Goal: Task Accomplishment & Management: Complete application form

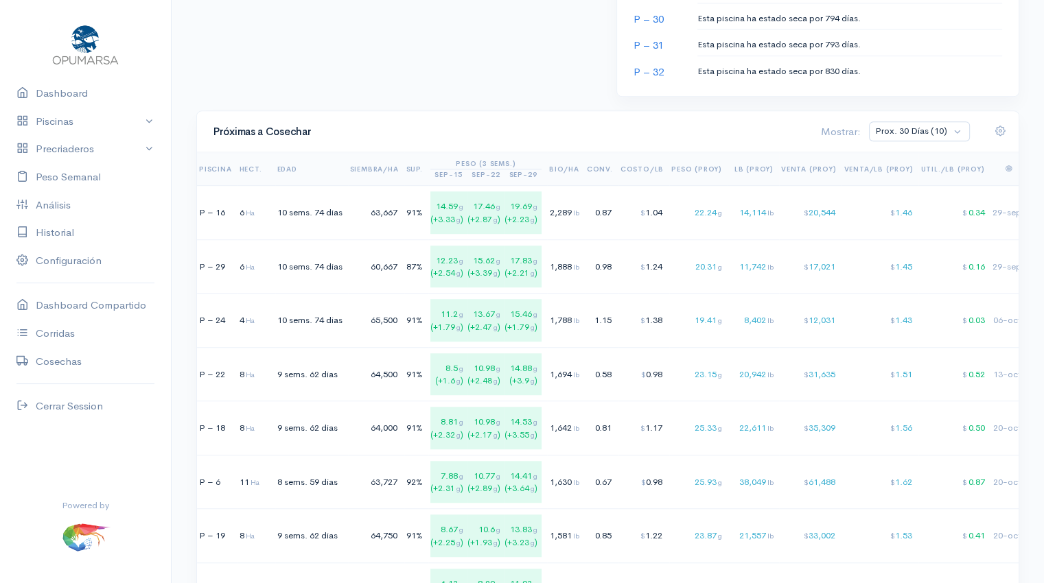
scroll to position [851, 0]
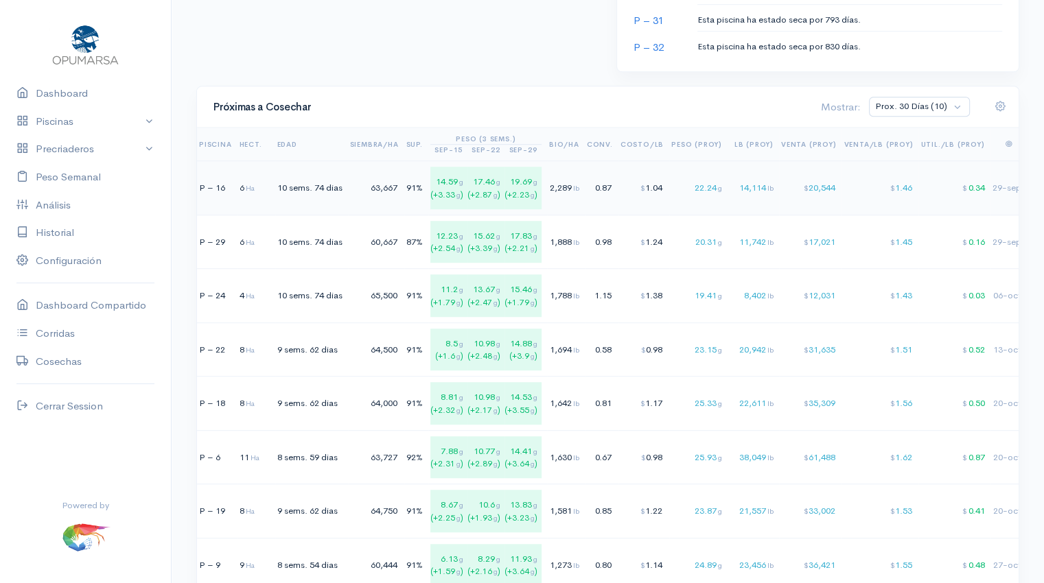
click at [414, 194] on td "91%" at bounding box center [416, 188] width 24 height 54
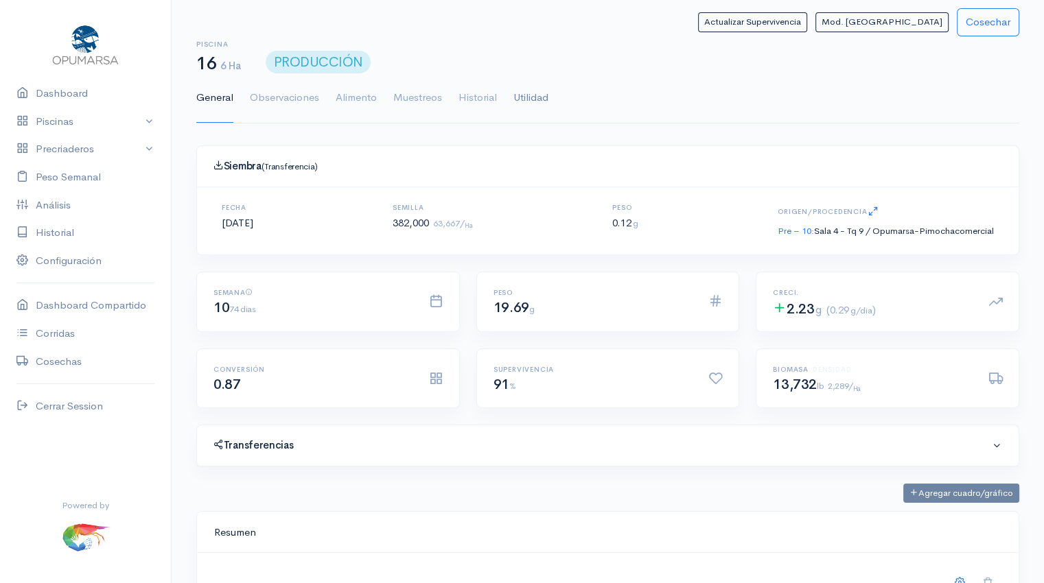
click at [533, 91] on link "Utilidad" at bounding box center [530, 97] width 35 height 49
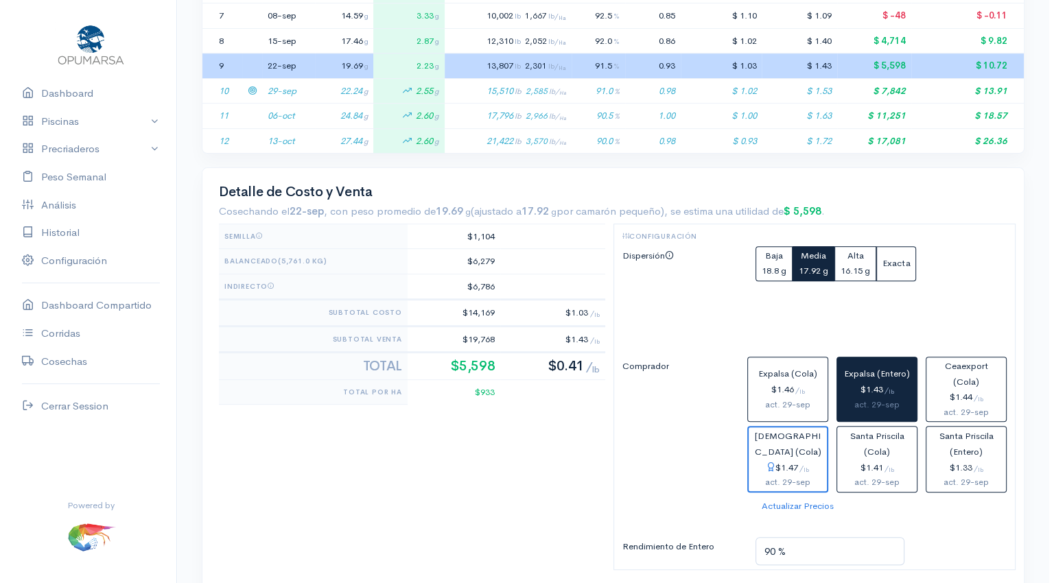
scroll to position [477, 0]
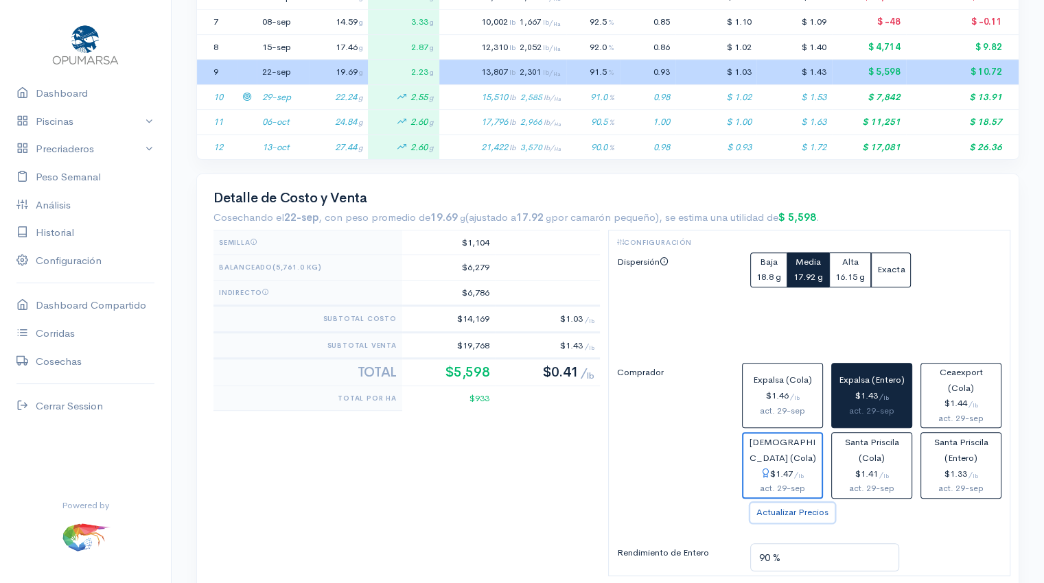
click at [784, 507] on button "Actualizar Precios" at bounding box center [792, 513] width 84 height 20
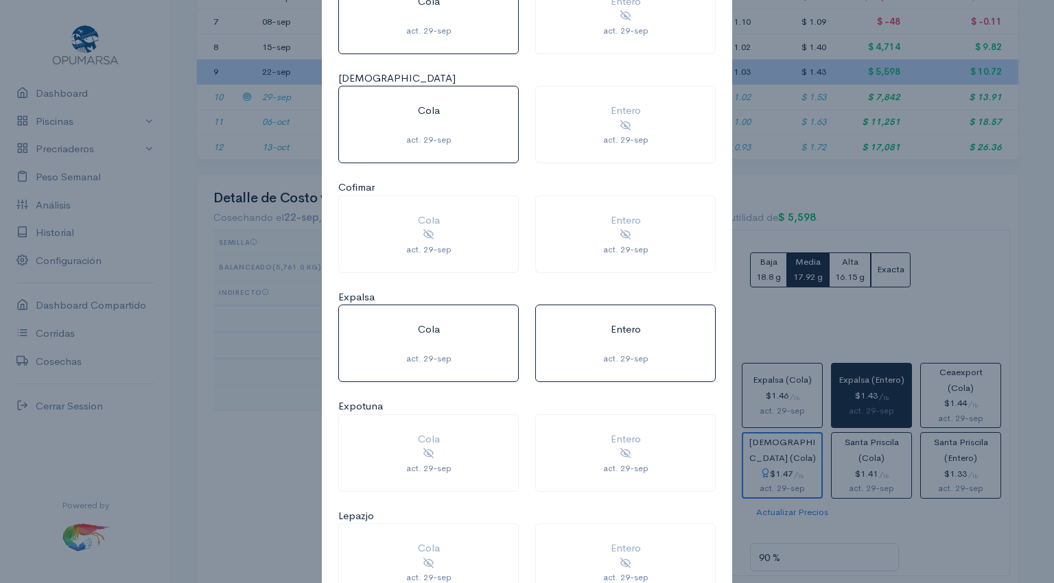
scroll to position [148, 0]
click at [784, 386] on ngb-modal-window "Actualizar Precios Seleccionar lista que desea actualizar: Ceaexport Cola act. …" at bounding box center [527, 291] width 1054 height 583
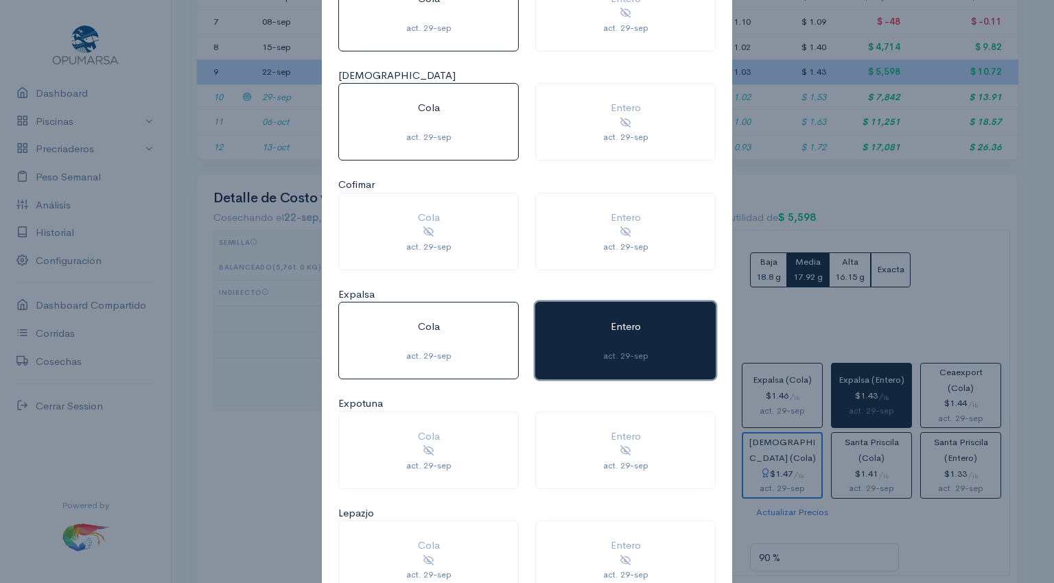
click at [587, 327] on button "Entero act. 29-sep" at bounding box center [625, 341] width 180 height 78
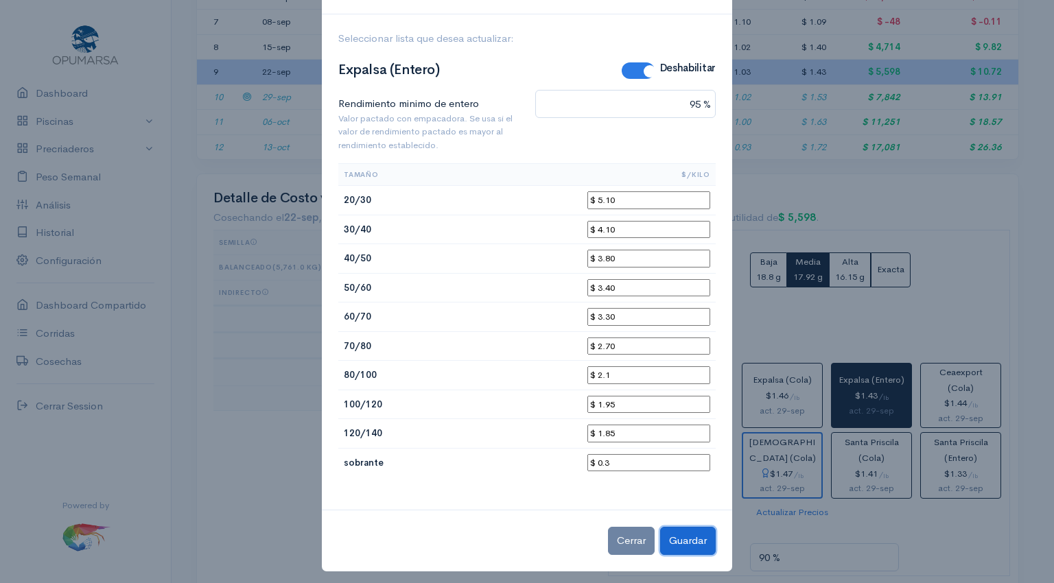
click at [670, 538] on button "Guardar" at bounding box center [688, 541] width 56 height 28
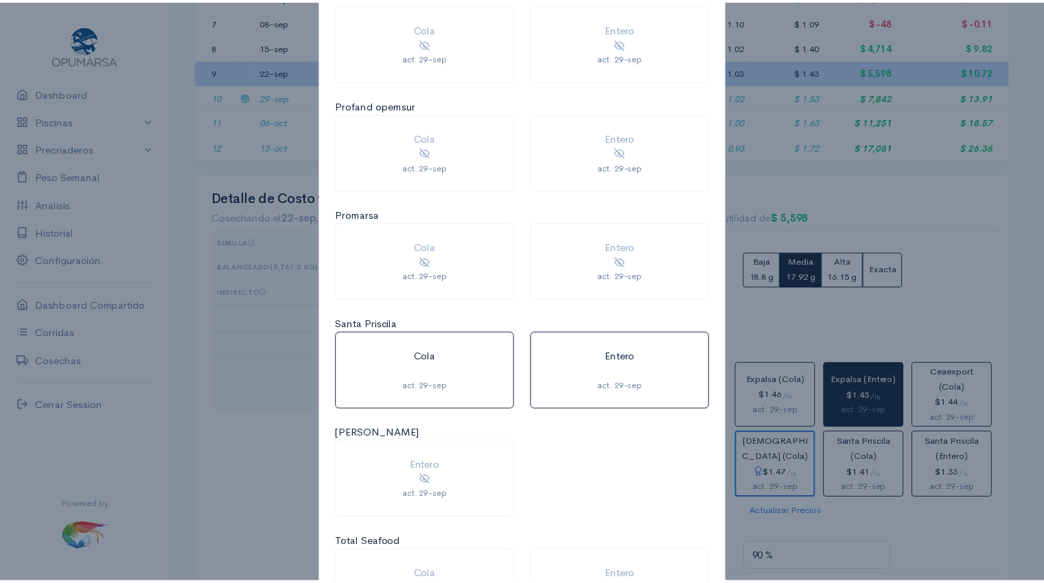
scroll to position [1258, 0]
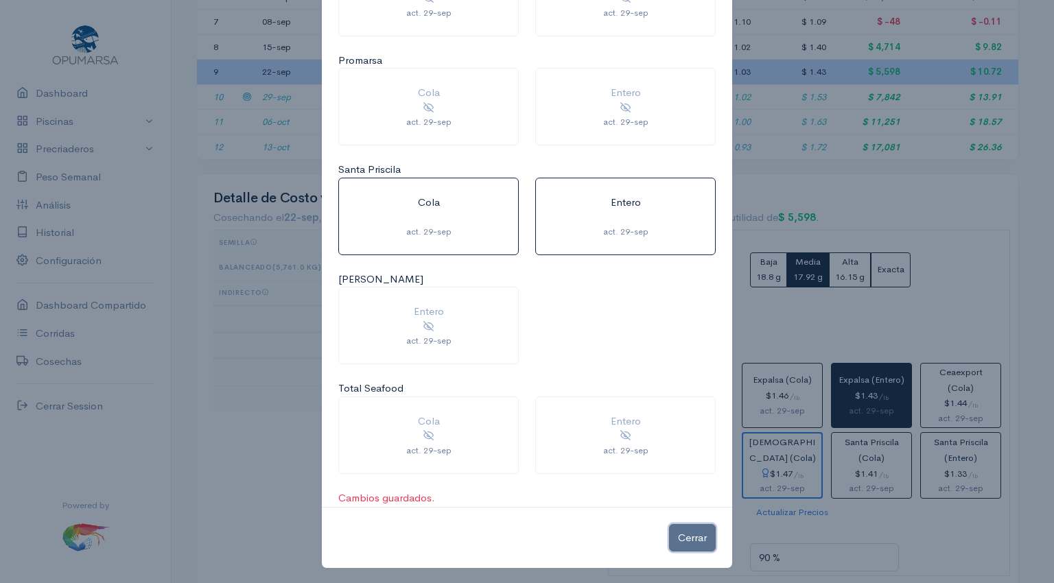
click at [683, 526] on button "Cerrar" at bounding box center [692, 538] width 47 height 28
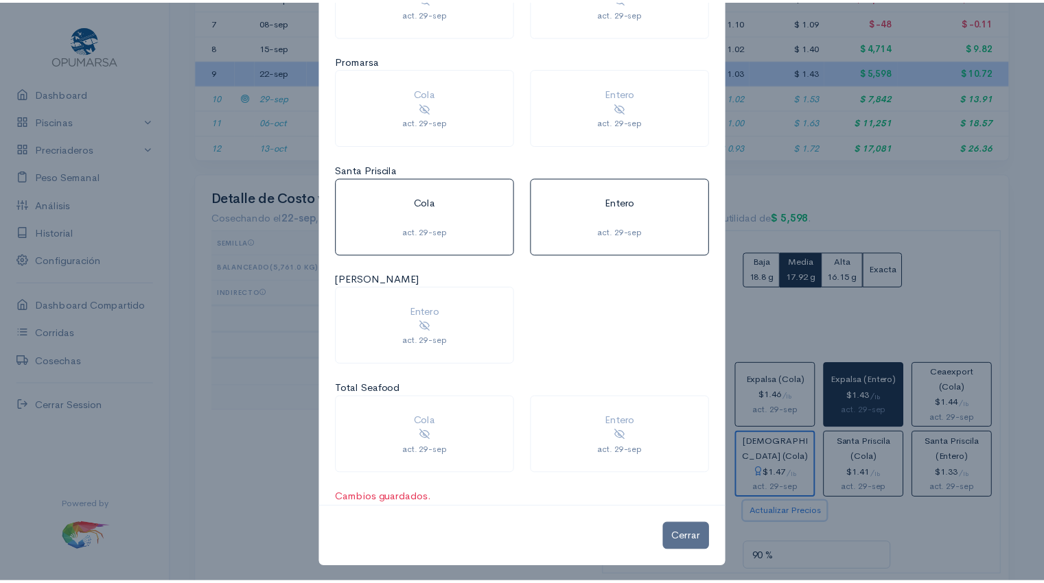
scroll to position [686032, 685312]
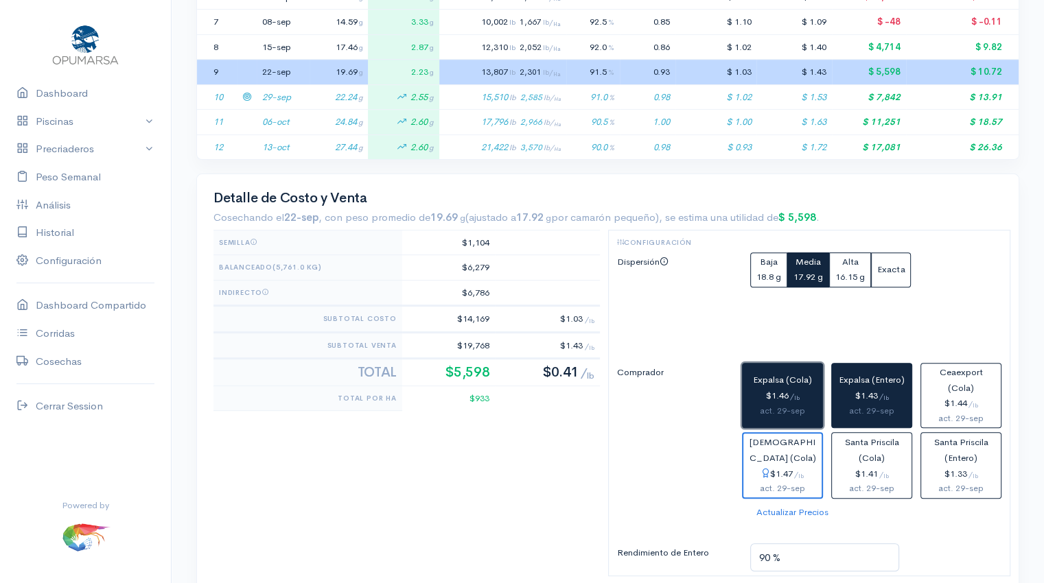
click at [777, 374] on span "Expalsa (Cola)" at bounding box center [782, 380] width 59 height 12
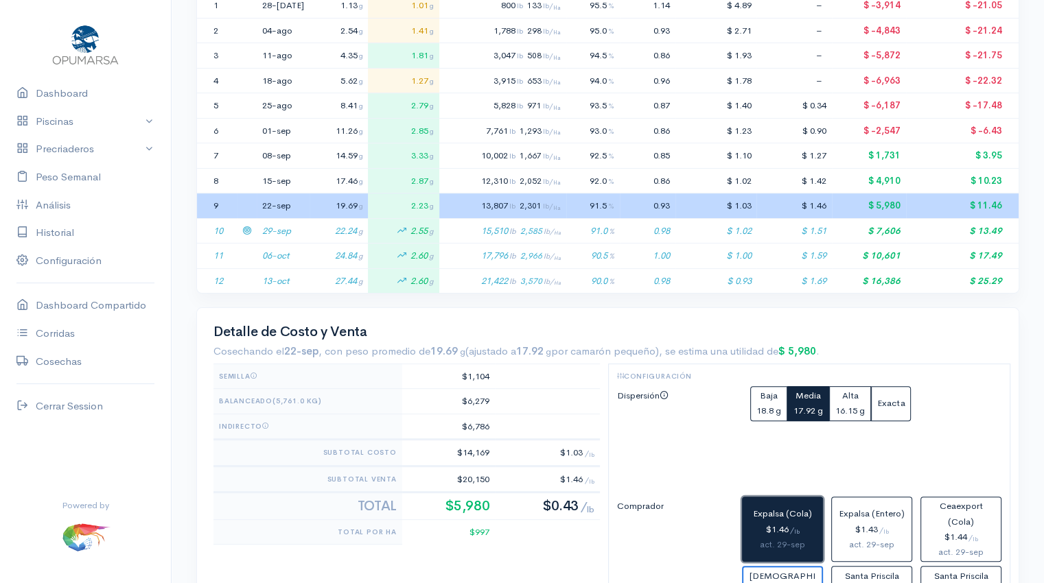
scroll to position [340, 0]
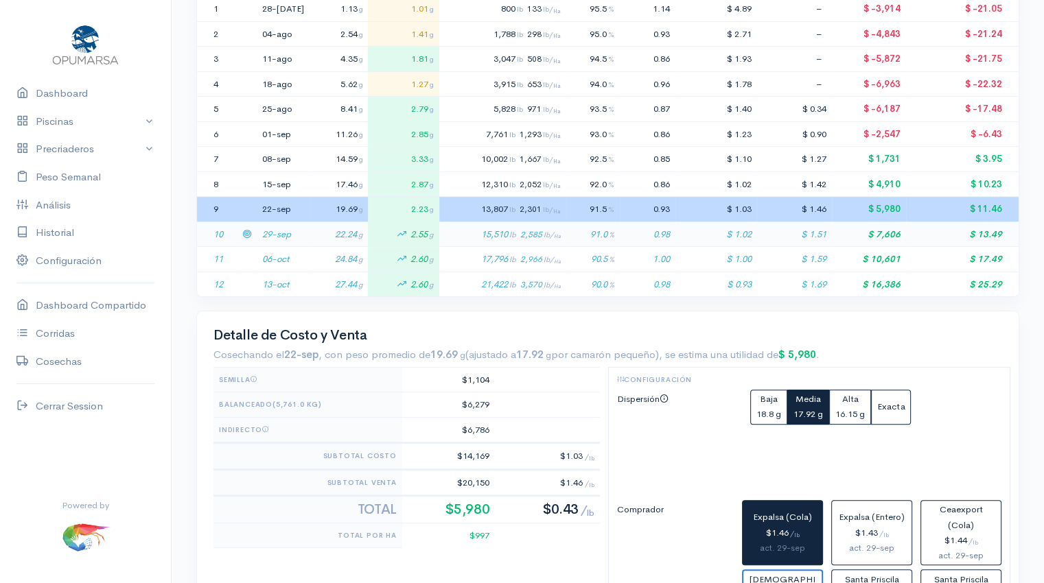
click at [309, 235] on td "22.24 g" at bounding box center [338, 234] width 58 height 25
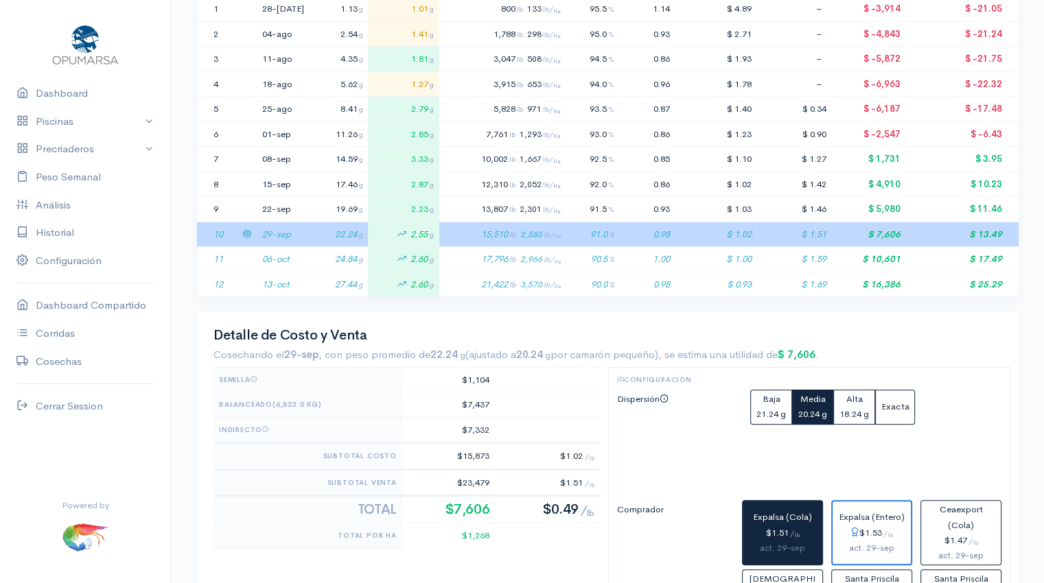
scroll to position [578, 0]
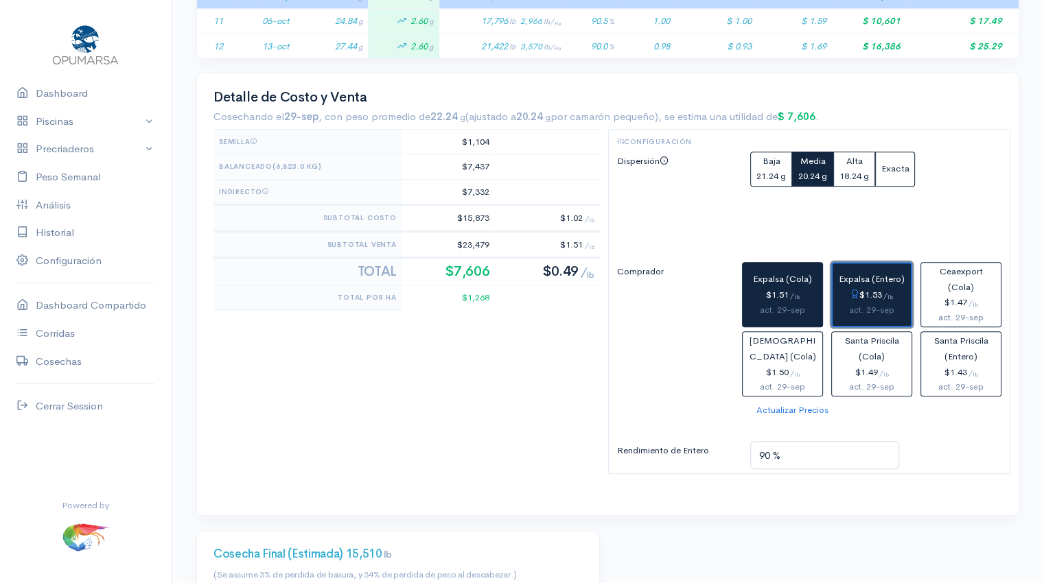
click at [873, 287] on div "$1.53 / lb" at bounding box center [871, 295] width 67 height 16
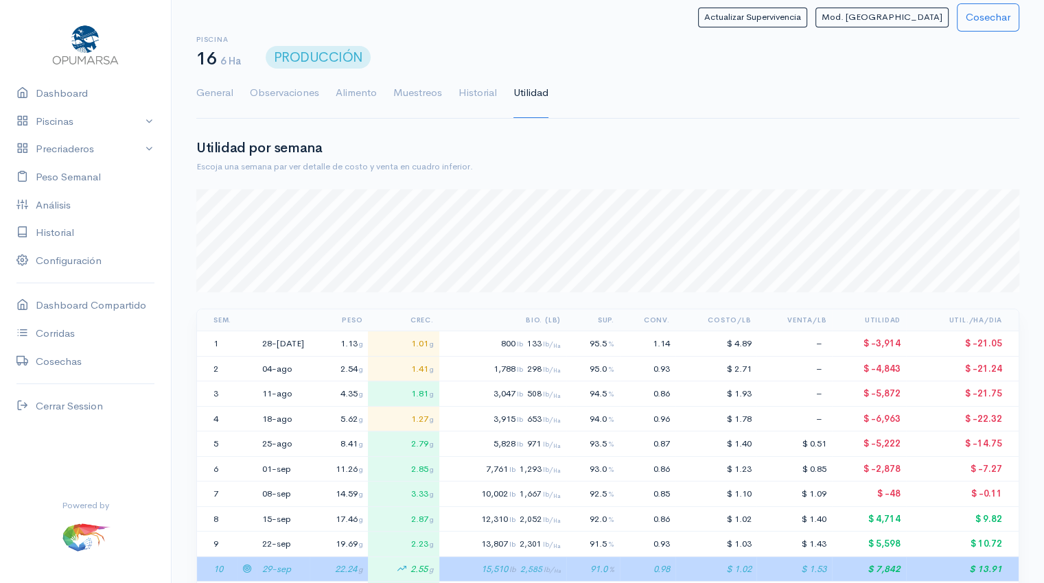
scroll to position [0, 0]
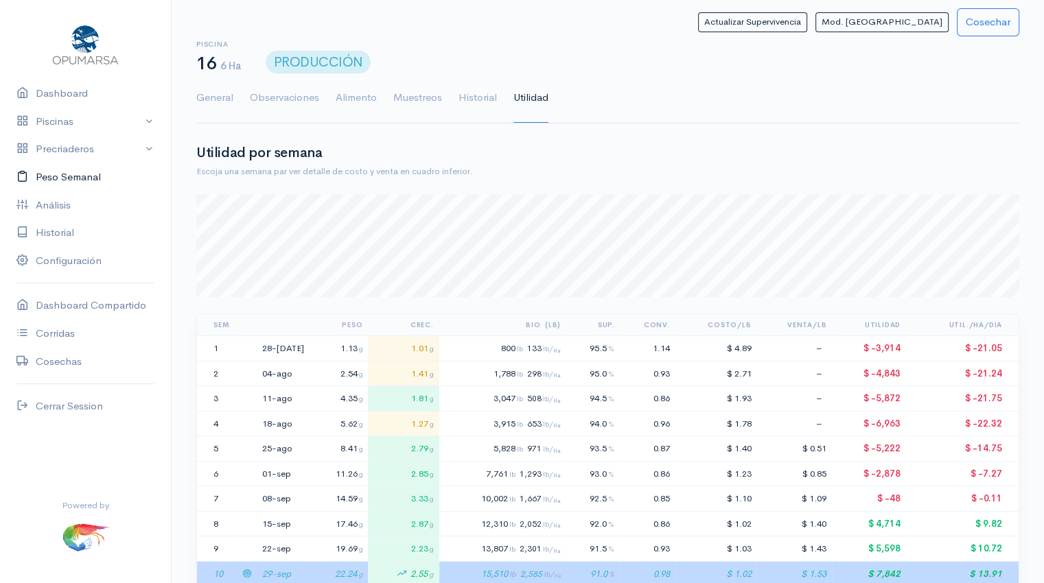
click at [67, 183] on link "Peso Semanal" at bounding box center [85, 177] width 171 height 28
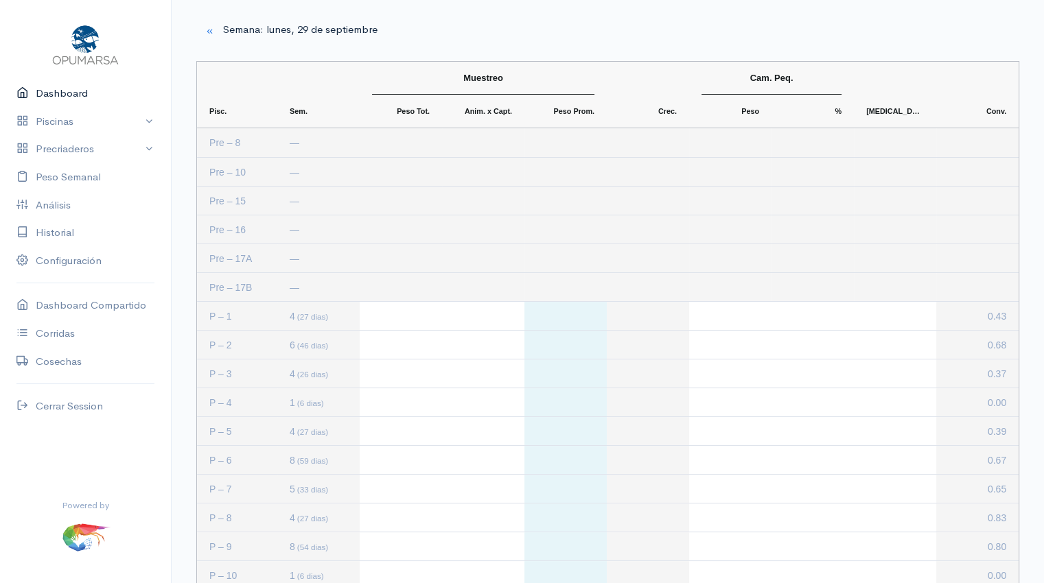
click at [41, 99] on link "Dashboard" at bounding box center [85, 94] width 171 height 28
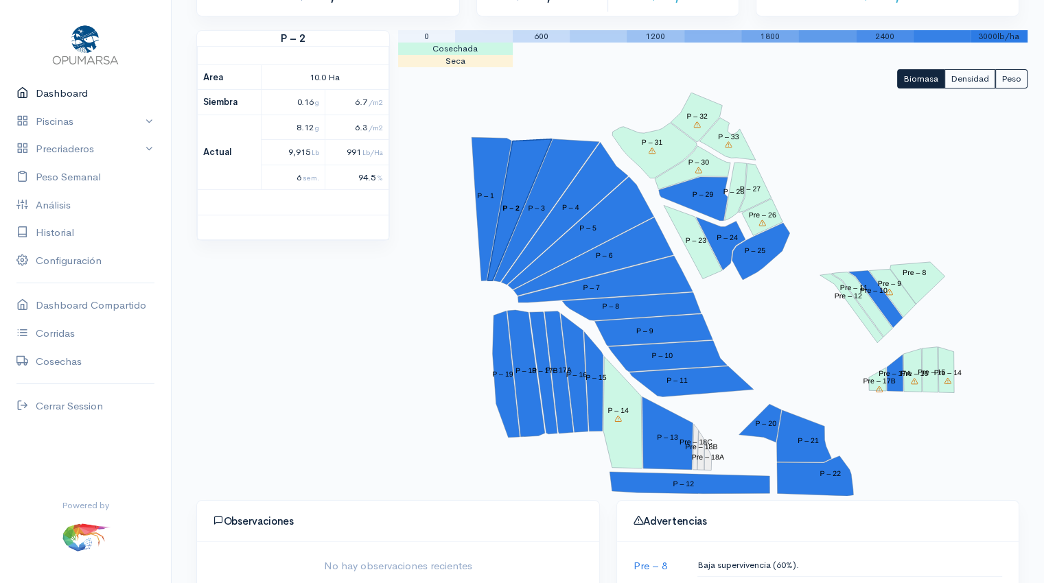
scroll to position [148, 0]
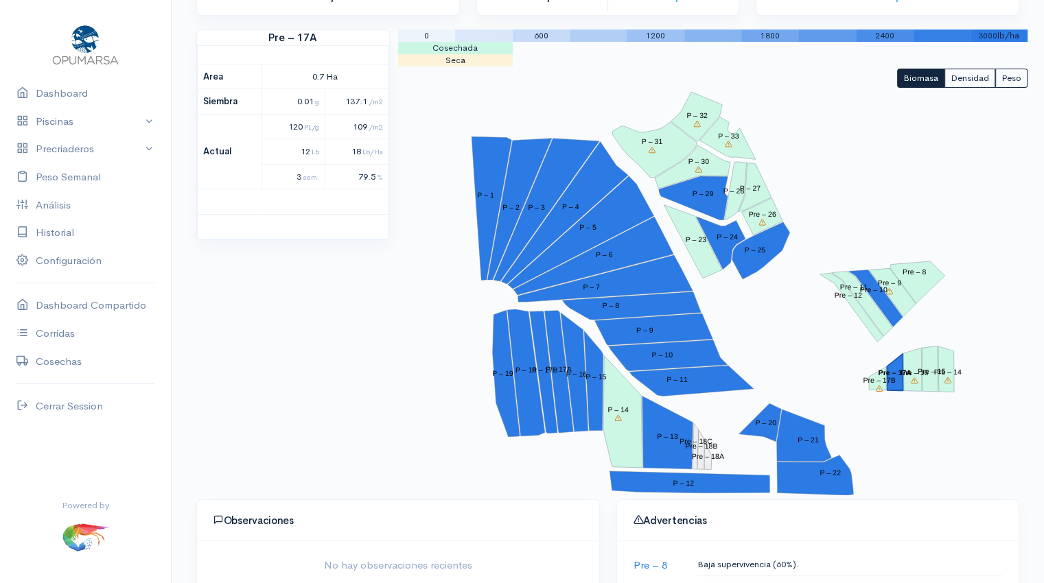
click at [892, 374] on tspan "Pre – 17A" at bounding box center [894, 373] width 33 height 8
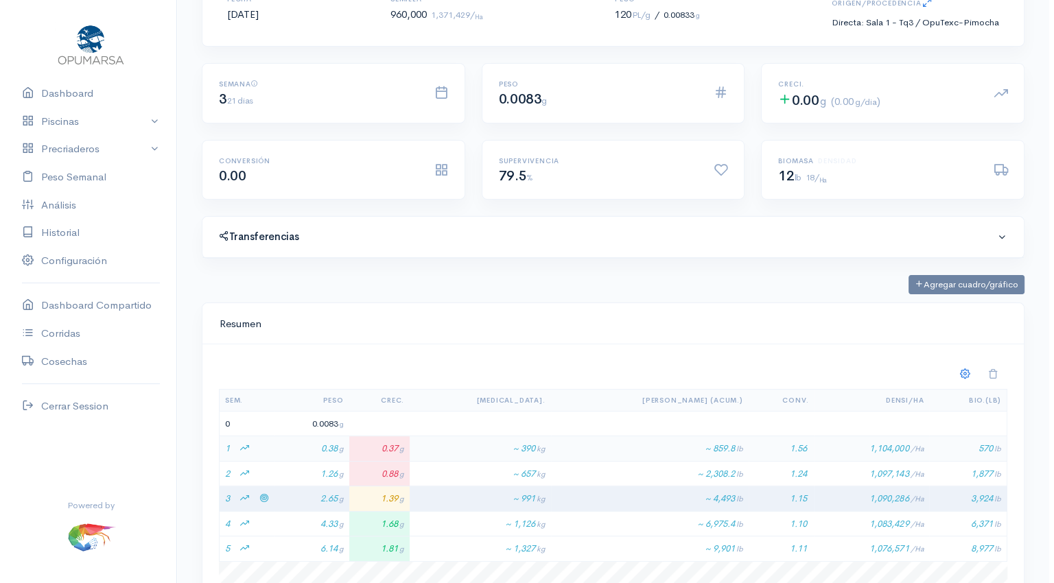
scroll to position [209, 0]
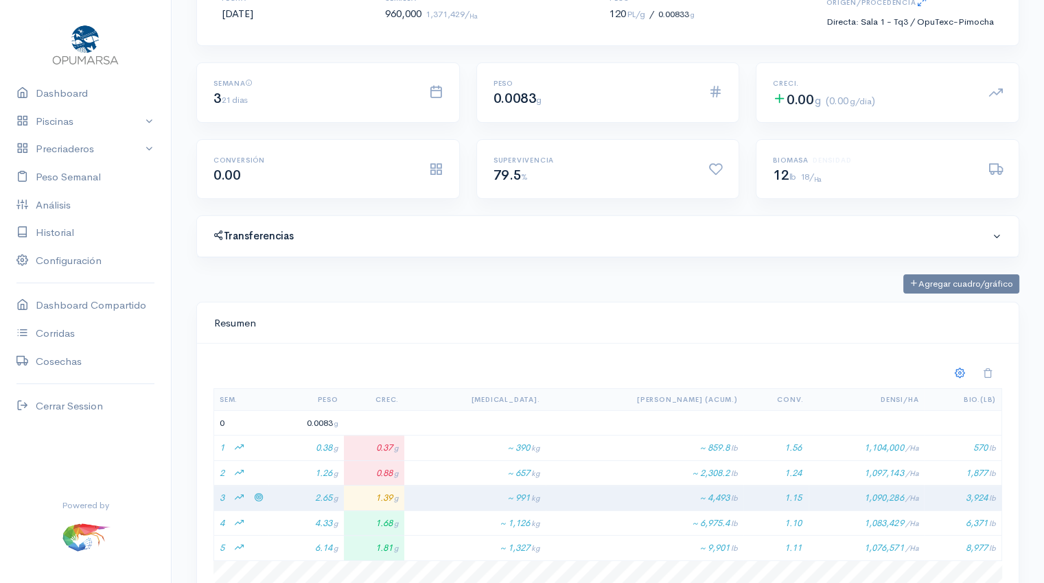
click at [1000, 235] on span at bounding box center [996, 236] width 10 height 10
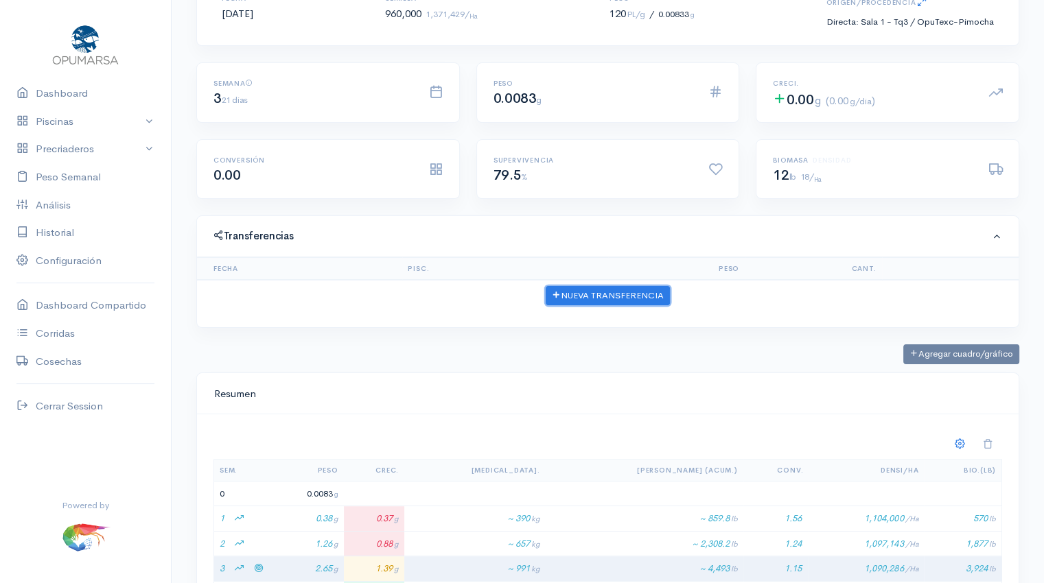
click at [623, 299] on button "Nueva Transferencia" at bounding box center [607, 296] width 124 height 20
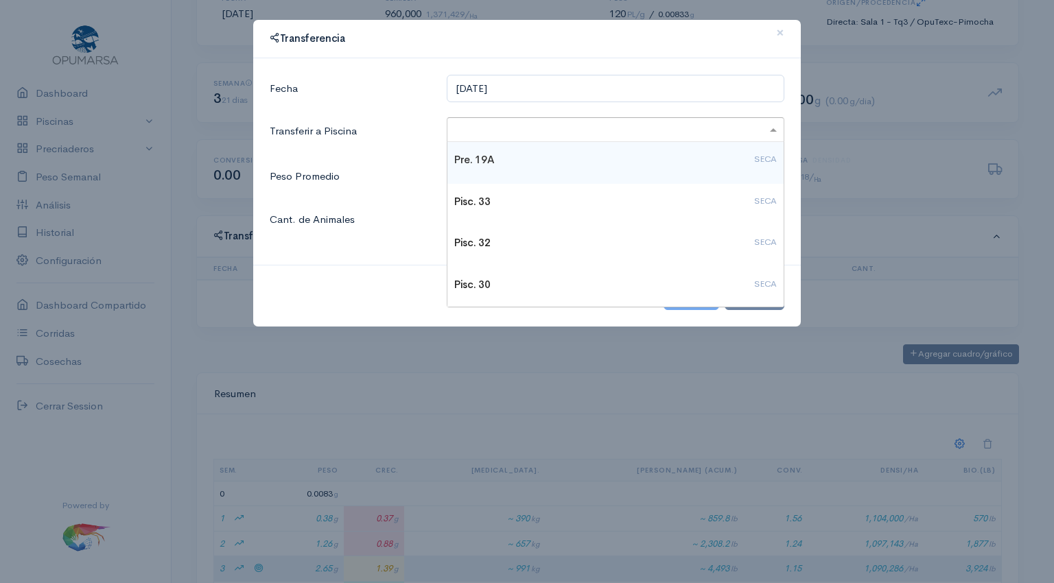
click at [497, 131] on input "text" at bounding box center [603, 129] width 298 height 17
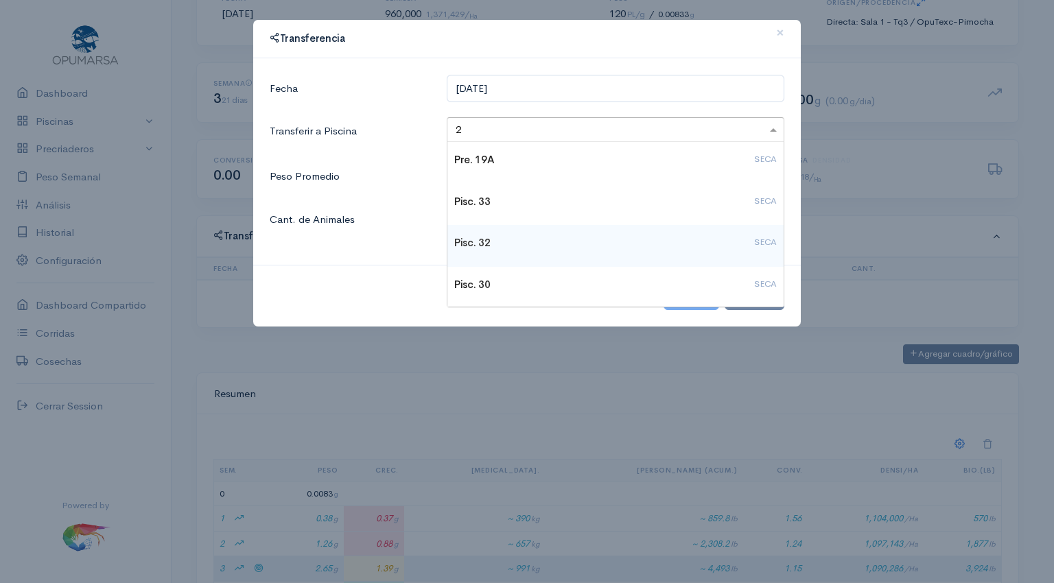
type input "23"
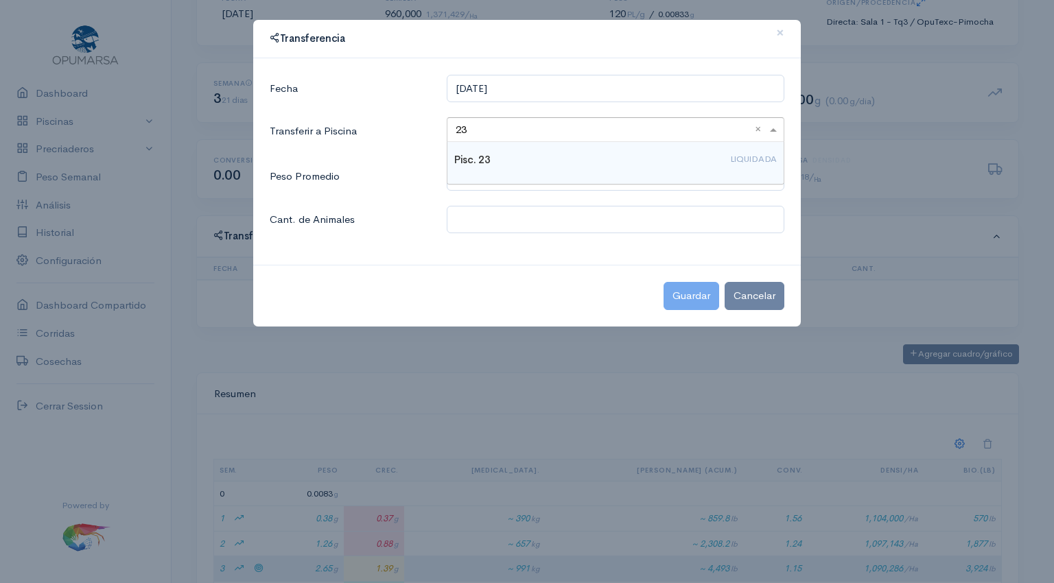
click at [494, 165] on h4 "Pisc. 23 LIQUIDADA" at bounding box center [615, 160] width 322 height 12
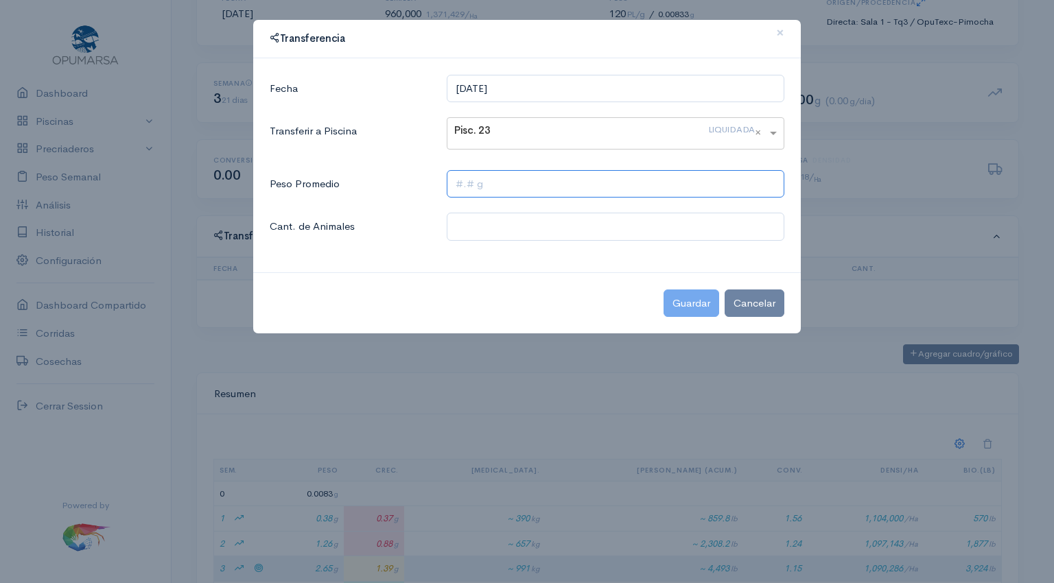
click at [484, 187] on input "text" at bounding box center [616, 184] width 338 height 28
type input ".3 g"
click at [470, 228] on input "text" at bounding box center [616, 227] width 338 height 28
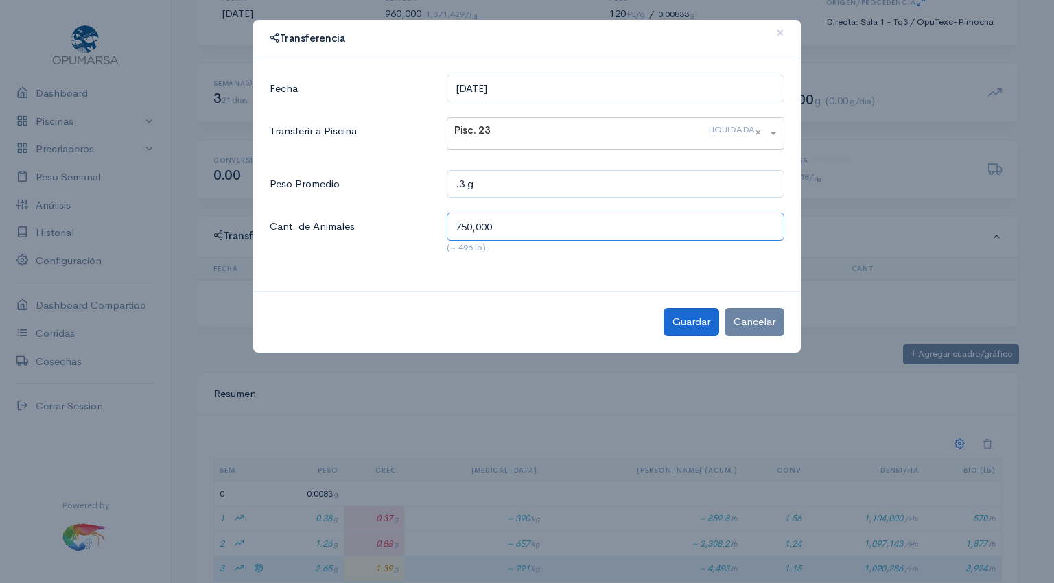
type input "750,000"
click at [693, 316] on button "Guardar" at bounding box center [691, 322] width 56 height 28
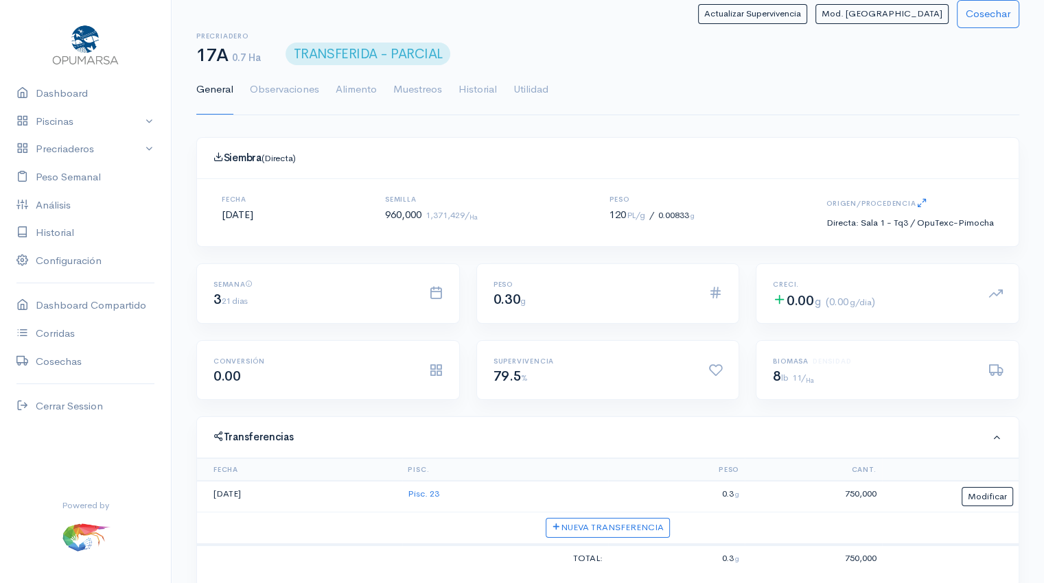
scroll to position [206, 788]
click at [428, 491] on link "Pisc. 23" at bounding box center [424, 494] width 32 height 12
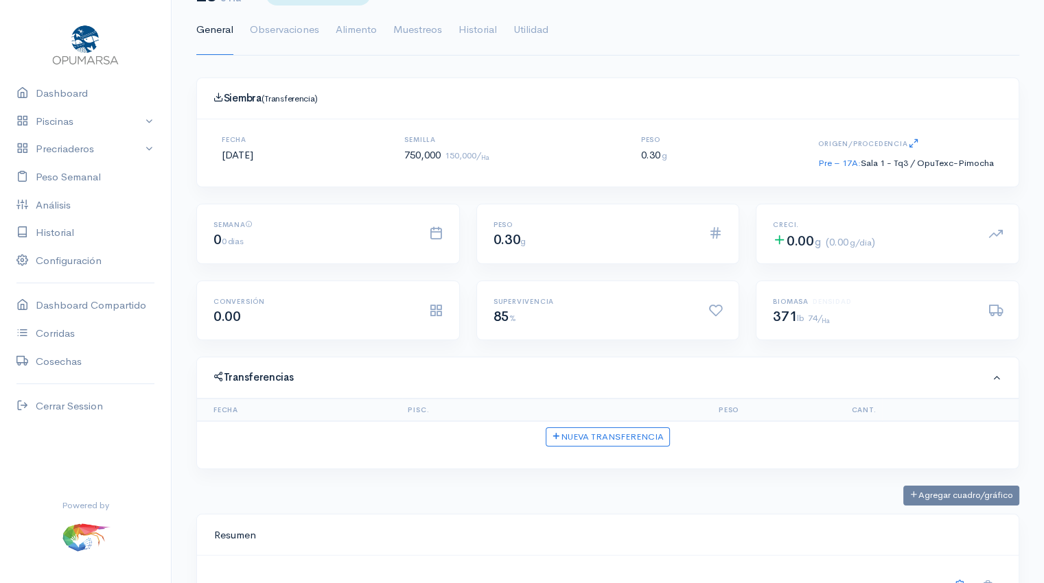
scroll to position [66, 0]
click at [844, 163] on link "Pre – 17A:" at bounding box center [839, 165] width 43 height 12
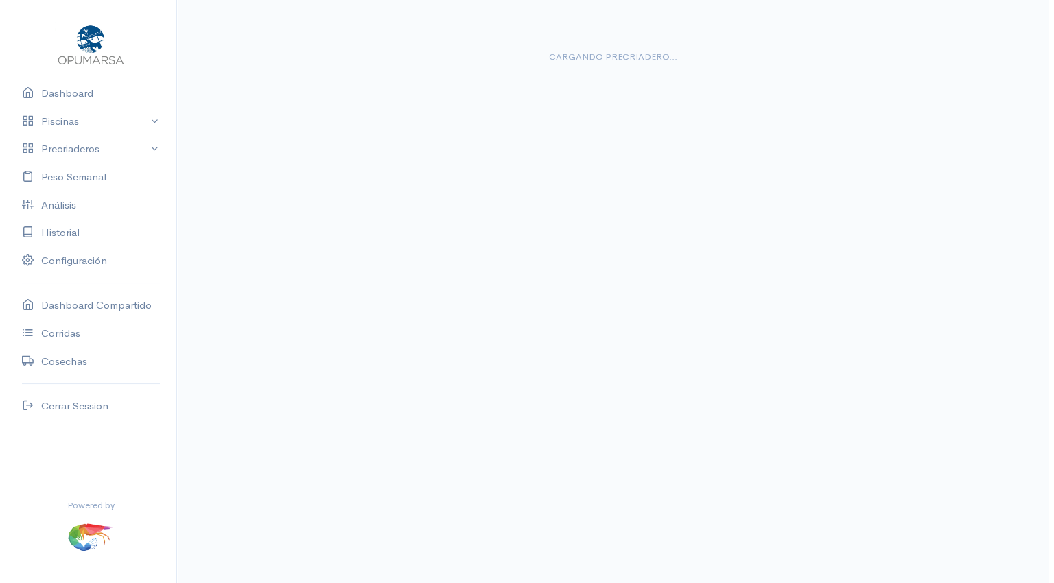
scroll to position [66, 0]
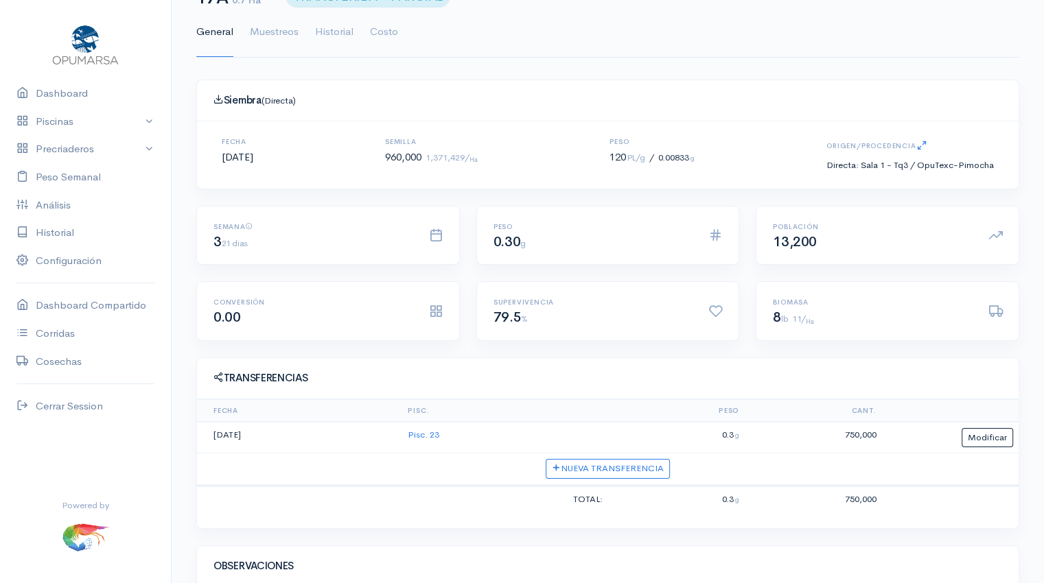
click at [449, 458] on td "Nueva Transferencia" at bounding box center [607, 469] width 821 height 31
drag, startPoint x: 969, startPoint y: 438, endPoint x: 985, endPoint y: 433, distance: 17.4
click at [985, 433] on button "Modificar" at bounding box center [986, 438] width 51 height 20
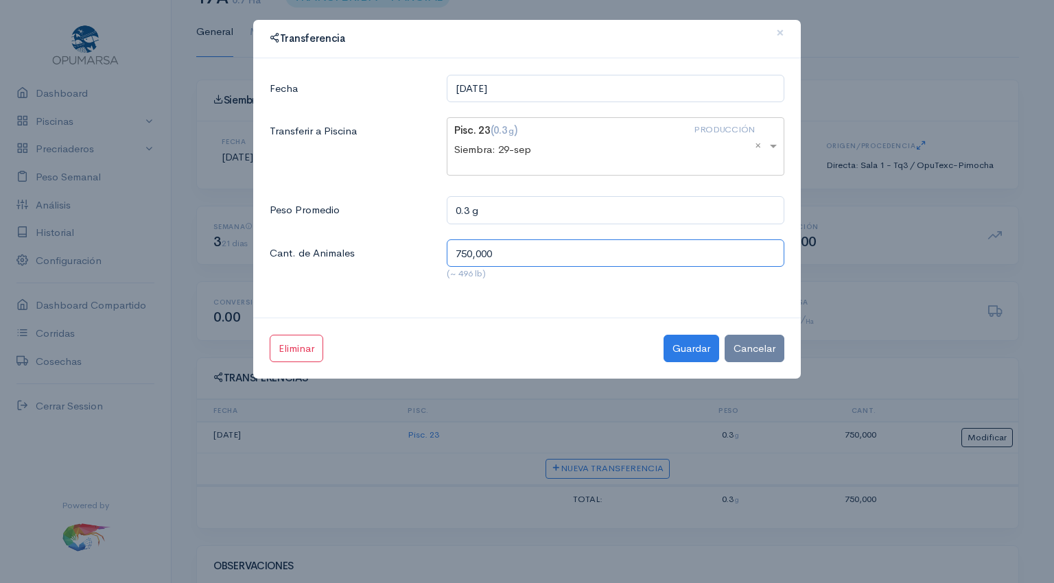
click at [507, 257] on input "750,000" at bounding box center [616, 253] width 338 height 28
type input "700,000"
click at [692, 351] on button "Guardar" at bounding box center [691, 349] width 56 height 28
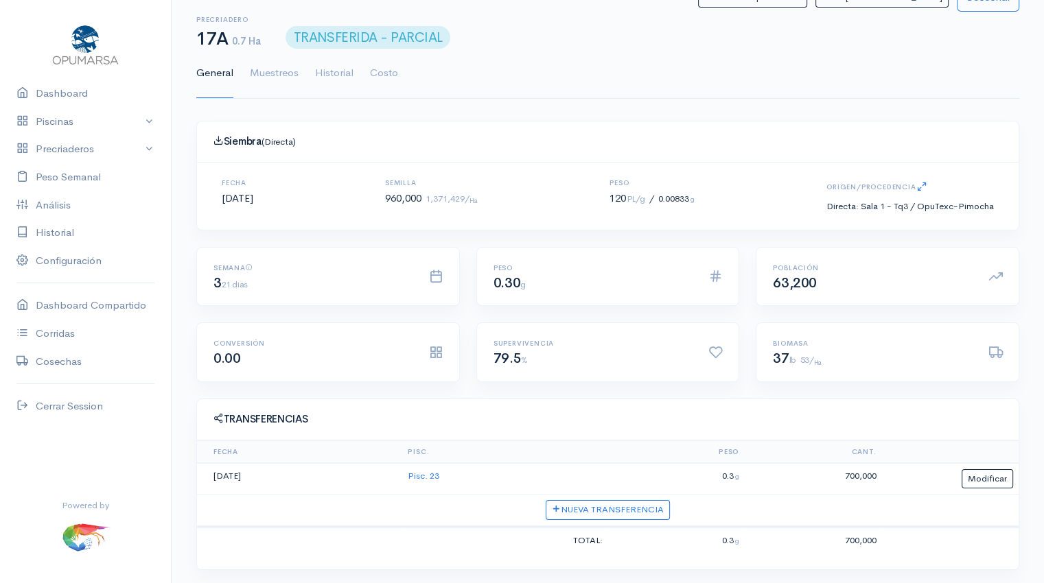
scroll to position [8, 0]
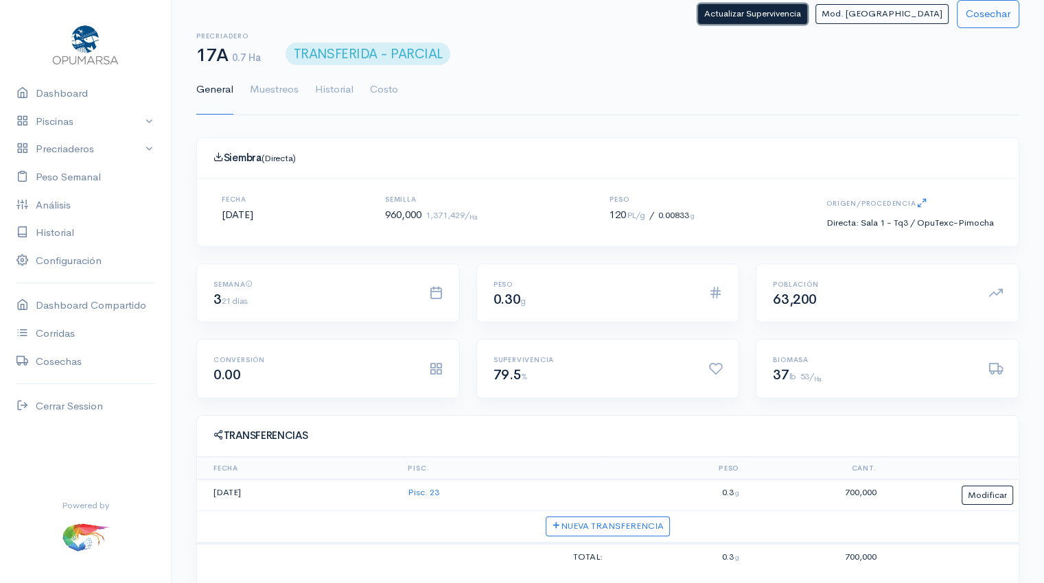
click at [802, 16] on button "Actualizar Supervivencia" at bounding box center [752, 14] width 109 height 20
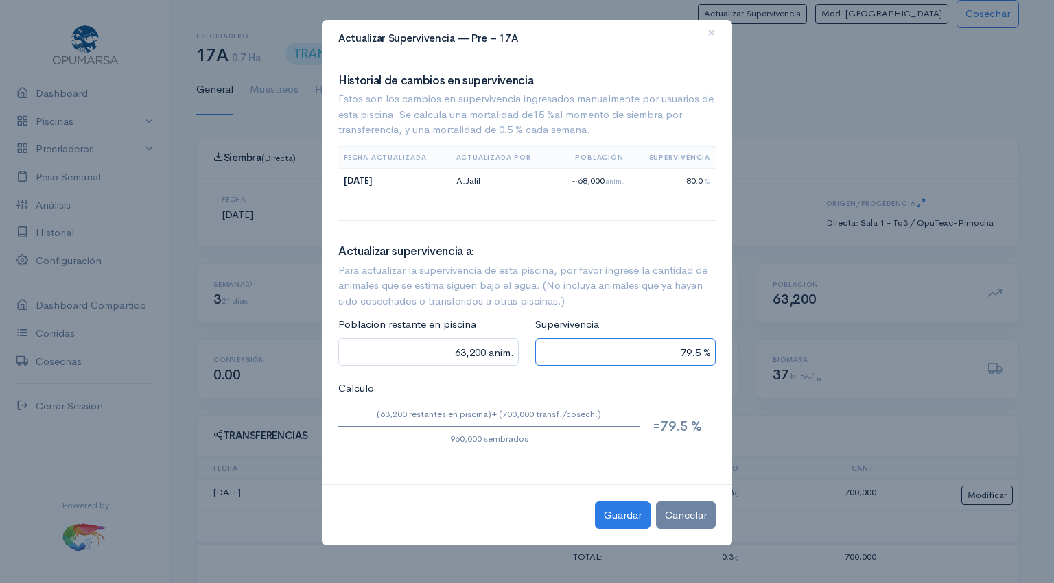
drag, startPoint x: 661, startPoint y: 356, endPoint x: 784, endPoint y: 336, distance: 124.5
click at [784, 336] on ngb-modal-window "Actualizar Supervivencia — Pre – 17A × Historial de cambios en supervivencia Es…" at bounding box center [527, 291] width 1054 height 583
type input "632,800 anim."
type input "7 %"
type input "20,000 anim."
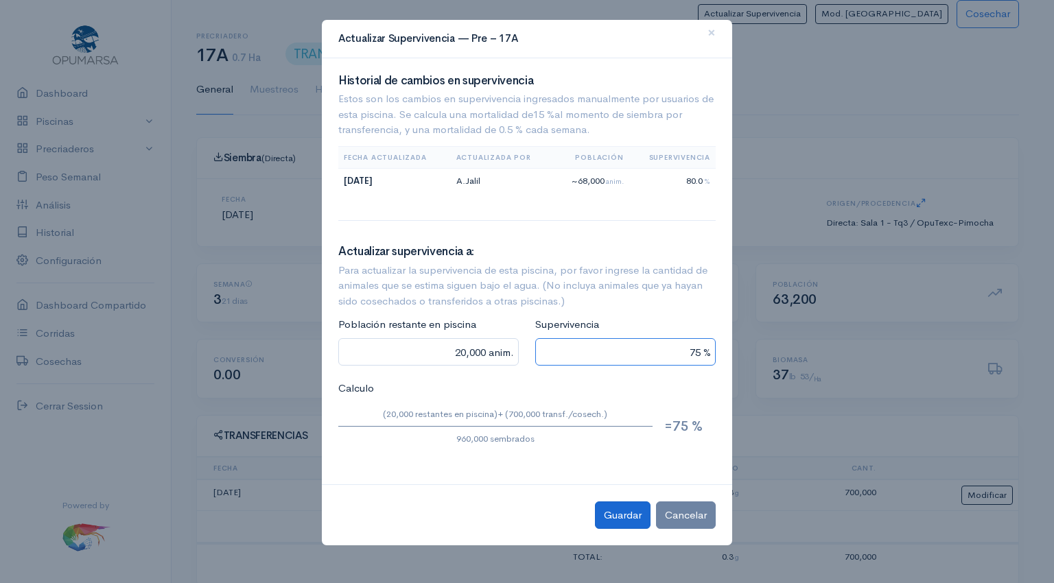
type input "75 %"
click at [618, 526] on button "Guardar" at bounding box center [623, 516] width 56 height 28
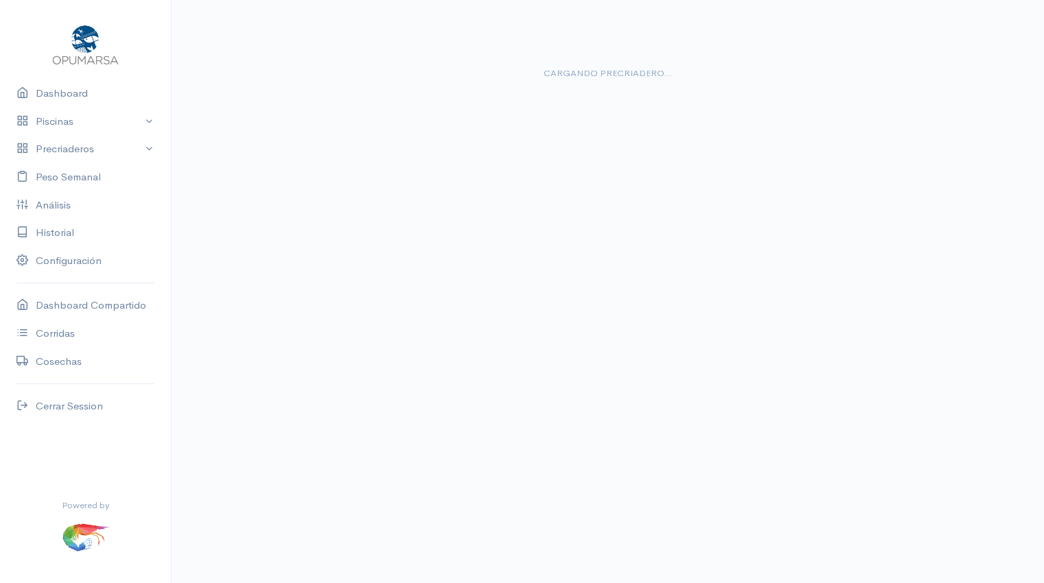
scroll to position [0, 0]
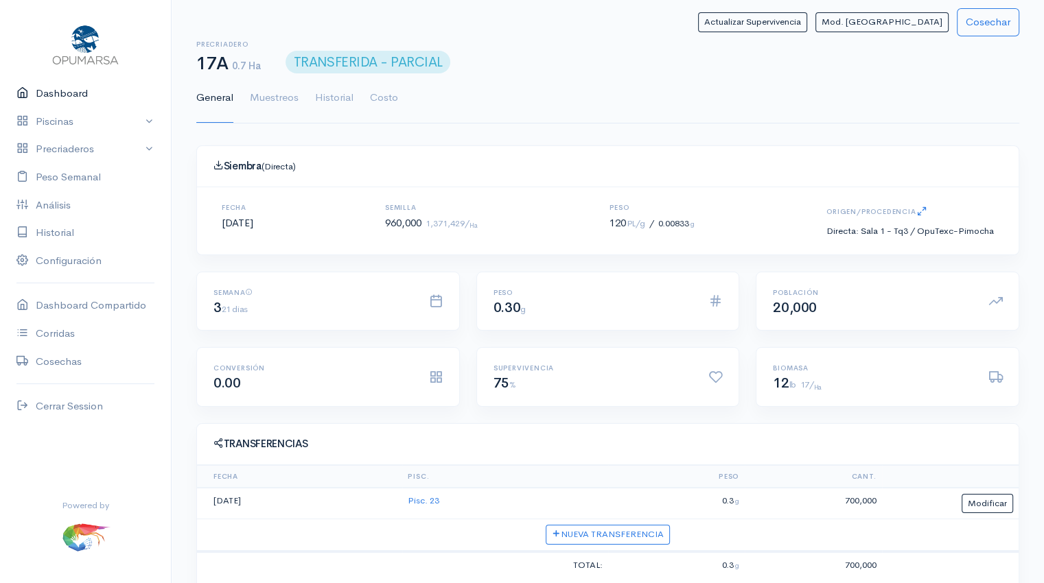
click at [80, 97] on link "Dashboard" at bounding box center [85, 94] width 171 height 28
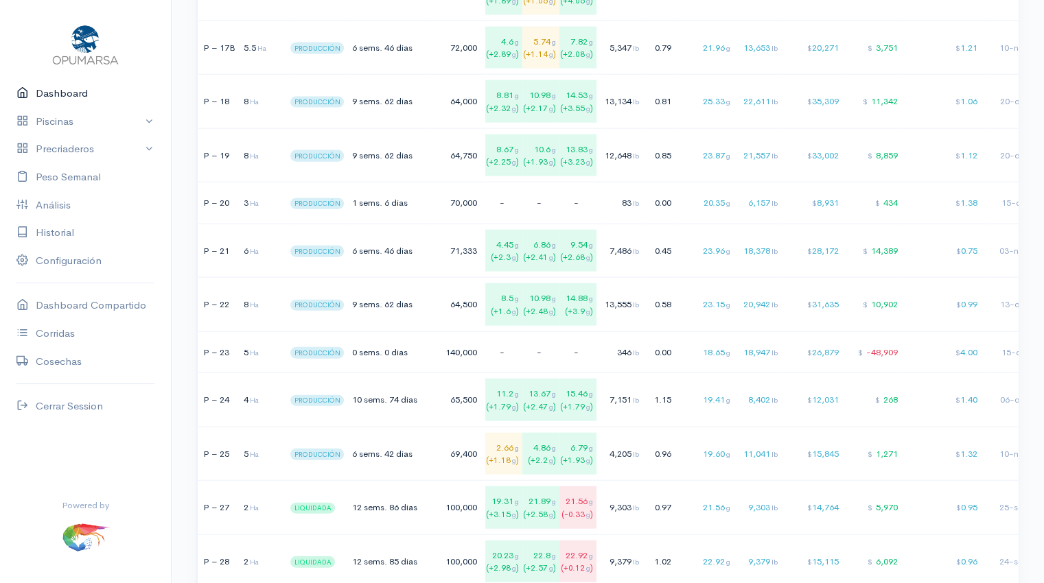
scroll to position [3109, 0]
click at [694, 349] on div "18.65 g" at bounding box center [704, 352] width 51 height 14
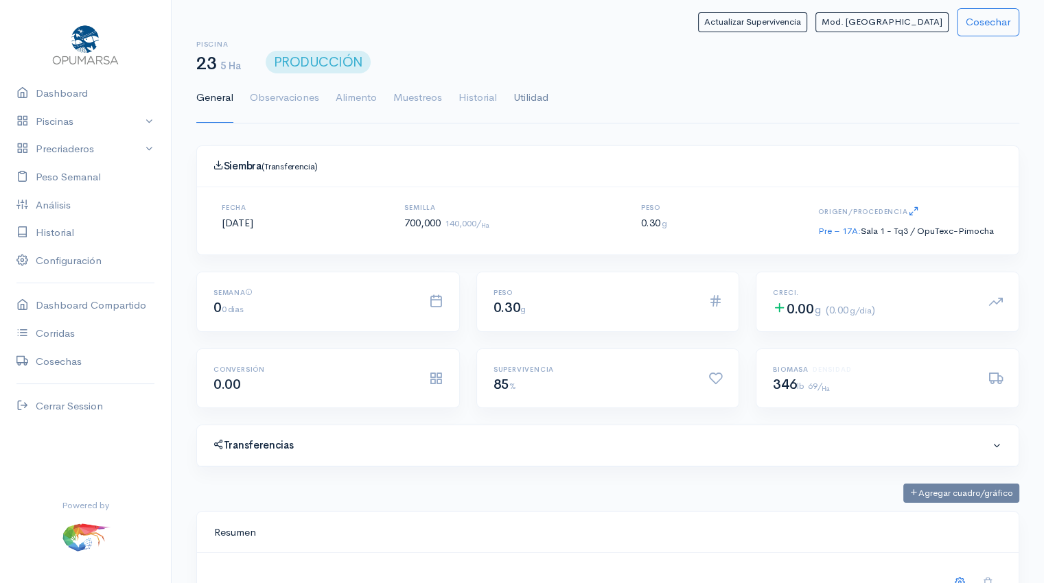
click at [522, 95] on link "Utilidad" at bounding box center [530, 97] width 35 height 49
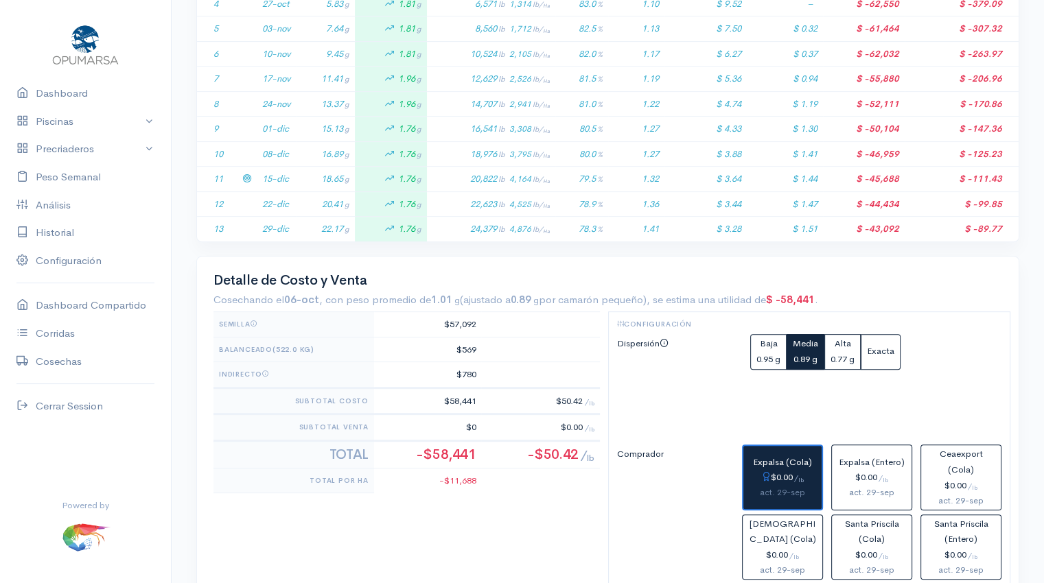
scroll to position [457, 0]
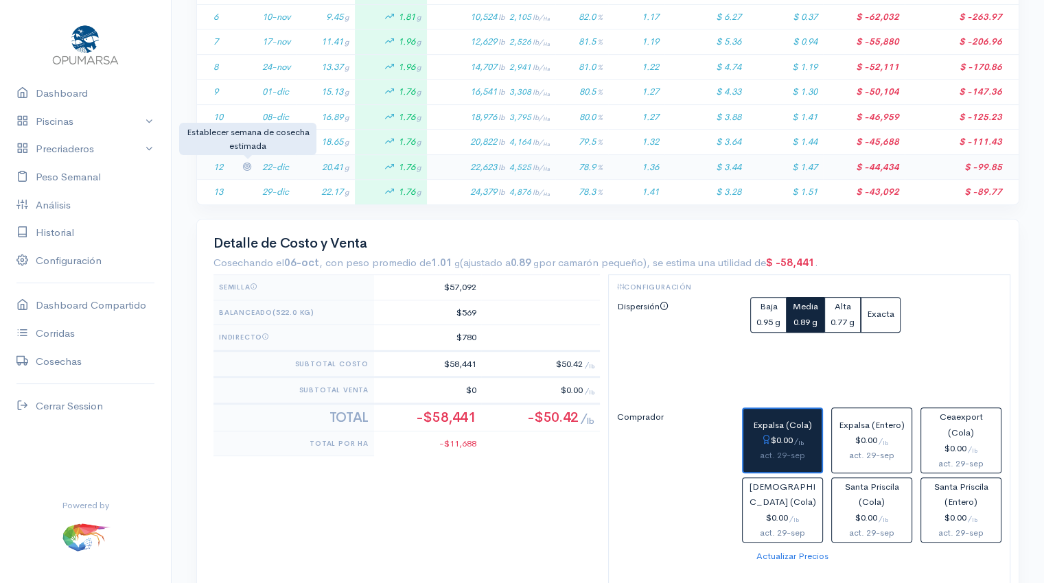
click at [246, 162] on icon at bounding box center [246, 166] width 9 height 9
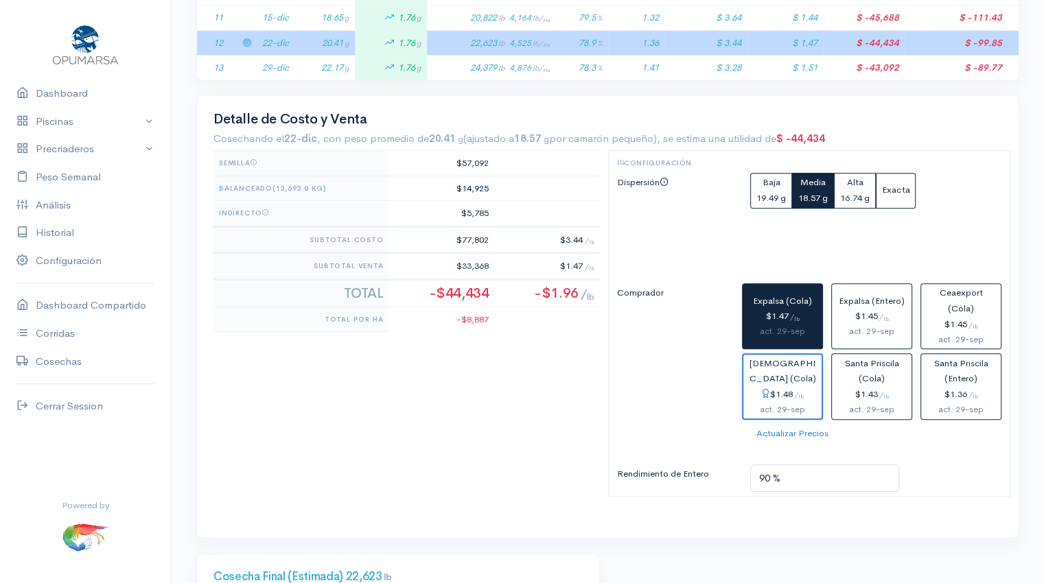
scroll to position [582, 0]
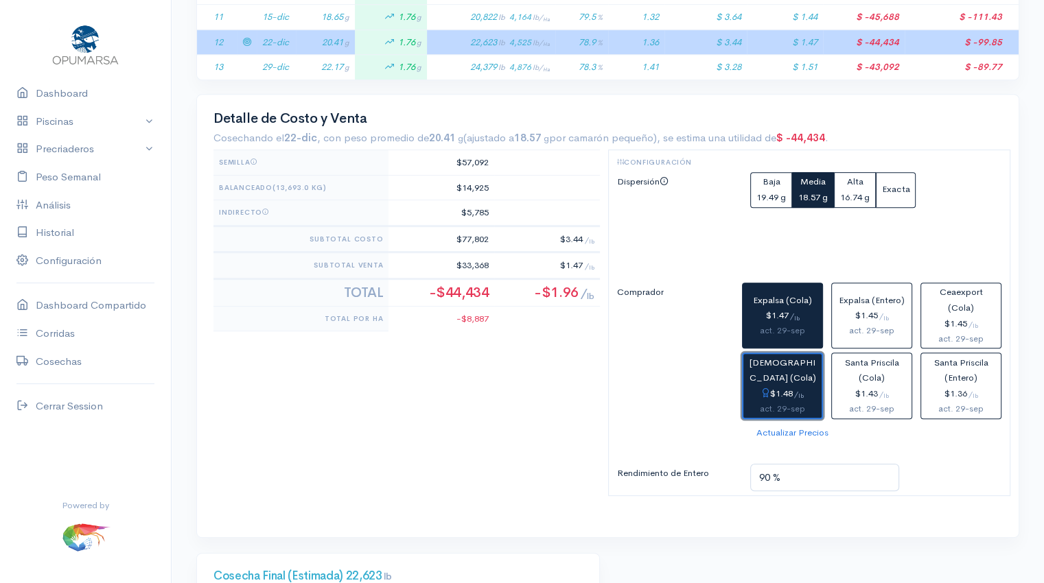
click at [801, 402] on div "act. 29-sep" at bounding box center [782, 409] width 67 height 14
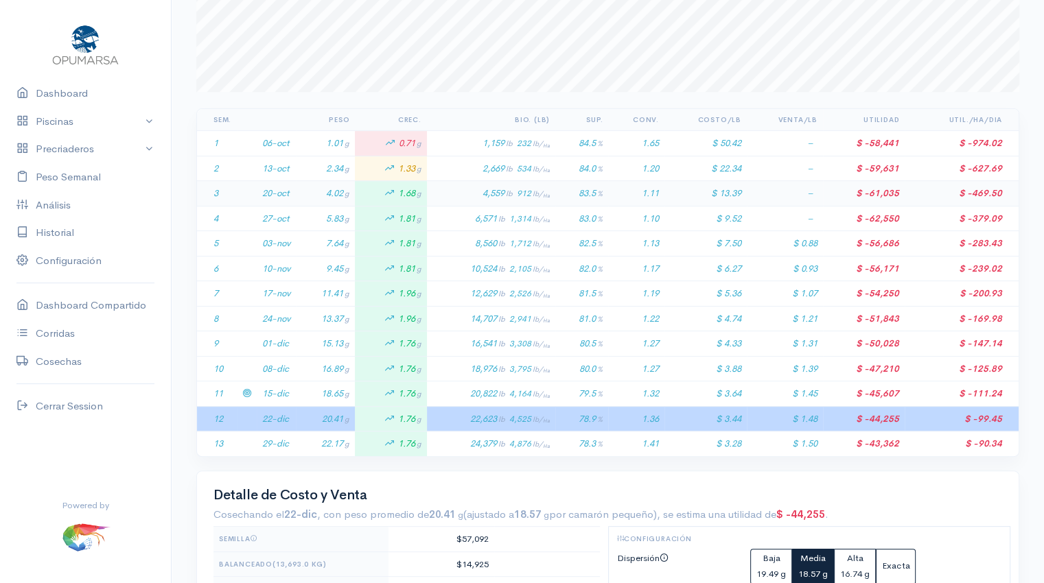
scroll to position [206, 0]
click at [280, 410] on td "22-dic" at bounding box center [276, 418] width 39 height 25
click at [240, 412] on td at bounding box center [247, 418] width 20 height 25
click at [247, 414] on icon at bounding box center [246, 417] width 9 height 9
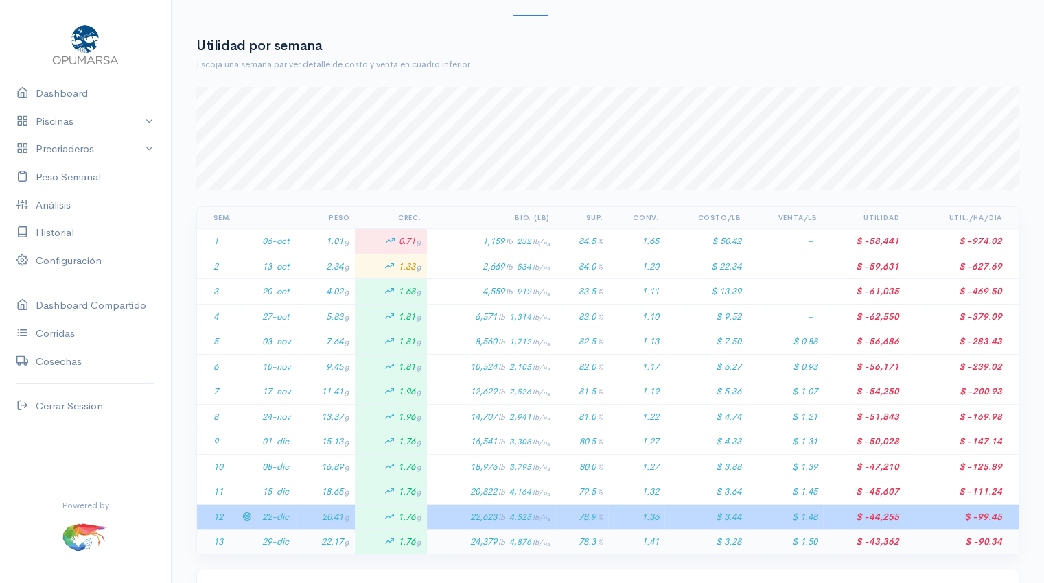
scroll to position [106, 0]
click at [69, 89] on link "Dashboard" at bounding box center [85, 94] width 171 height 28
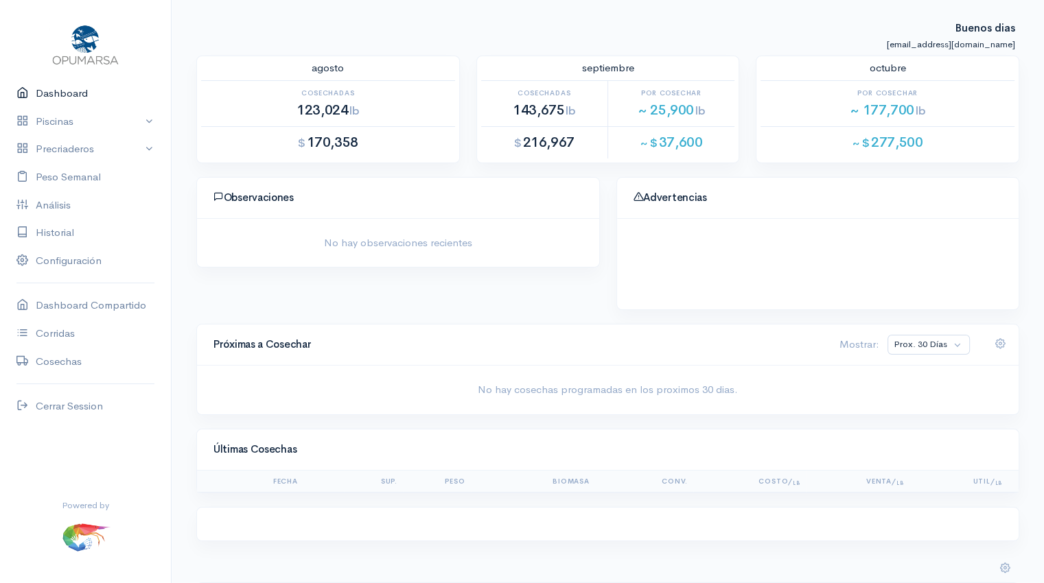
scroll to position [97, 0]
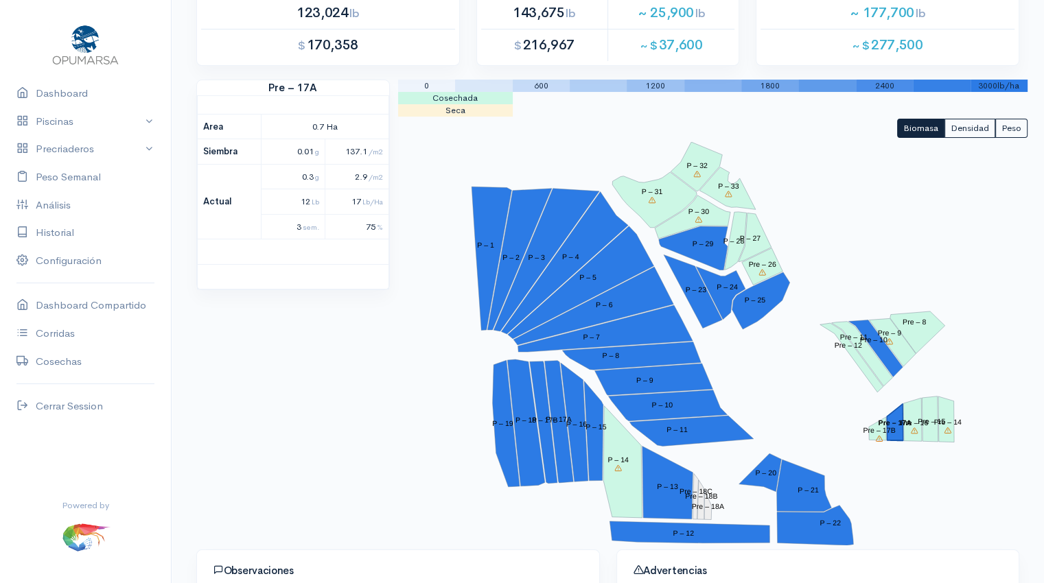
click at [896, 426] on polygon "Pre – 17A" at bounding box center [894, 422] width 16 height 37
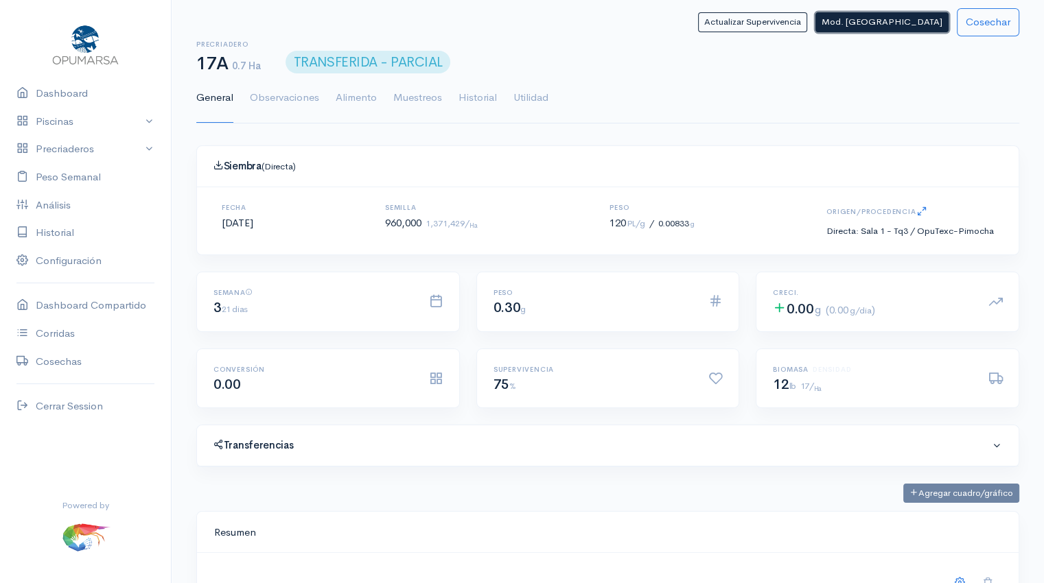
click at [902, 26] on button "Mod. [GEOGRAPHIC_DATA]" at bounding box center [881, 22] width 133 height 20
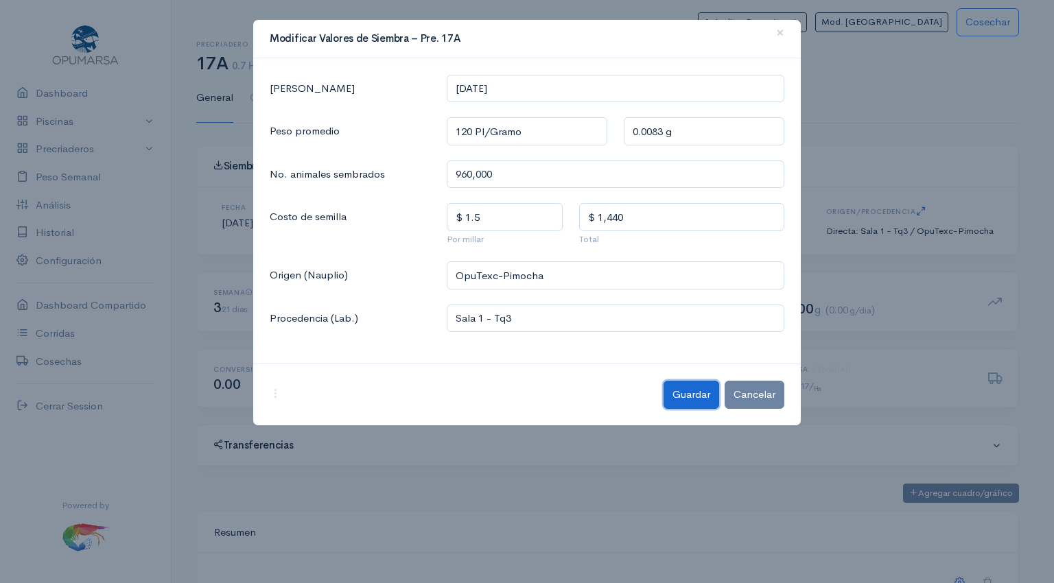
click at [683, 394] on button "Guardar" at bounding box center [691, 395] width 56 height 28
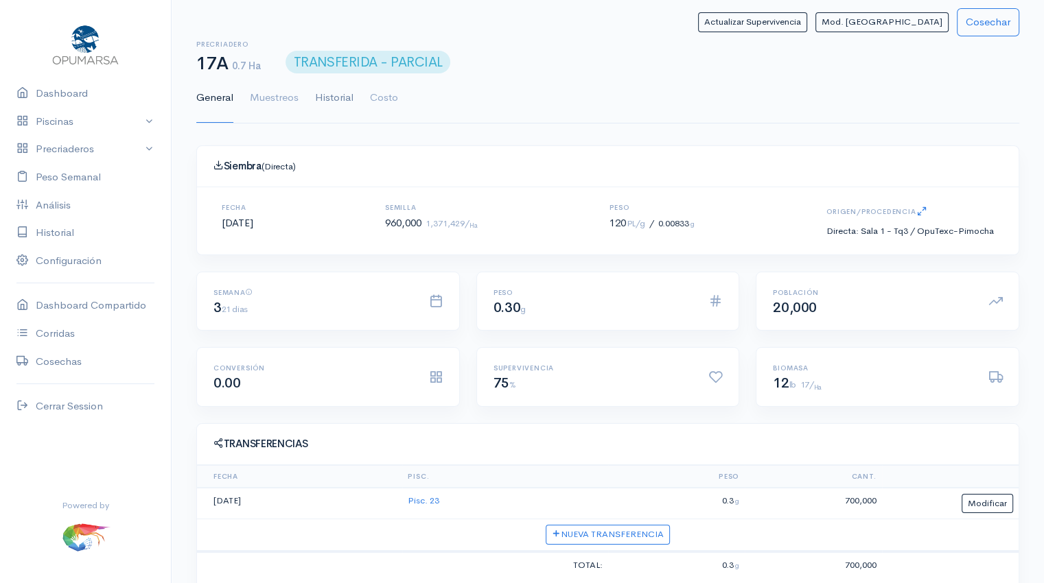
click at [338, 104] on link "Historial" at bounding box center [334, 97] width 38 height 49
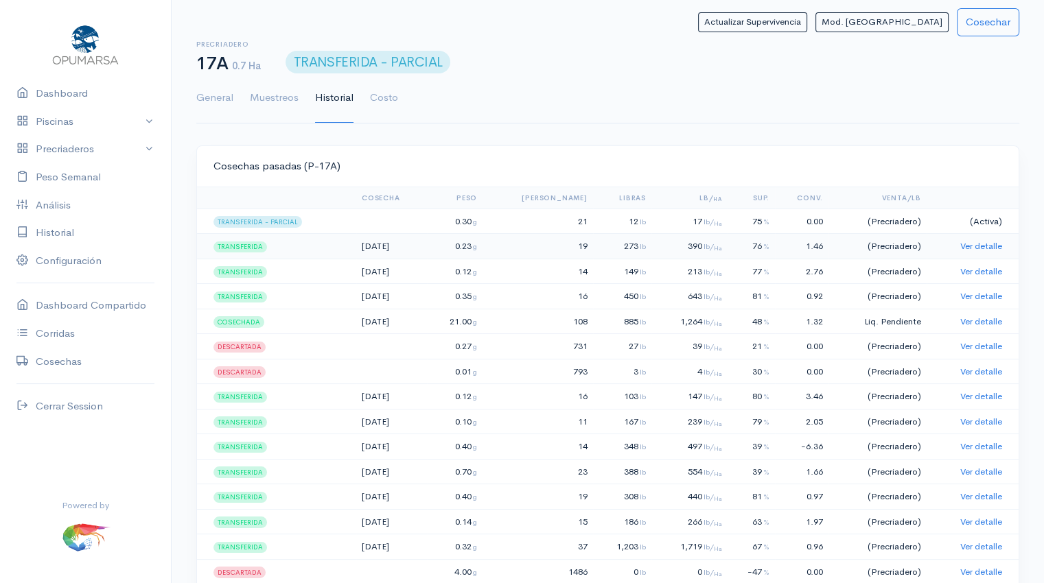
click at [541, 242] on td "19" at bounding box center [537, 246] width 110 height 25
click at [977, 248] on link "Ver detalle" at bounding box center [981, 246] width 42 height 12
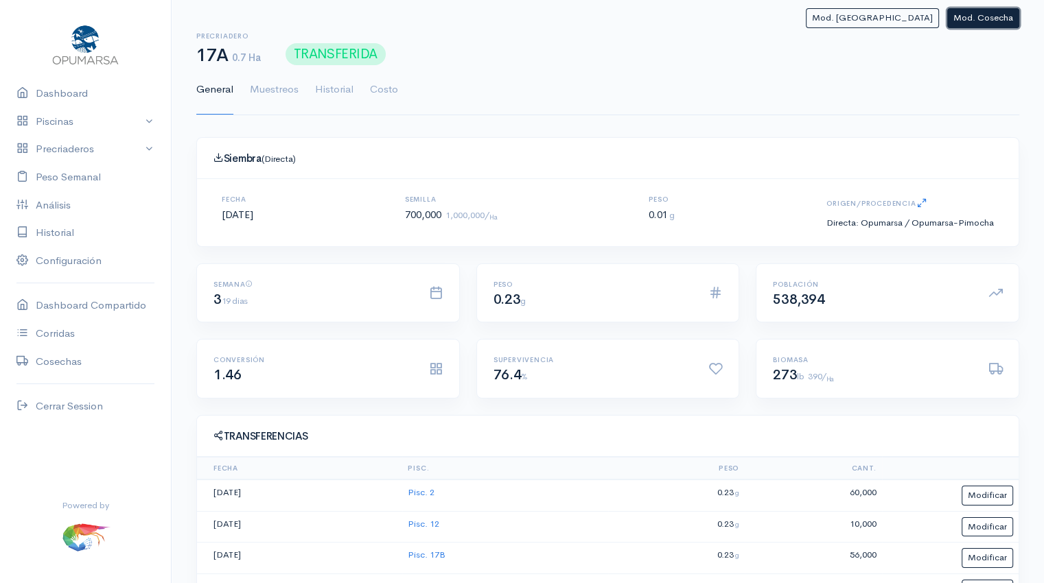
click at [985, 21] on button "Mod. Cosecha" at bounding box center [983, 18] width 72 height 20
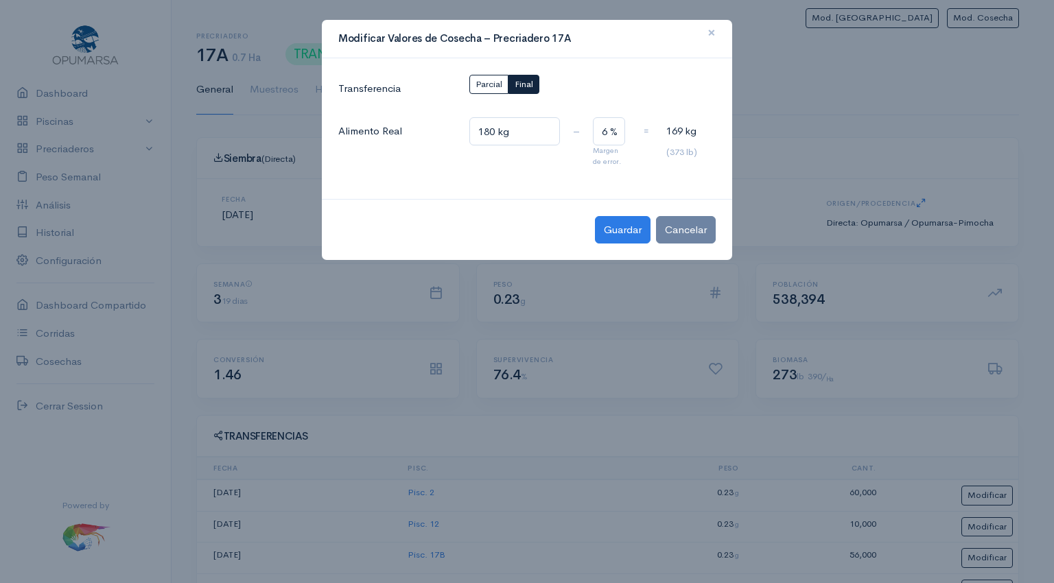
click at [714, 31] on span "×" at bounding box center [711, 33] width 8 height 20
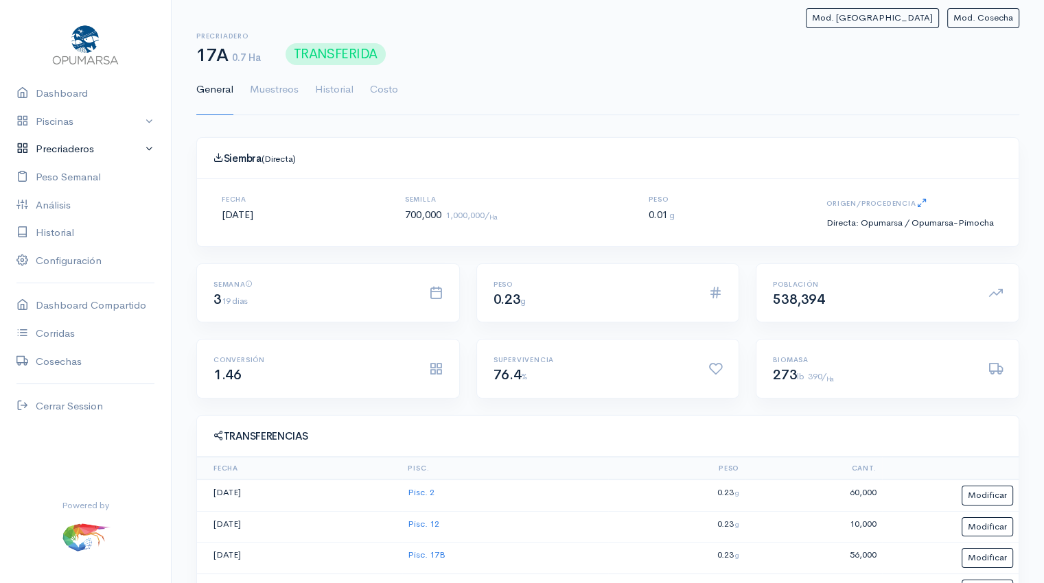
click at [97, 148] on link "Precriaderos" at bounding box center [85, 149] width 171 height 28
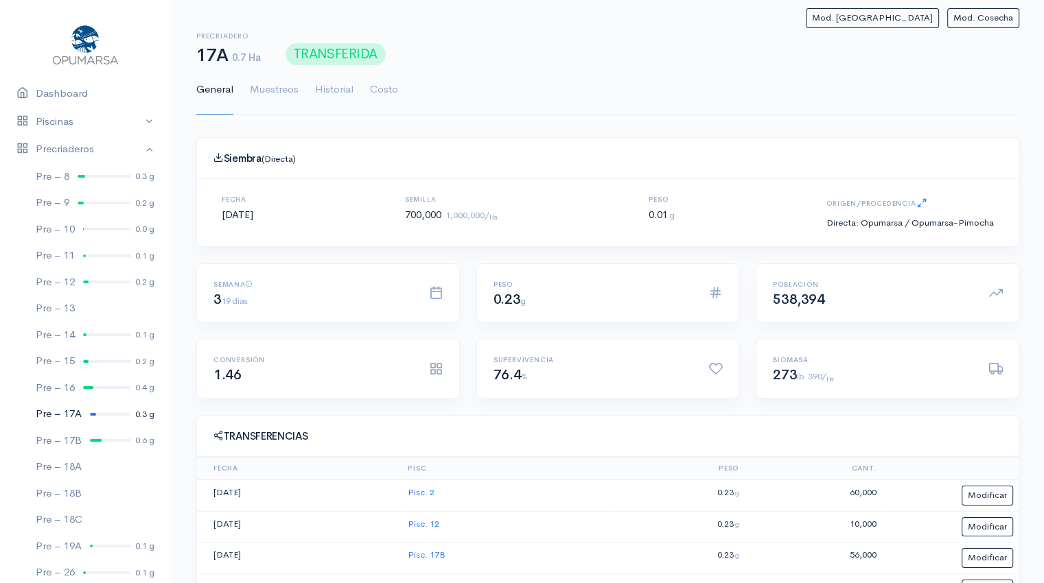
click at [107, 413] on div at bounding box center [110, 414] width 41 height 3
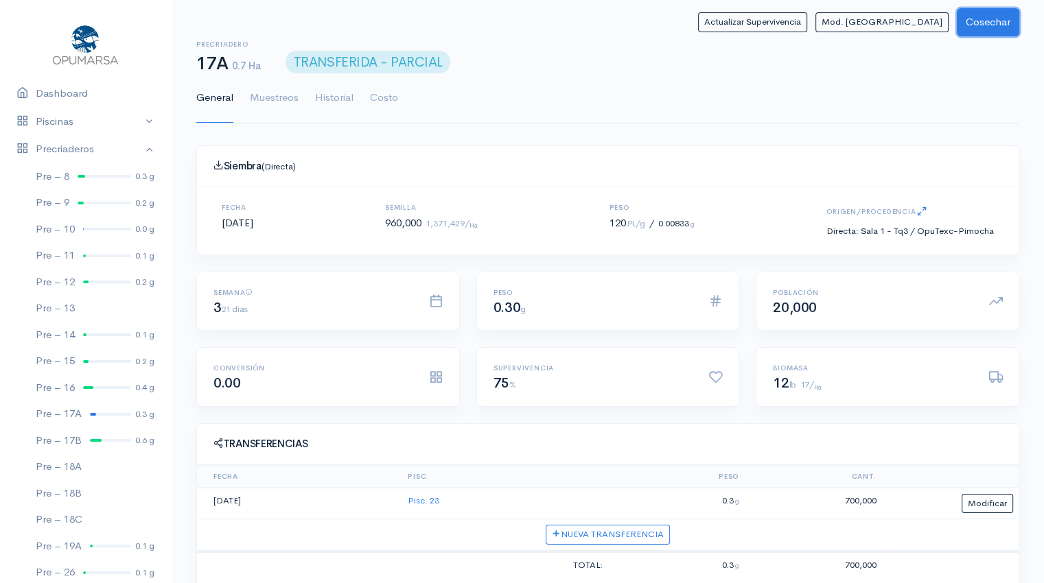
click at [966, 26] on button "Cosechar" at bounding box center [987, 22] width 62 height 28
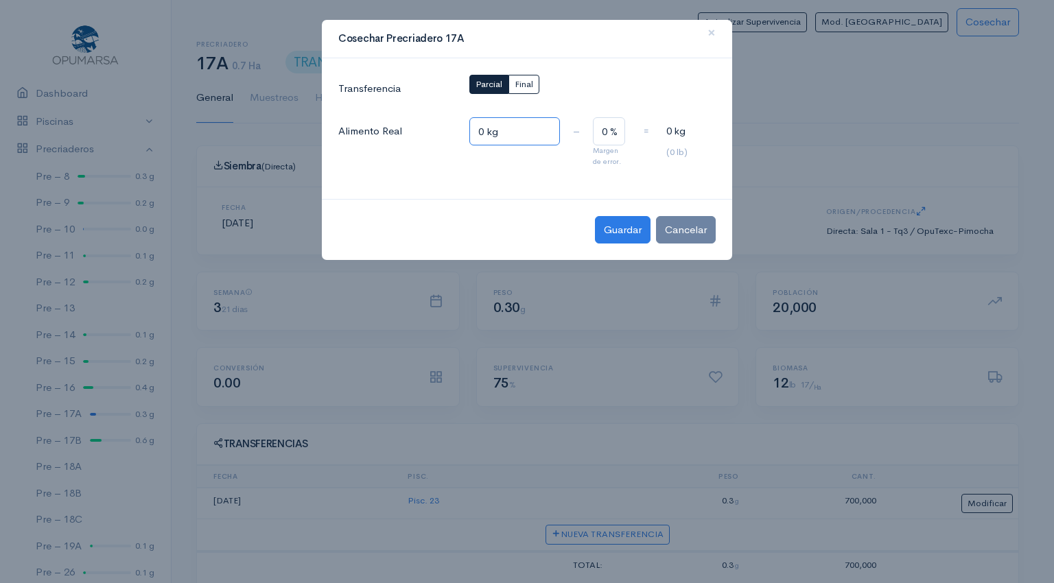
drag, startPoint x: 486, startPoint y: 130, endPoint x: 465, endPoint y: 145, distance: 26.1
click at [465, 145] on div "0 kg" at bounding box center [510, 142] width 99 height 50
type input "200 kg"
click at [529, 80] on span "Final" at bounding box center [524, 84] width 19 height 12
click at [617, 233] on button "Guardar" at bounding box center [623, 230] width 56 height 28
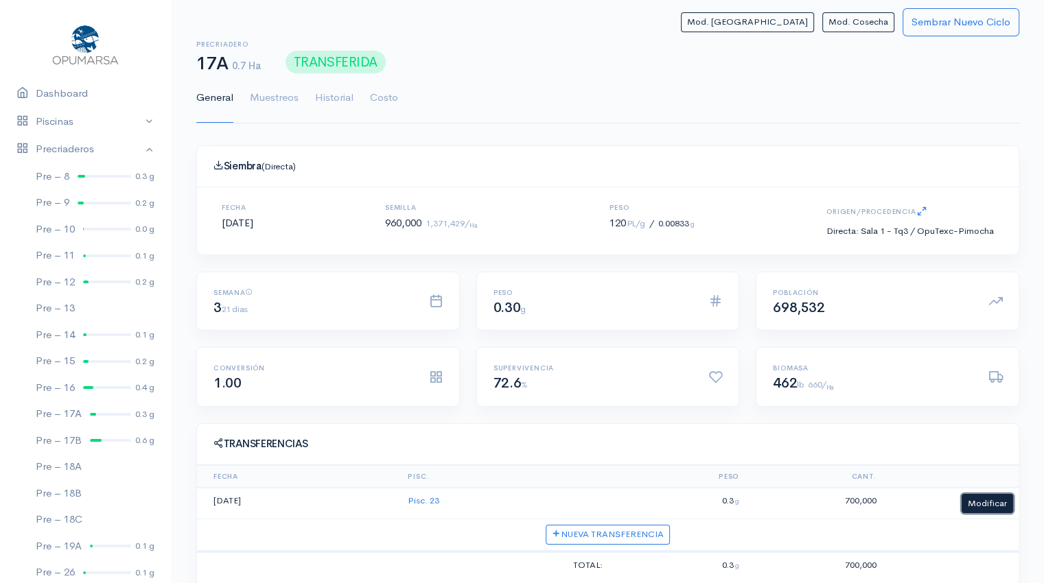
click at [974, 500] on button "Modificar" at bounding box center [986, 504] width 51 height 20
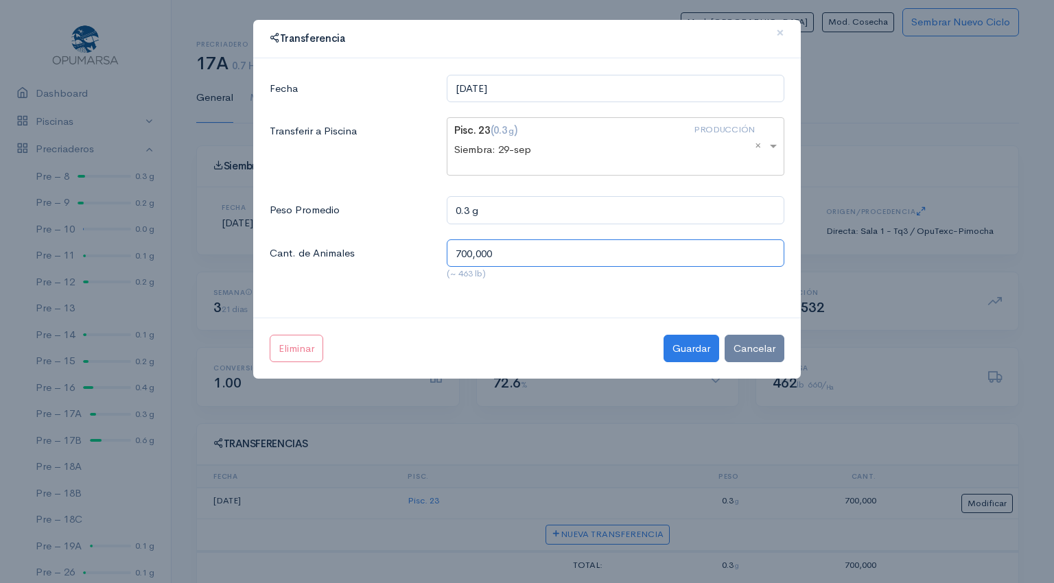
click at [468, 252] on input "700,000" at bounding box center [616, 253] width 338 height 28
type input "720,000"
click at [686, 347] on button "Guardar" at bounding box center [691, 349] width 56 height 28
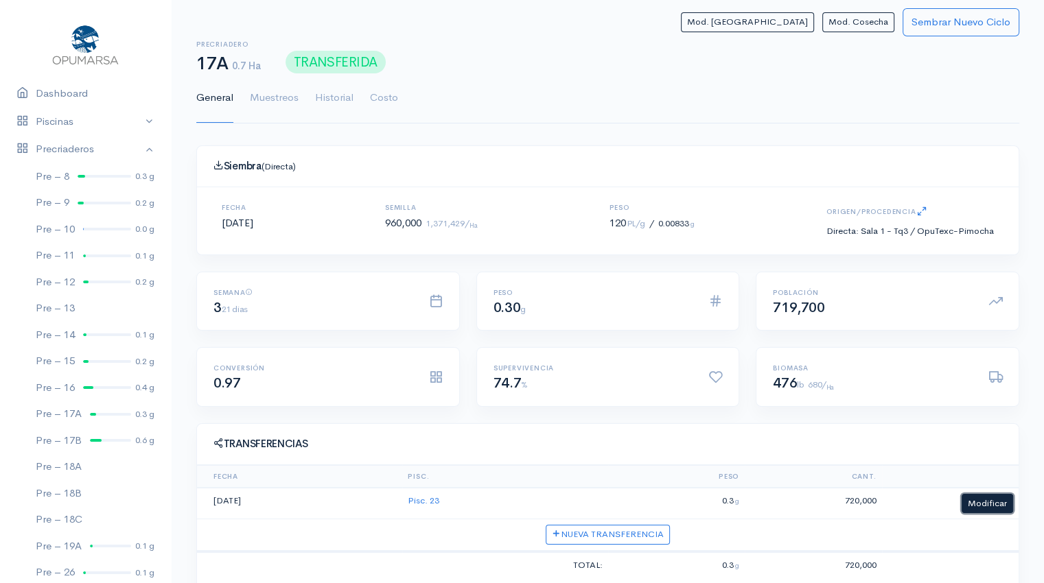
click at [979, 504] on button "Modificar" at bounding box center [986, 504] width 51 height 20
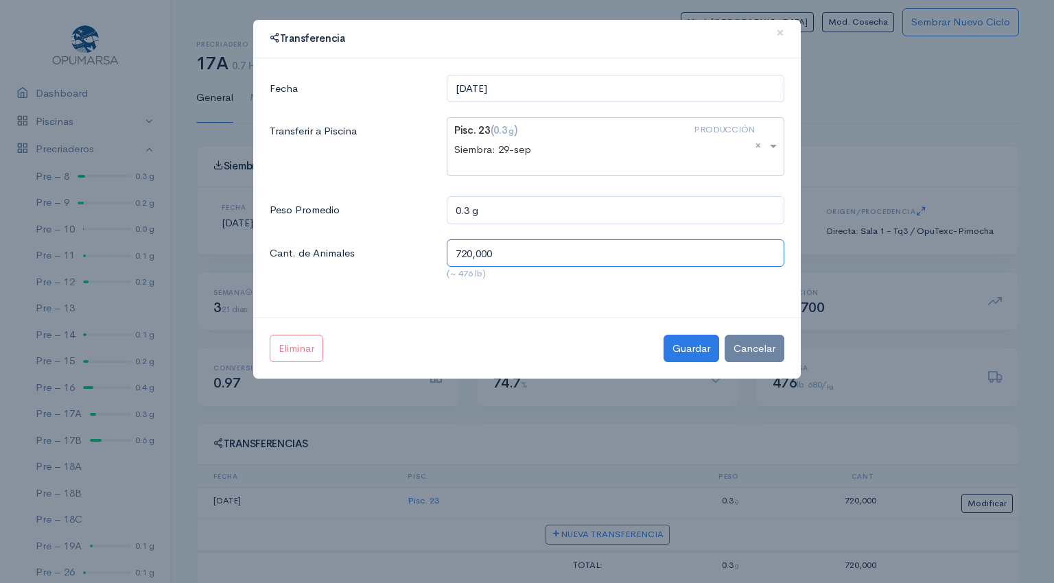
click at [466, 245] on input "720,000" at bounding box center [616, 253] width 338 height 28
type input "700,000"
click at [692, 346] on button "Guardar" at bounding box center [691, 349] width 56 height 28
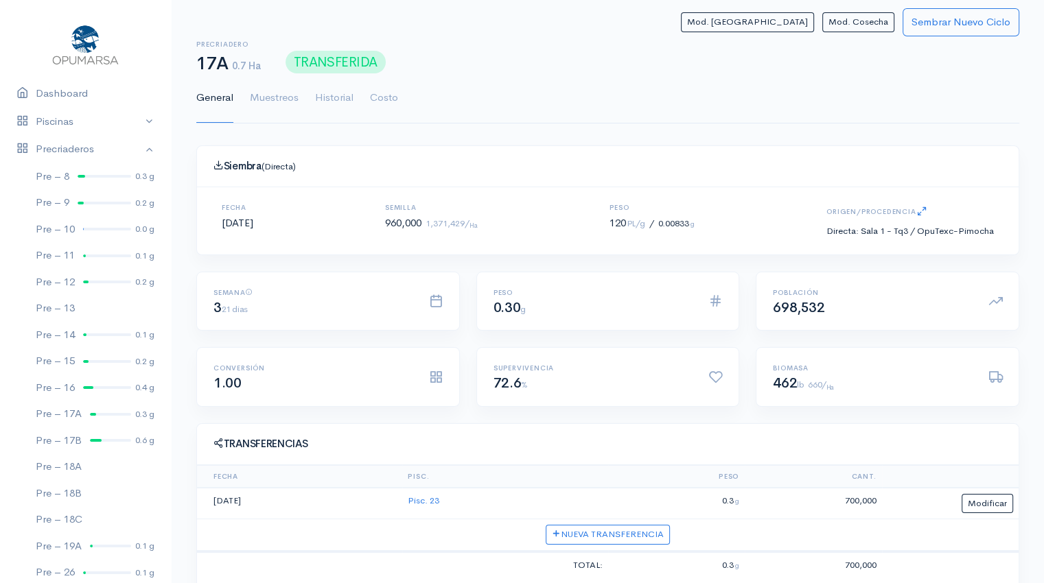
scroll to position [166, 0]
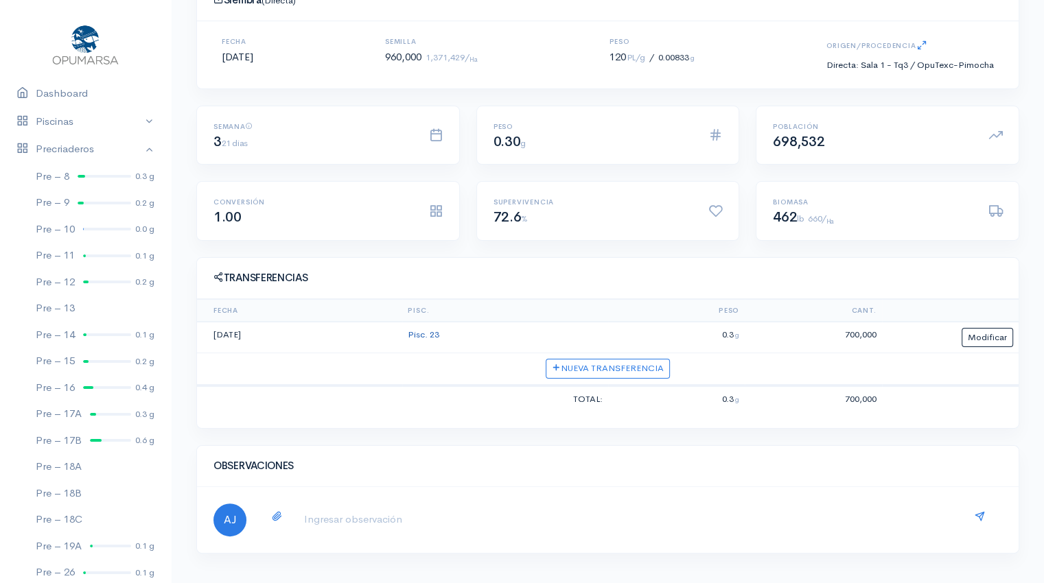
click at [428, 335] on link "Pisc. 23" at bounding box center [424, 335] width 32 height 12
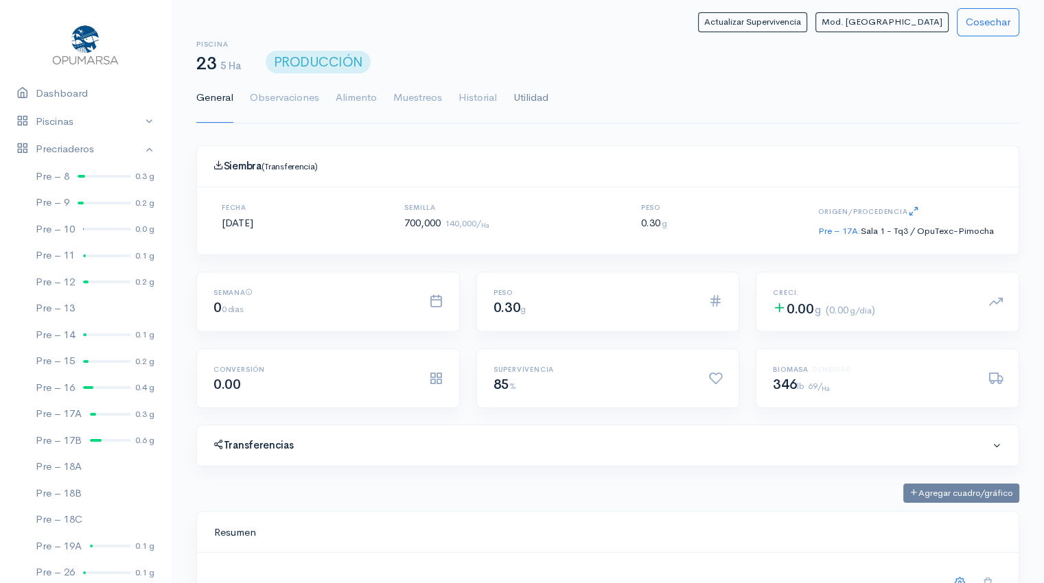
click at [536, 87] on link "Utilidad" at bounding box center [530, 97] width 35 height 49
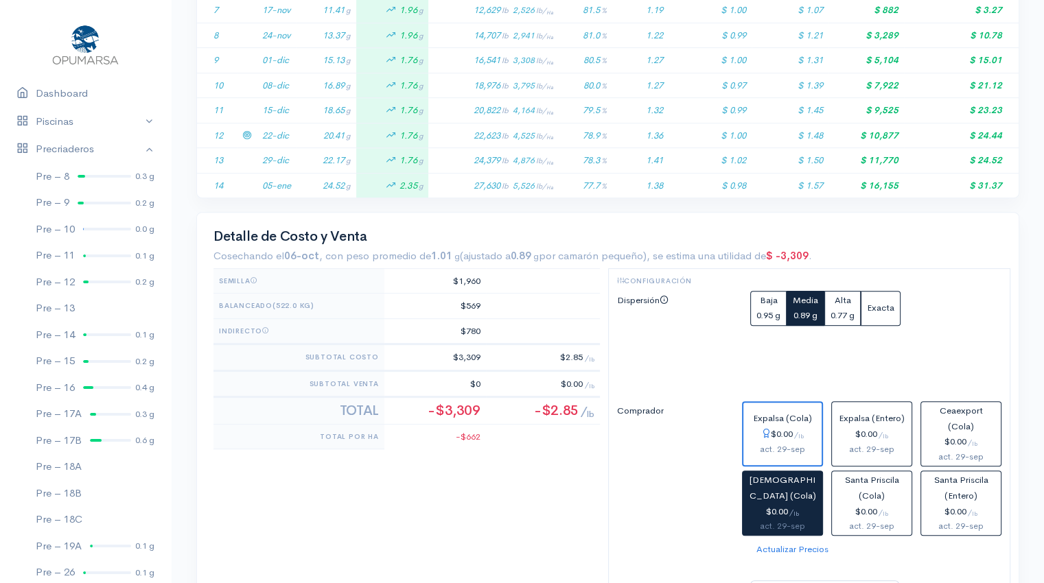
scroll to position [490, 0]
click at [333, 132] on td "20.41 g" at bounding box center [326, 133] width 60 height 25
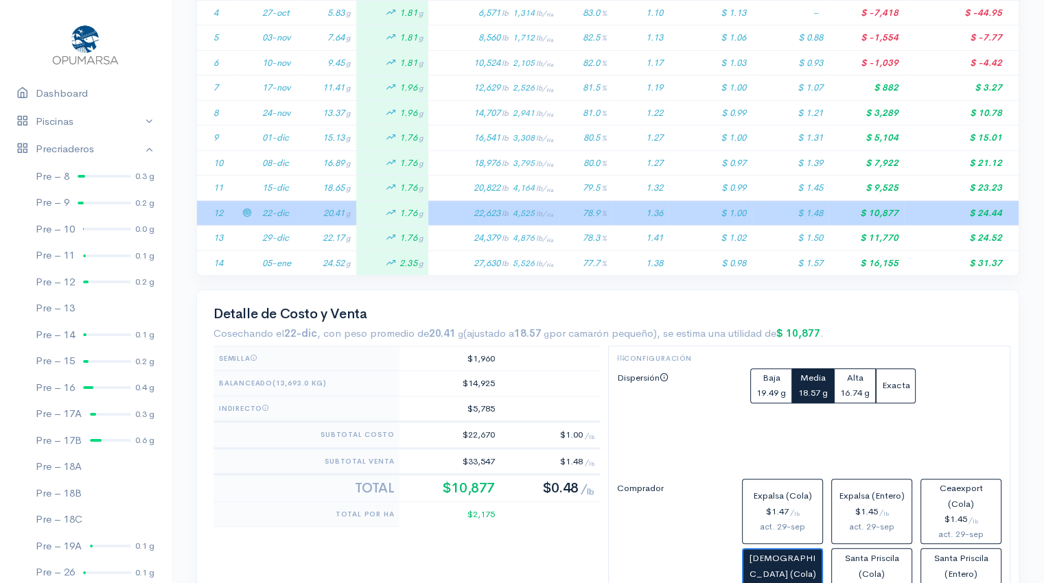
scroll to position [0, 0]
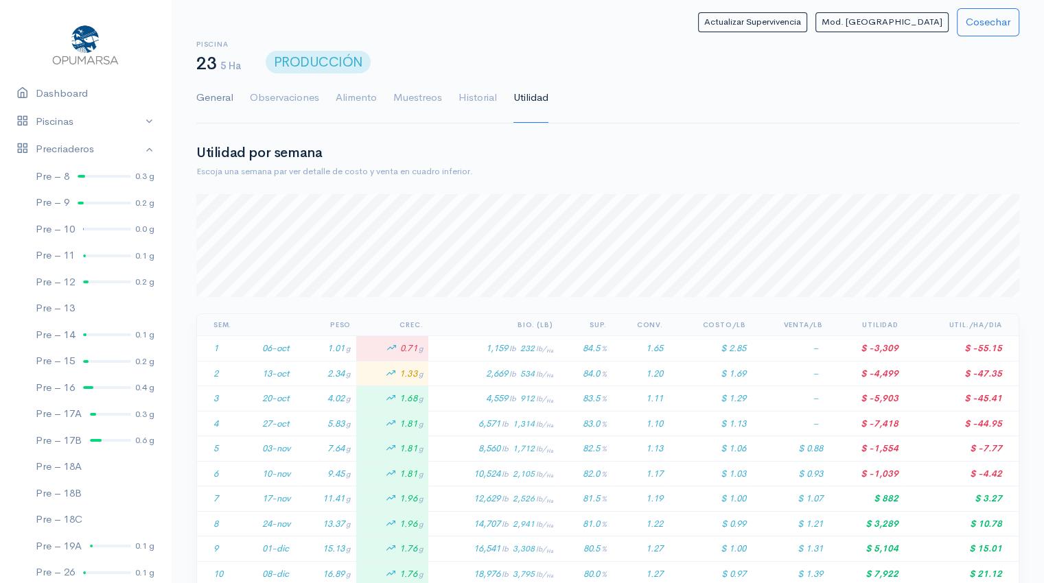
click at [201, 99] on link "General" at bounding box center [214, 97] width 37 height 49
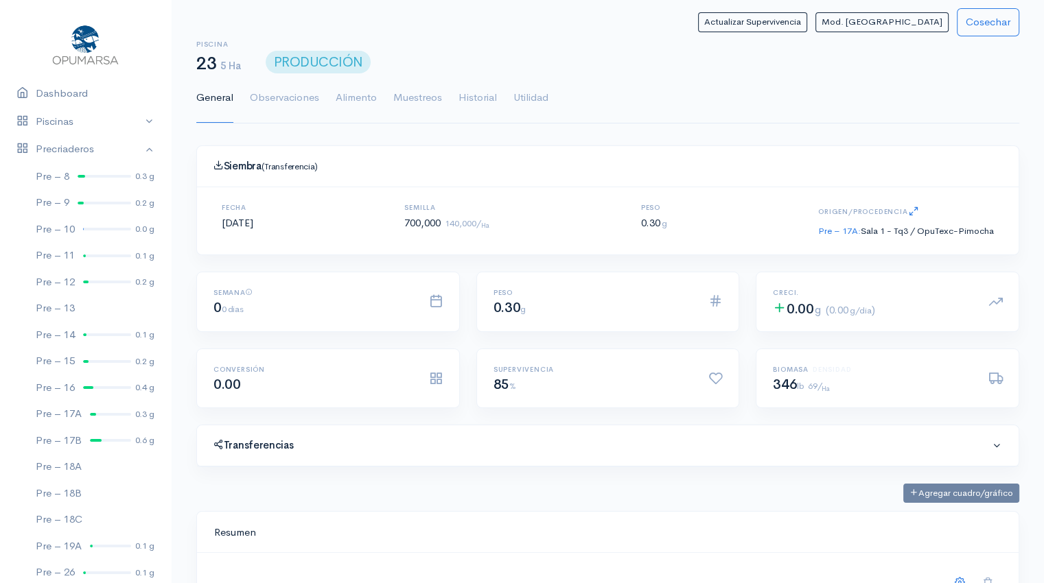
scroll to position [206, 788]
click at [835, 232] on link "Pre – 17A:" at bounding box center [839, 231] width 43 height 12
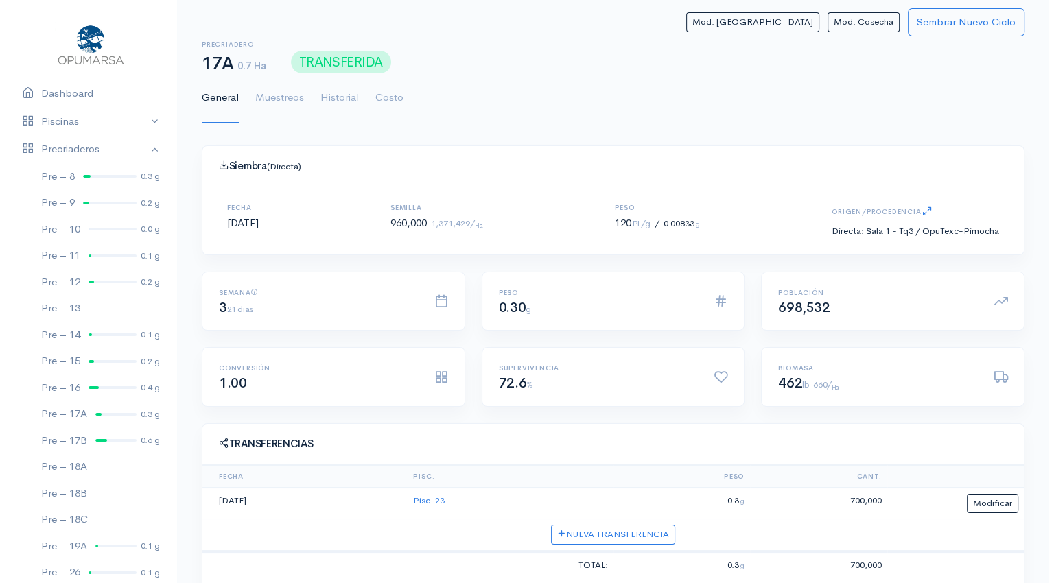
scroll to position [166, 0]
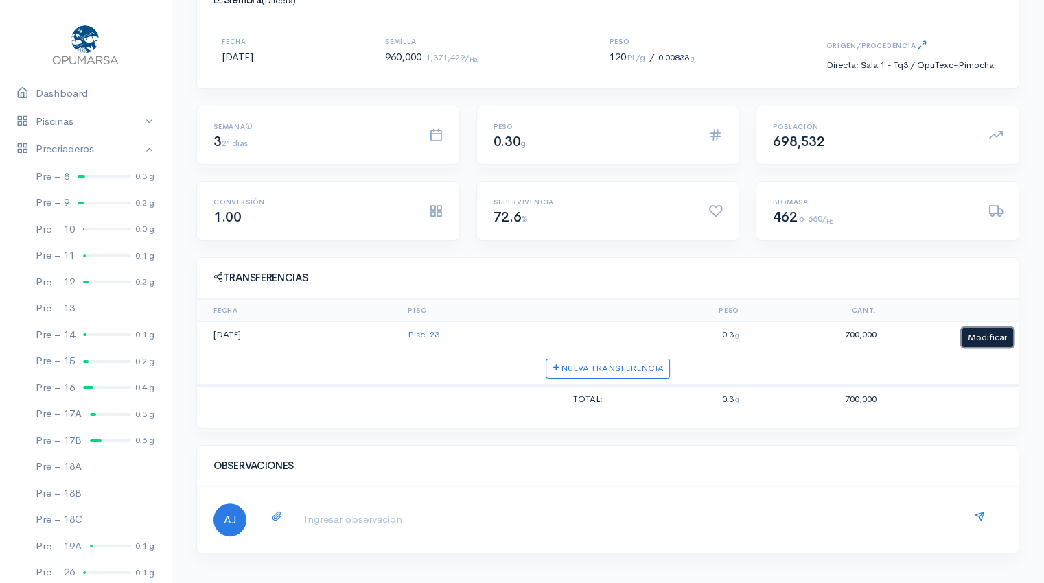
click at [992, 343] on button "Modificar" at bounding box center [986, 338] width 51 height 20
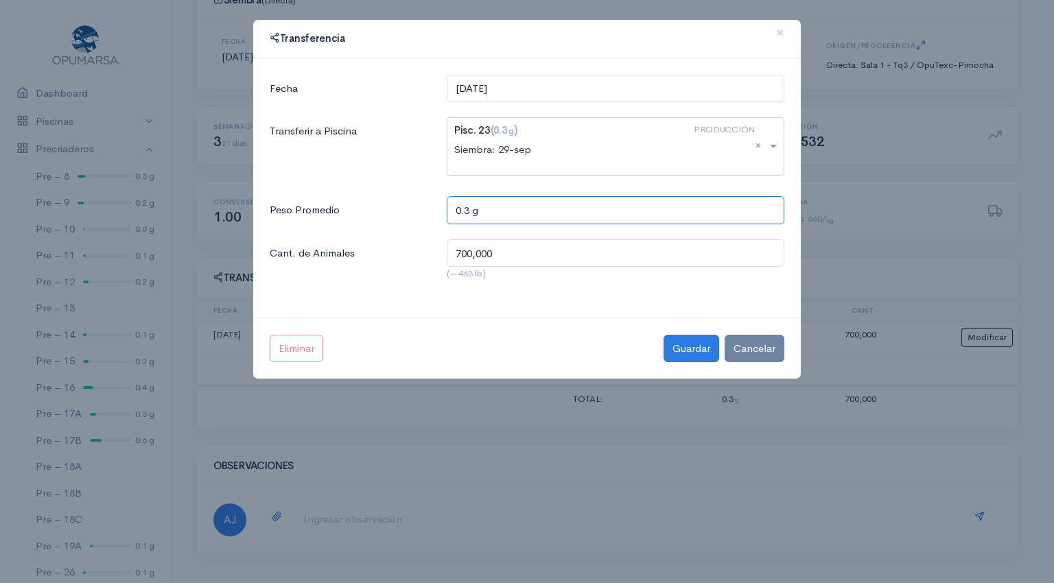
click at [469, 207] on input "0.3 g" at bounding box center [616, 210] width 338 height 28
type input "0.35 g"
click at [680, 349] on button "Guardar" at bounding box center [691, 349] width 56 height 28
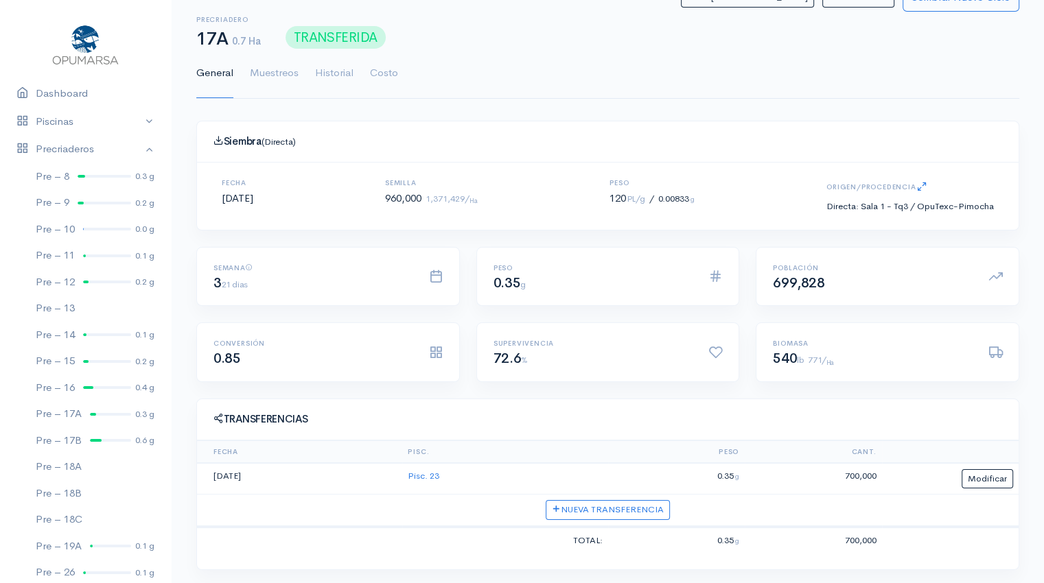
scroll to position [8, 0]
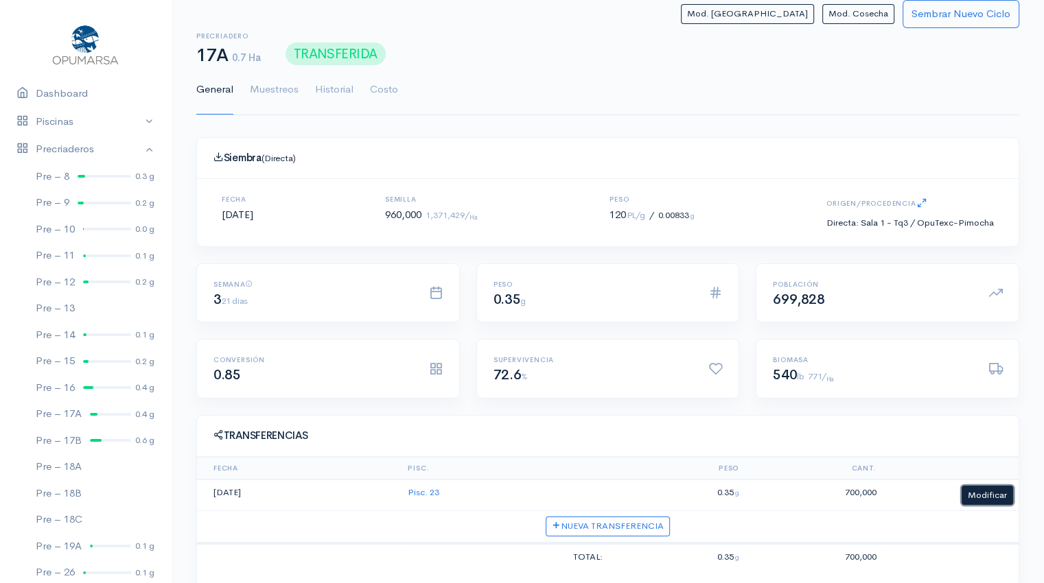
click at [980, 497] on button "Modificar" at bounding box center [986, 496] width 51 height 20
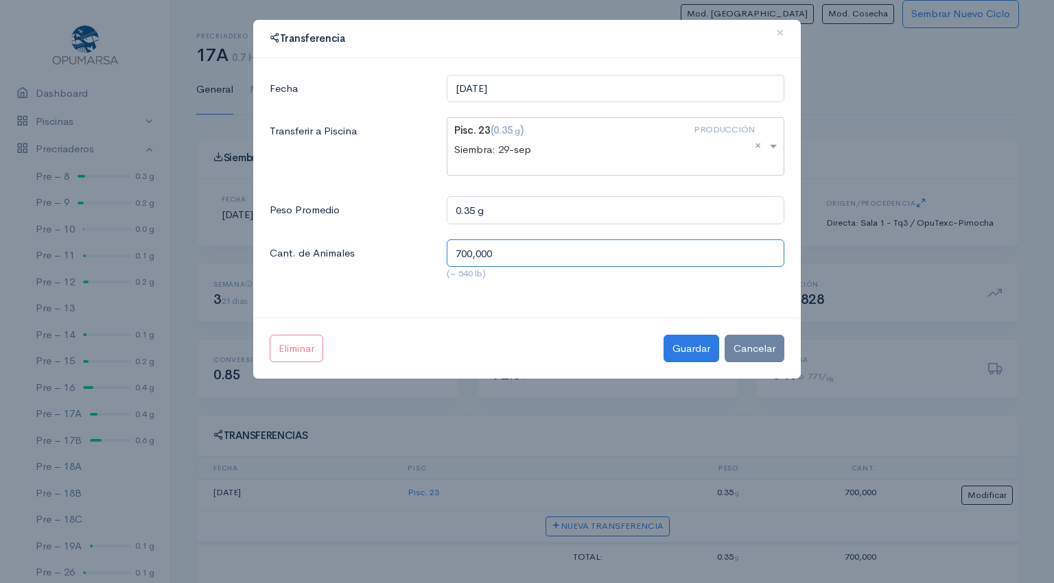
click at [464, 246] on input "700,000" at bounding box center [616, 253] width 338 height 28
type input "720,000"
click at [684, 346] on button "Guardar" at bounding box center [691, 349] width 56 height 28
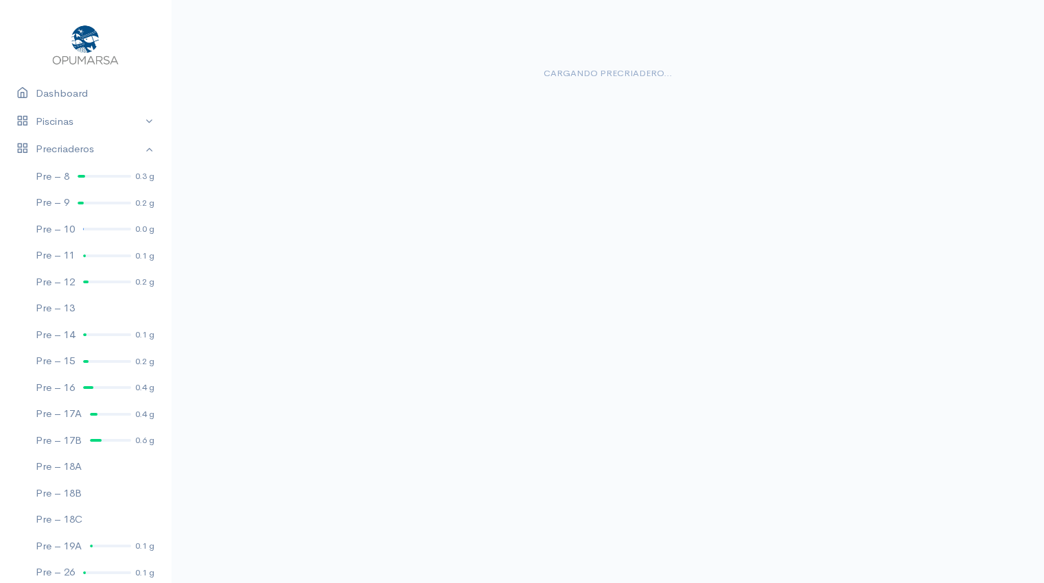
scroll to position [0, 0]
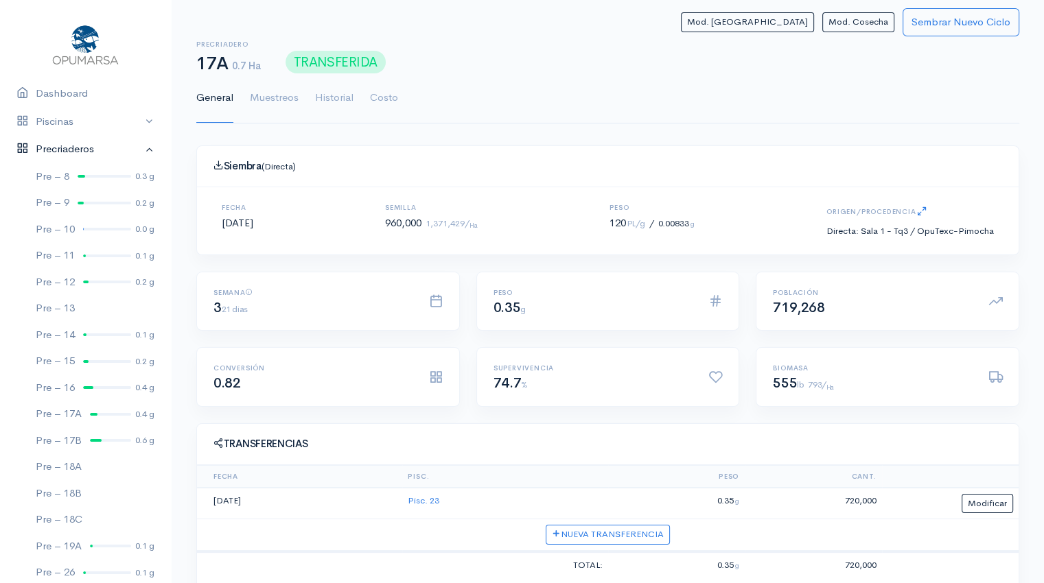
click at [135, 149] on link "Precriaderos" at bounding box center [85, 149] width 171 height 28
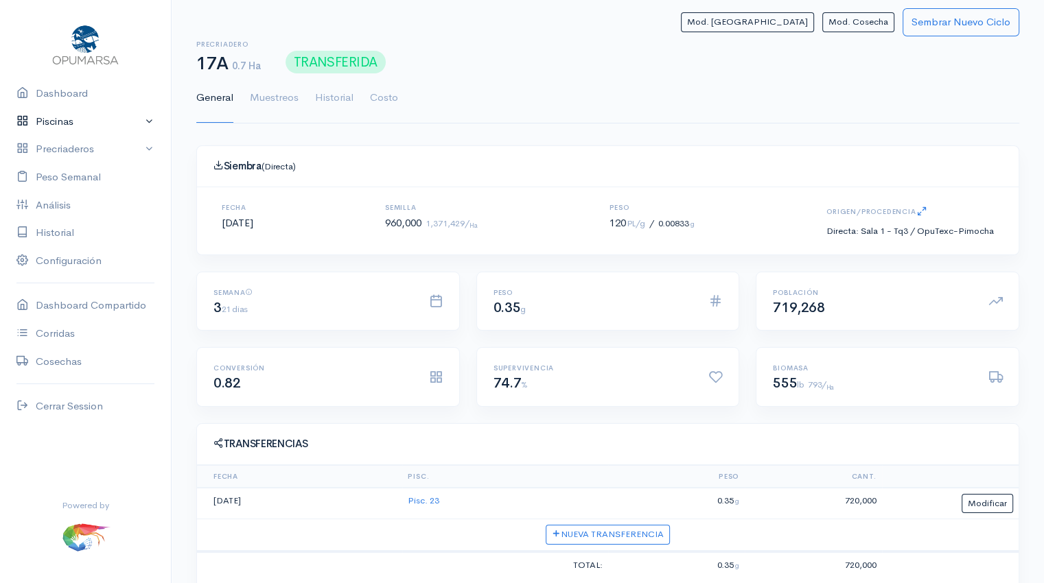
click at [146, 126] on link "Piscinas" at bounding box center [85, 122] width 171 height 28
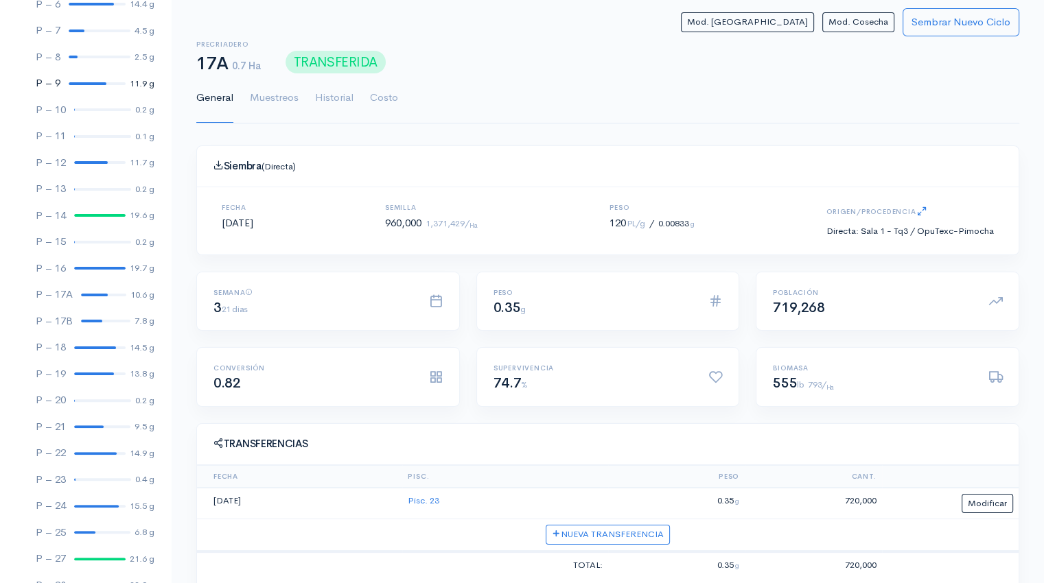
scroll to position [276, 0]
click at [93, 481] on div at bounding box center [102, 480] width 57 height 3
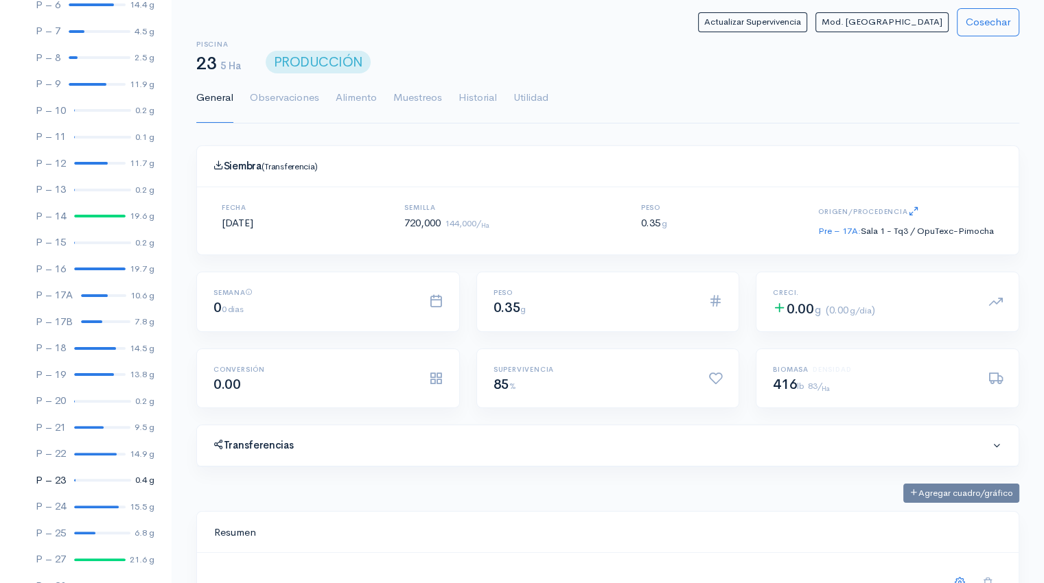
scroll to position [206, 788]
drag, startPoint x: 532, startPoint y: 97, endPoint x: 524, endPoint y: 101, distance: 8.6
click at [524, 101] on link "Utilidad" at bounding box center [530, 97] width 35 height 49
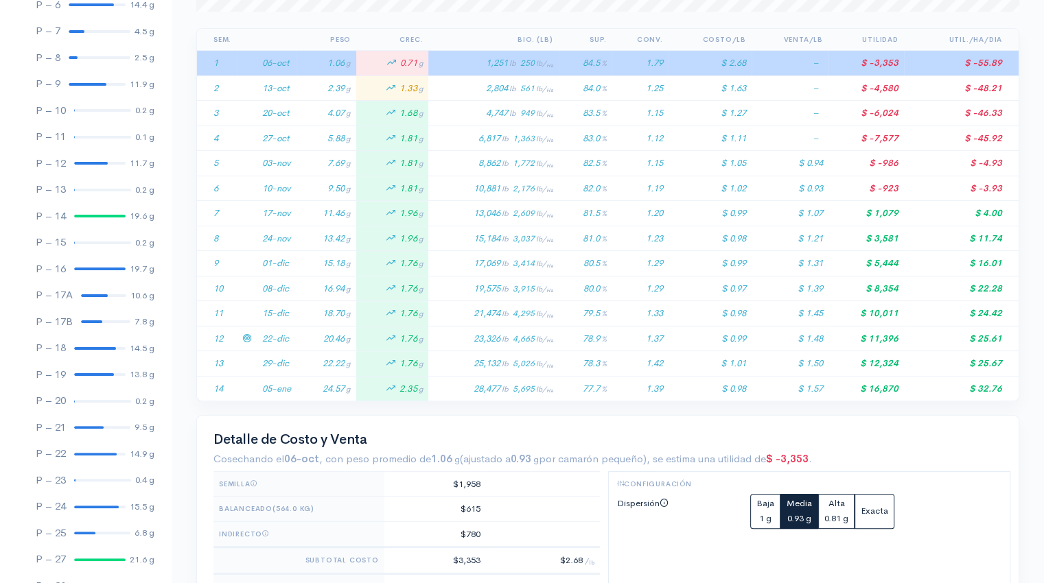
scroll to position [285, 0]
click at [327, 338] on td "20.46 g" at bounding box center [326, 338] width 60 height 25
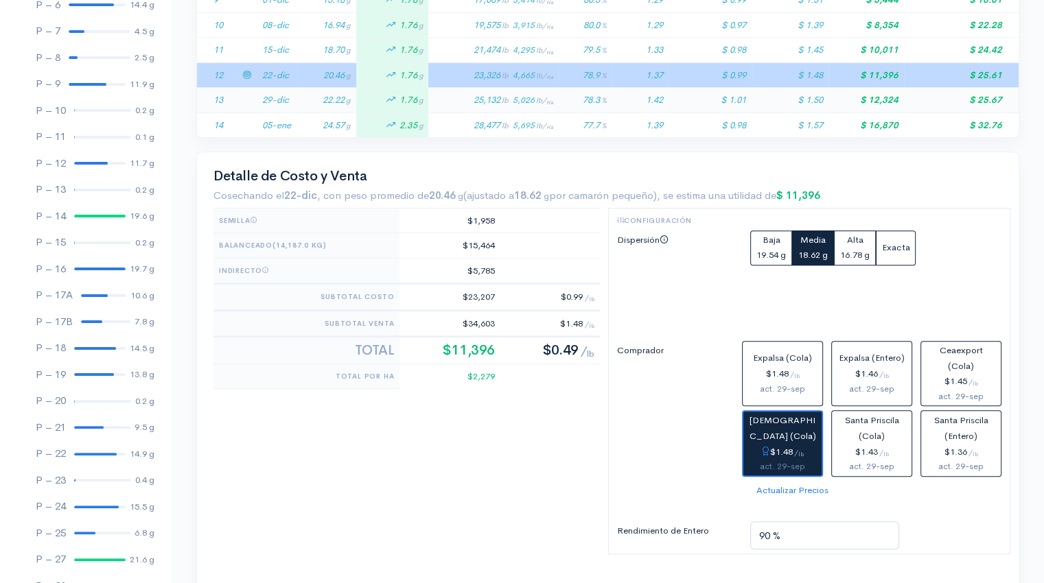
scroll to position [556, 0]
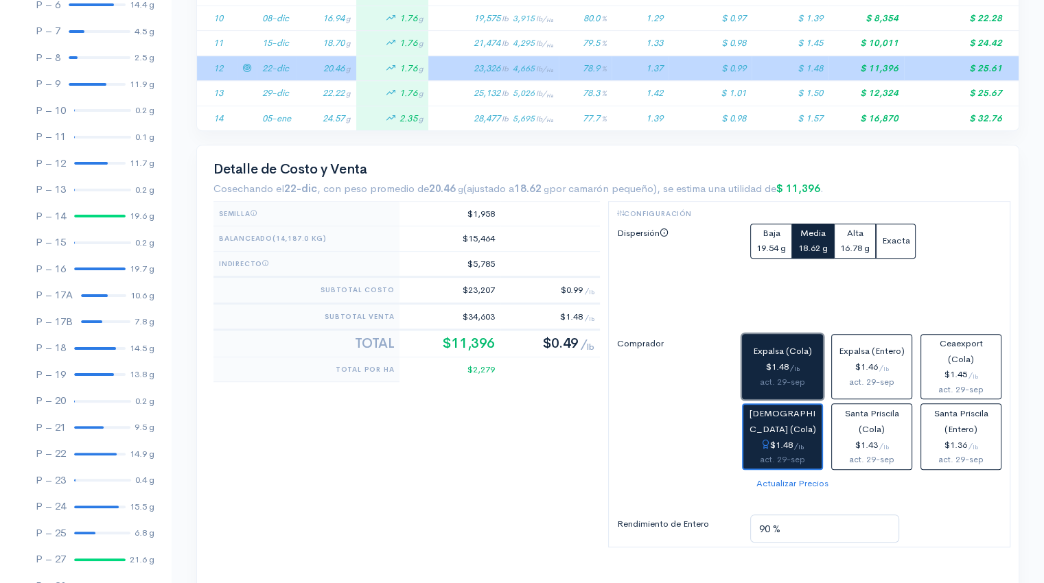
click at [785, 368] on div "$1.48 / lb" at bounding box center [782, 368] width 69 height 16
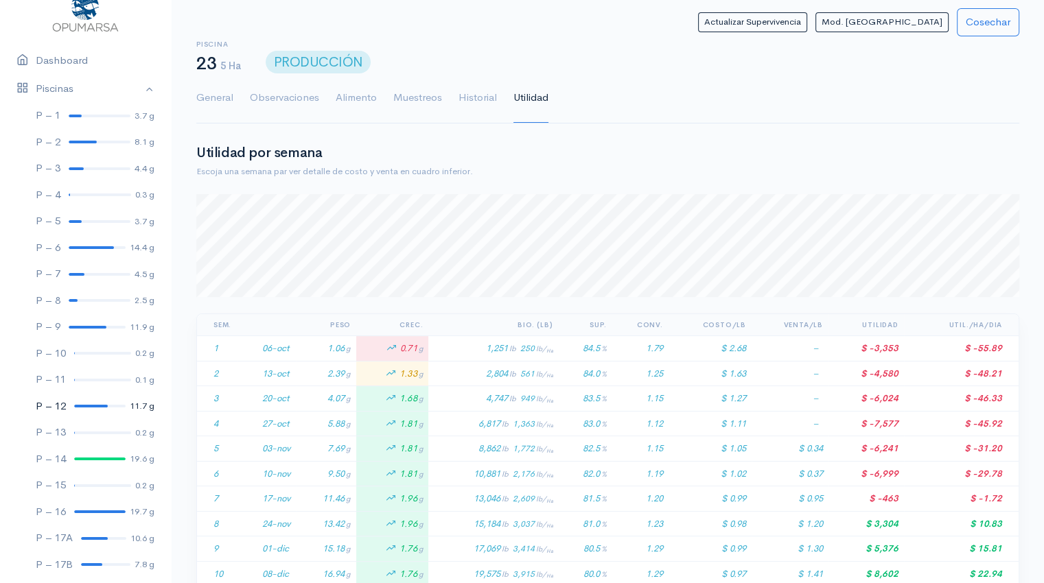
scroll to position [0, 0]
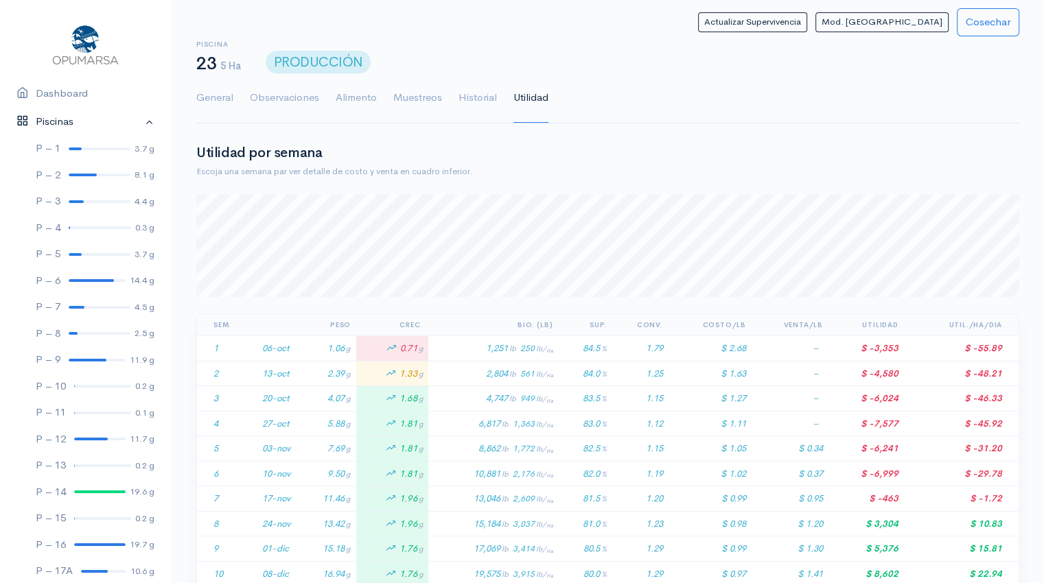
click at [134, 122] on link "Piscinas" at bounding box center [85, 122] width 171 height 28
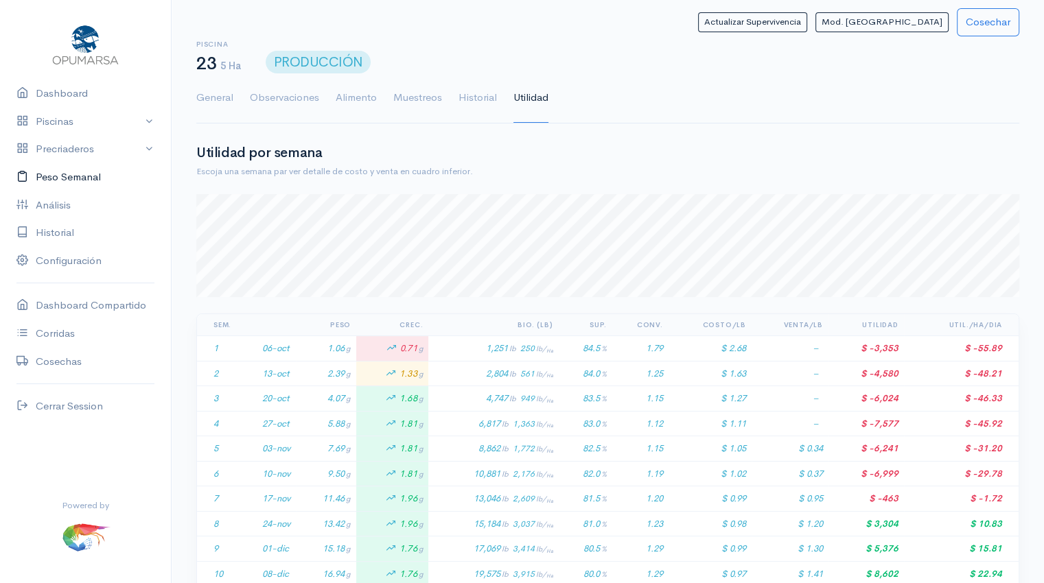
click at [67, 185] on link "Peso Semanal" at bounding box center [85, 177] width 171 height 28
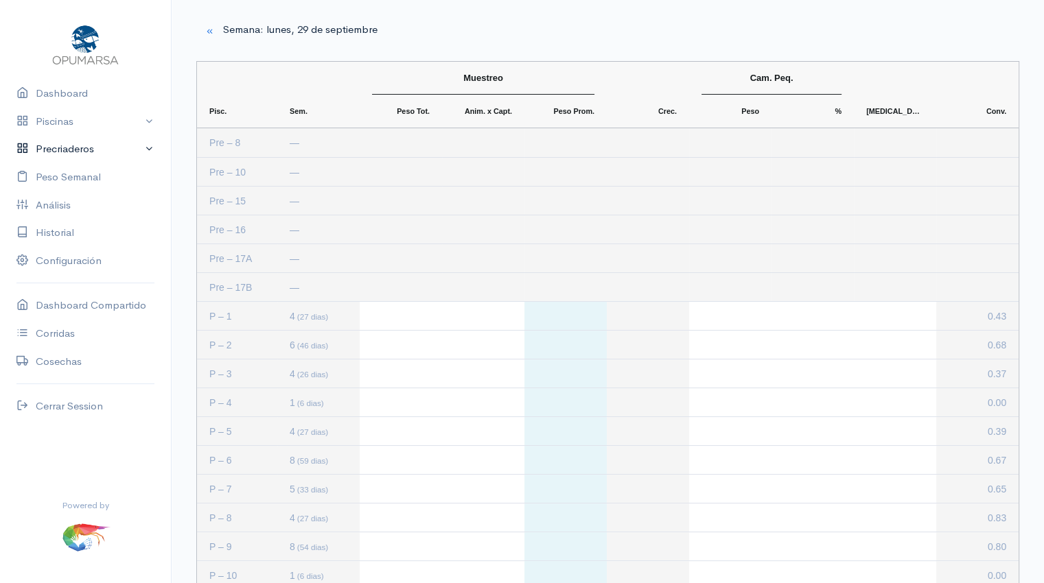
click at [74, 150] on link "Precriaderos" at bounding box center [85, 149] width 171 height 28
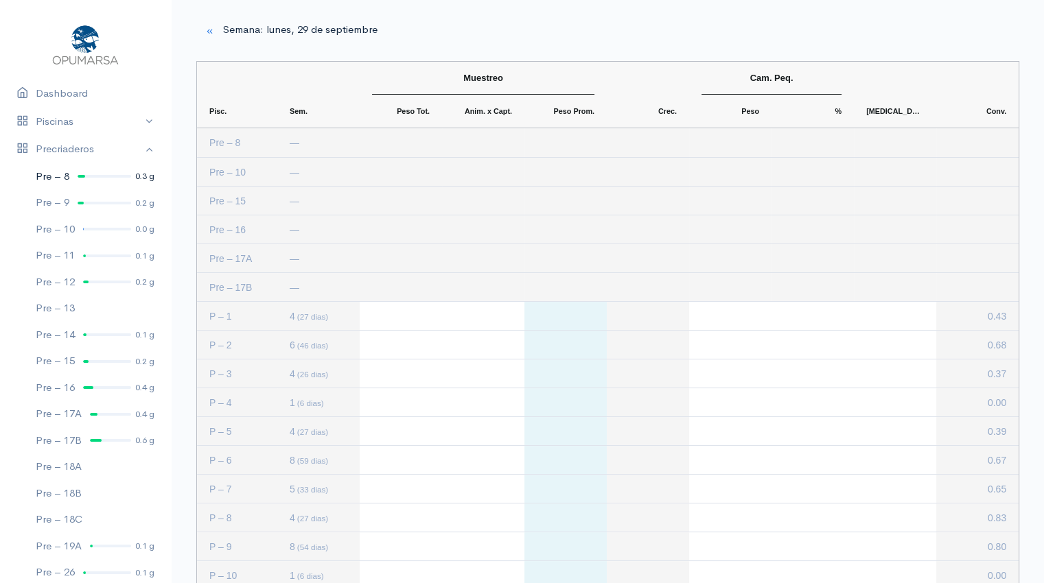
click at [95, 176] on div at bounding box center [105, 176] width 54 height 3
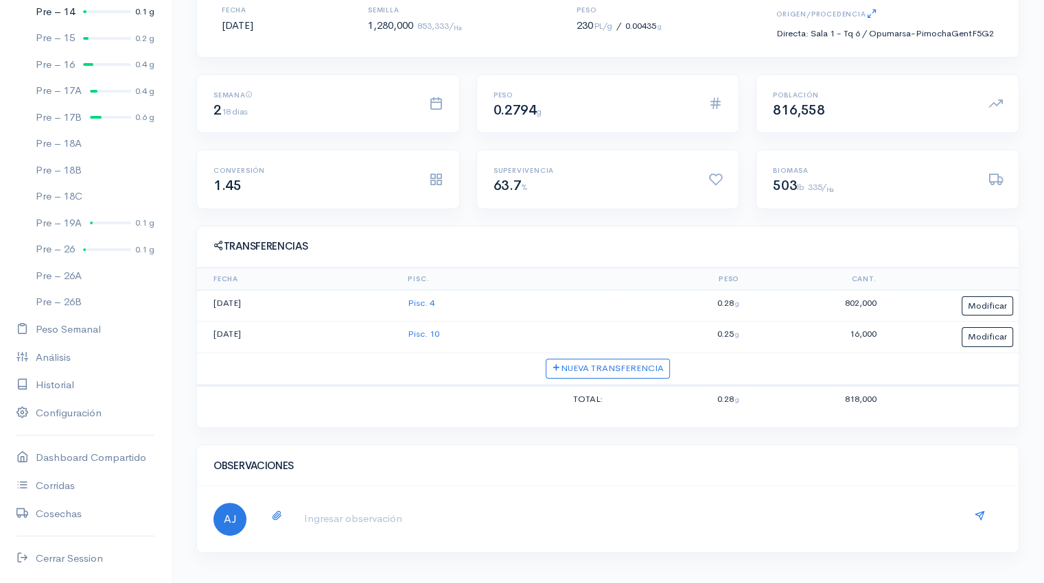
scroll to position [322, 0]
click at [77, 274] on div "Pre – 26A" at bounding box center [59, 277] width 46 height 16
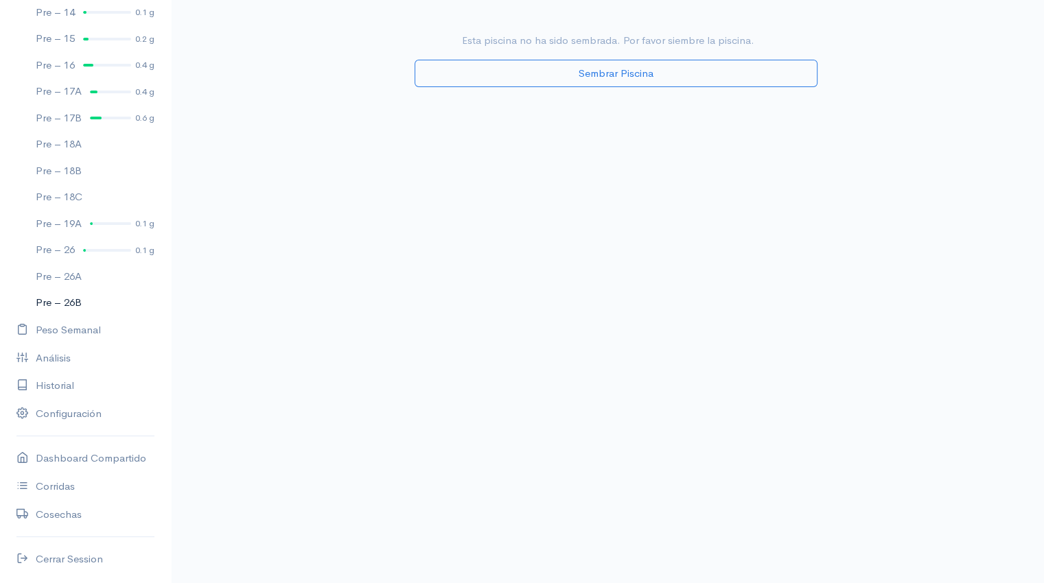
click at [72, 301] on div "Pre – 26B" at bounding box center [59, 303] width 46 height 16
click at [73, 274] on div "Pre – 26A" at bounding box center [59, 277] width 46 height 16
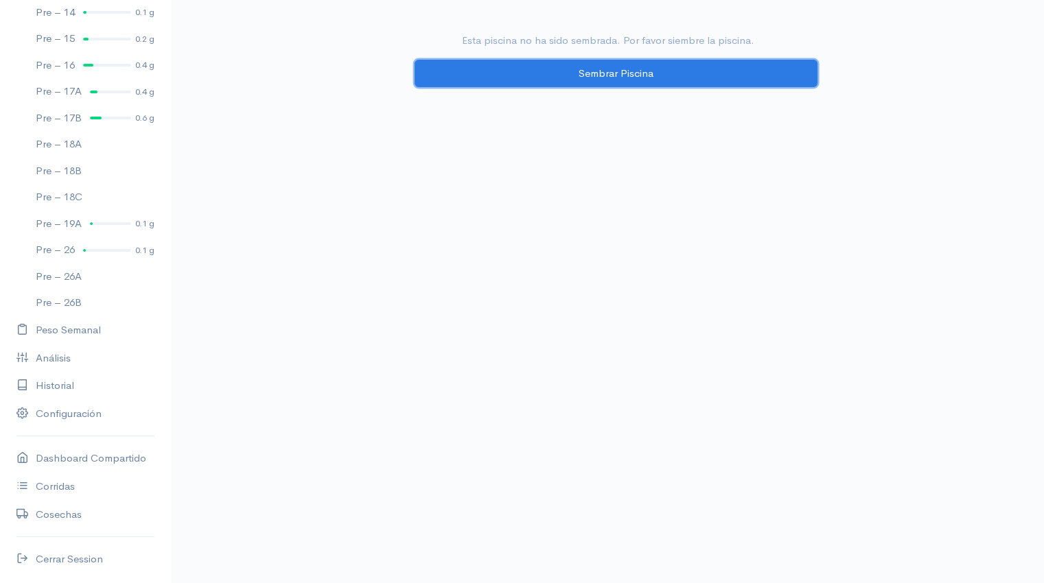
click at [596, 77] on button "Sembrar Piscina" at bounding box center [615, 74] width 403 height 28
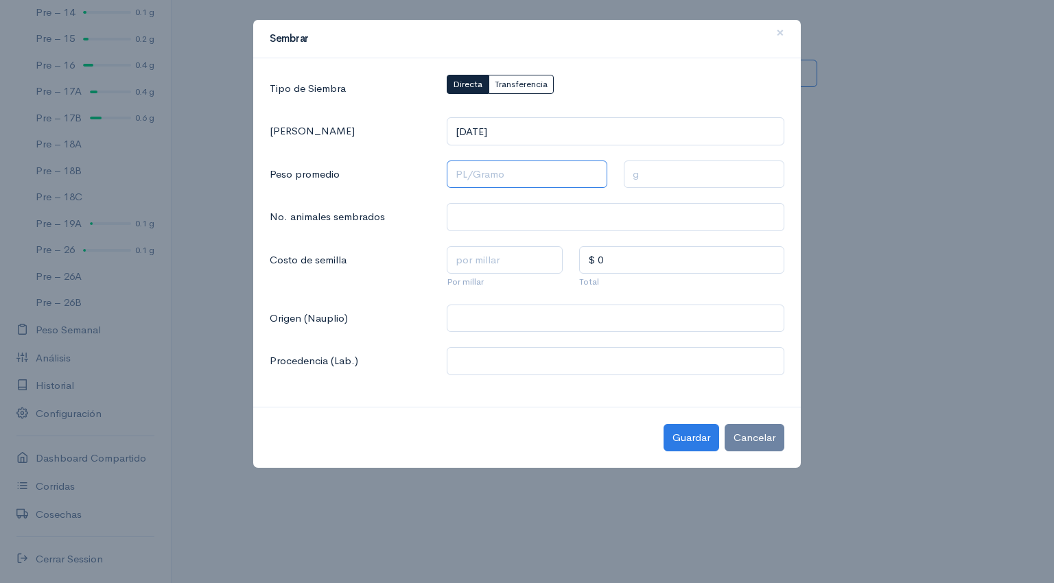
click at [480, 176] on input "text" at bounding box center [527, 175] width 161 height 28
type input "1 Pl/Gramo"
type input "1 g"
type input "12 Pl/Gramo"
type input "0.0833 g"
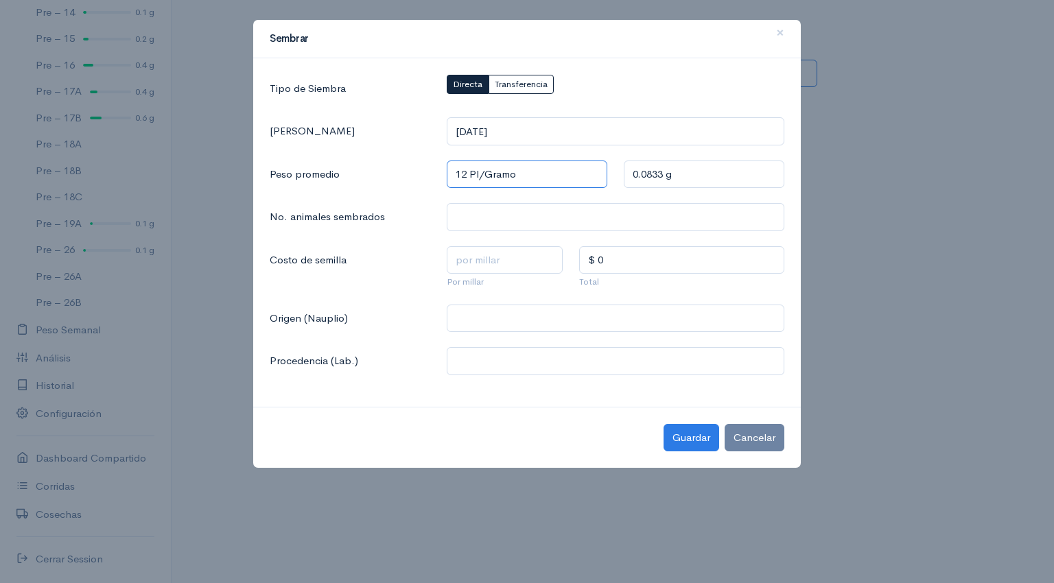
type input "120 Pl/Gramo"
type input "0.0083 g"
type input "120 Pl/Gramo"
click at [467, 215] on input "text" at bounding box center [616, 217] width 338 height 28
type input "2,000,000"
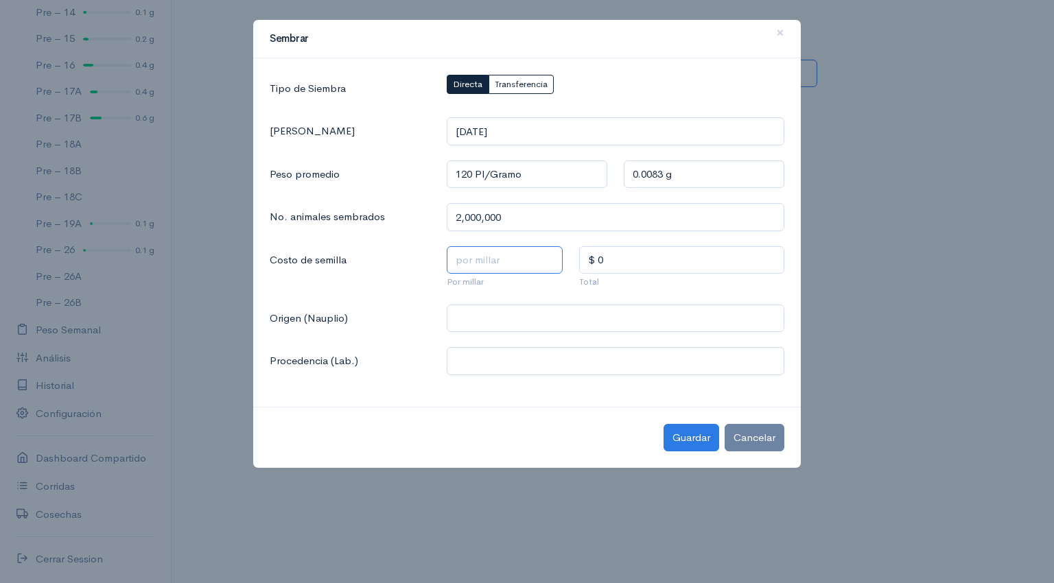
click at [497, 264] on input "text" at bounding box center [505, 260] width 117 height 28
type input "$ 1.5"
type input "$ 3,000"
click at [491, 322] on input "text" at bounding box center [616, 319] width 338 height 28
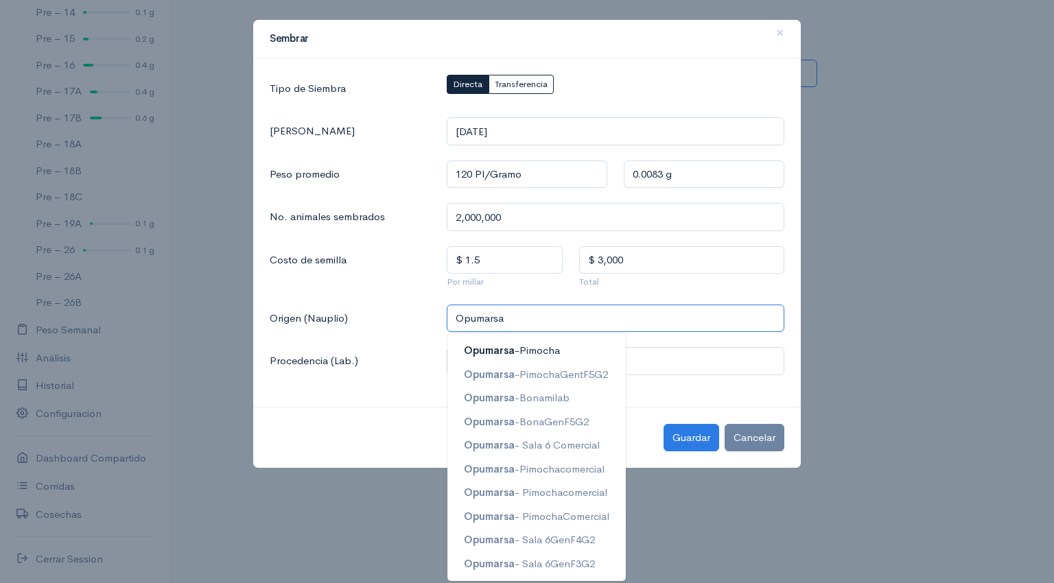
click at [528, 352] on ngb-highlight "Opumarsa -Pimocha" at bounding box center [512, 350] width 96 height 13
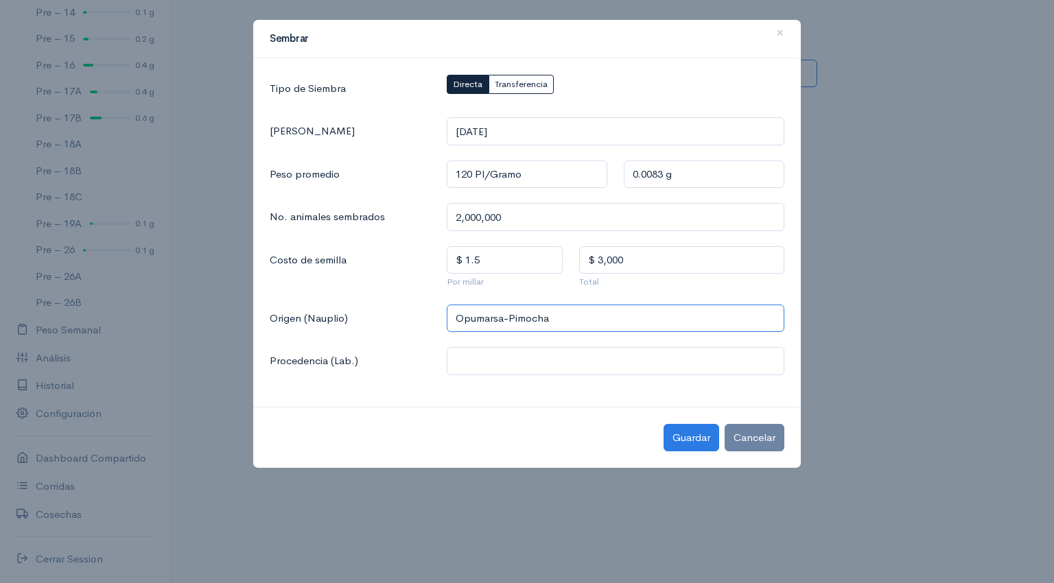
type input "Opumarsa-Pimocha"
click at [495, 371] on input "text" at bounding box center [616, 361] width 338 height 28
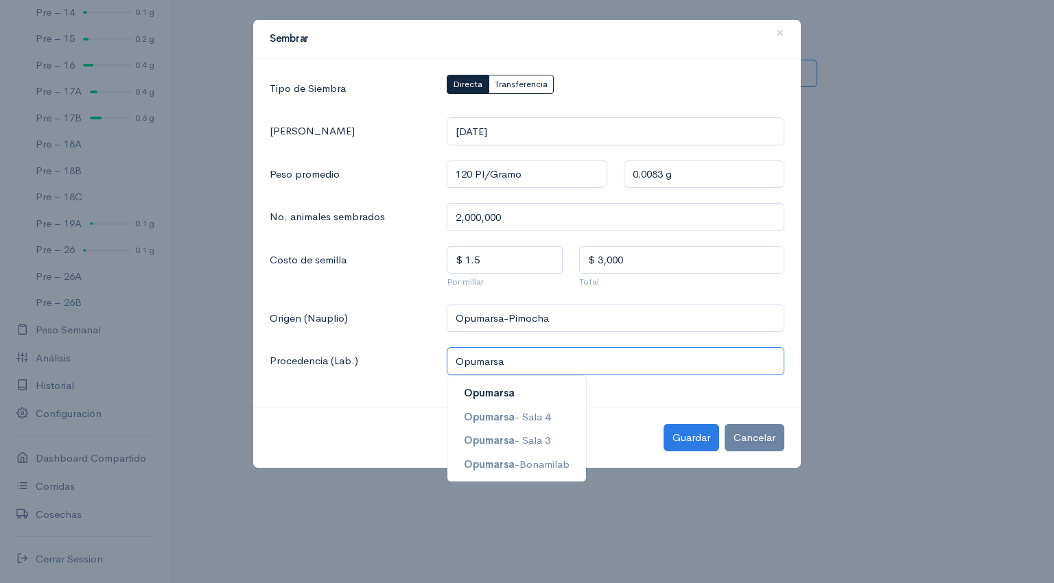
click at [490, 396] on span "Opumarsa" at bounding box center [489, 392] width 51 height 13
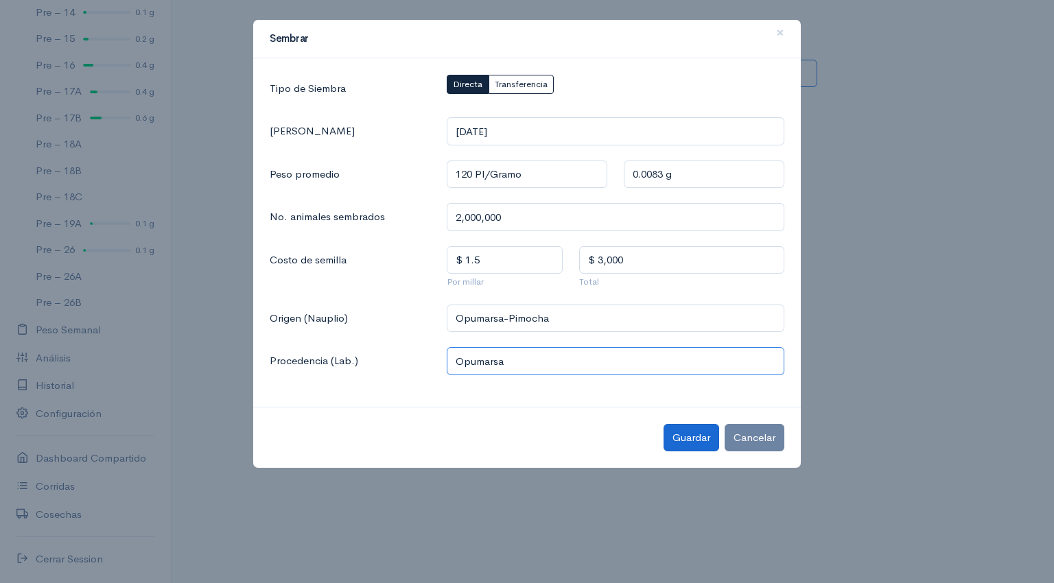
type input "Opumarsa"
click at [701, 443] on button "Guardar" at bounding box center [691, 438] width 56 height 28
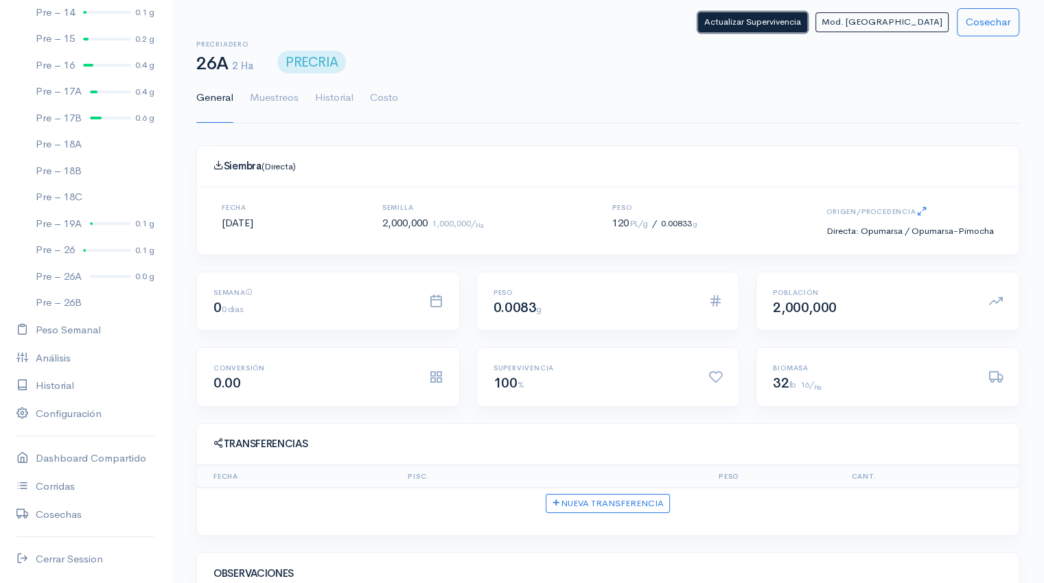
click at [807, 19] on button "Actualizar Supervivencia" at bounding box center [752, 22] width 109 height 20
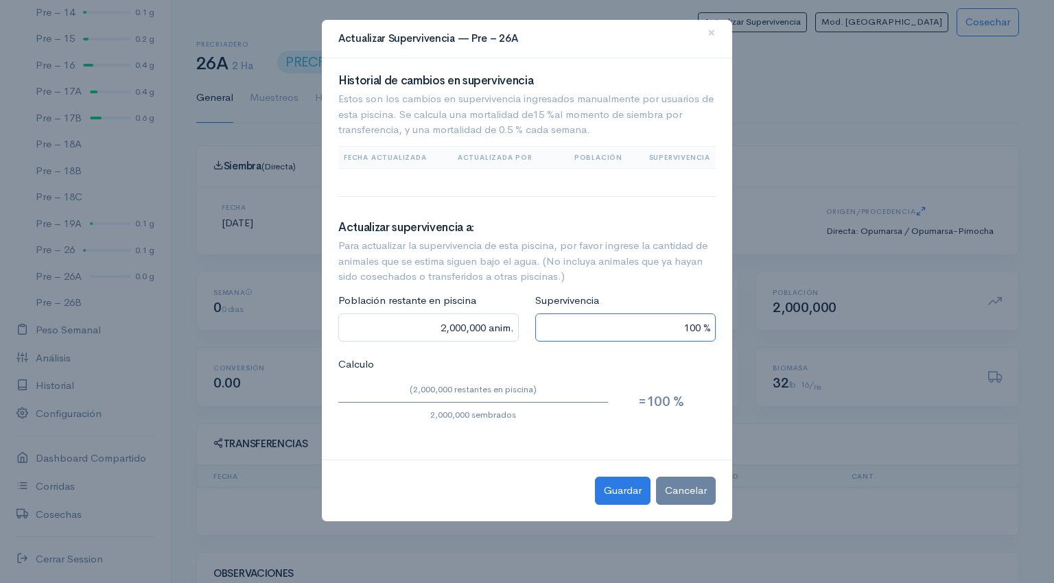
drag, startPoint x: 675, startPoint y: 328, endPoint x: 810, endPoint y: 289, distance: 140.1
click at [810, 289] on ngb-modal-window "Actualizar Supervivencia — Pre – 26A × Historial de cambios en supervivencia Es…" at bounding box center [527, 291] width 1054 height 583
type input "180,000 anim."
type input "9 %"
type input "1,800,000 anim."
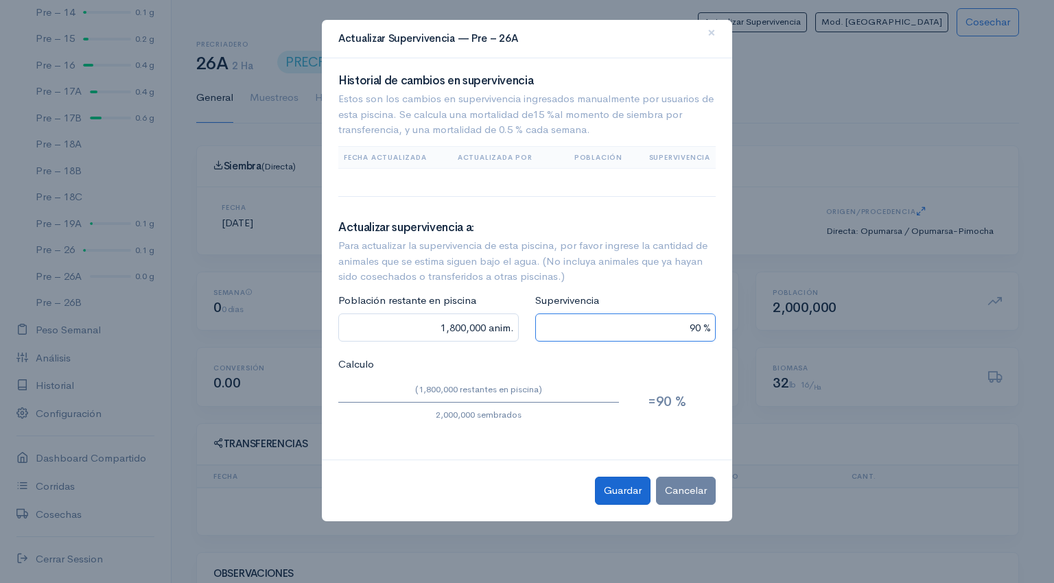
type input "90 %"
click at [633, 487] on button "Guardar" at bounding box center [623, 491] width 56 height 28
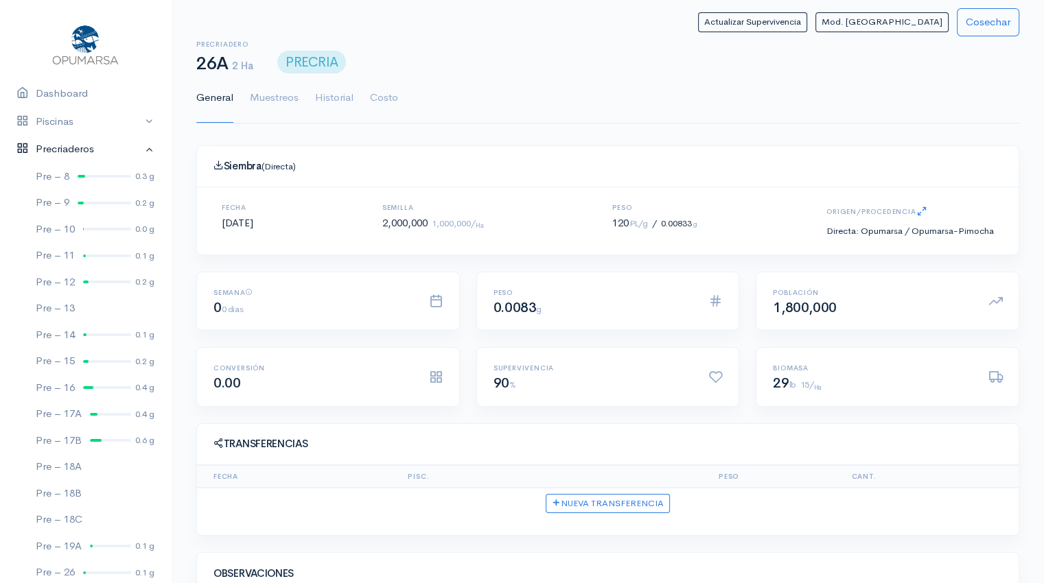
click at [142, 147] on link "Precriaderos" at bounding box center [85, 149] width 171 height 28
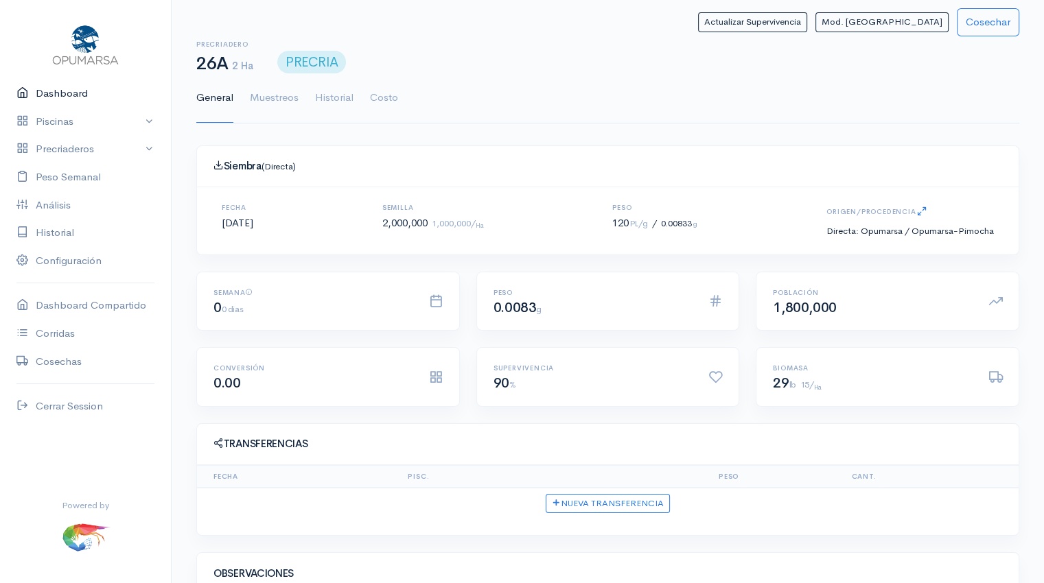
click at [82, 92] on link "Dashboard" at bounding box center [85, 94] width 171 height 28
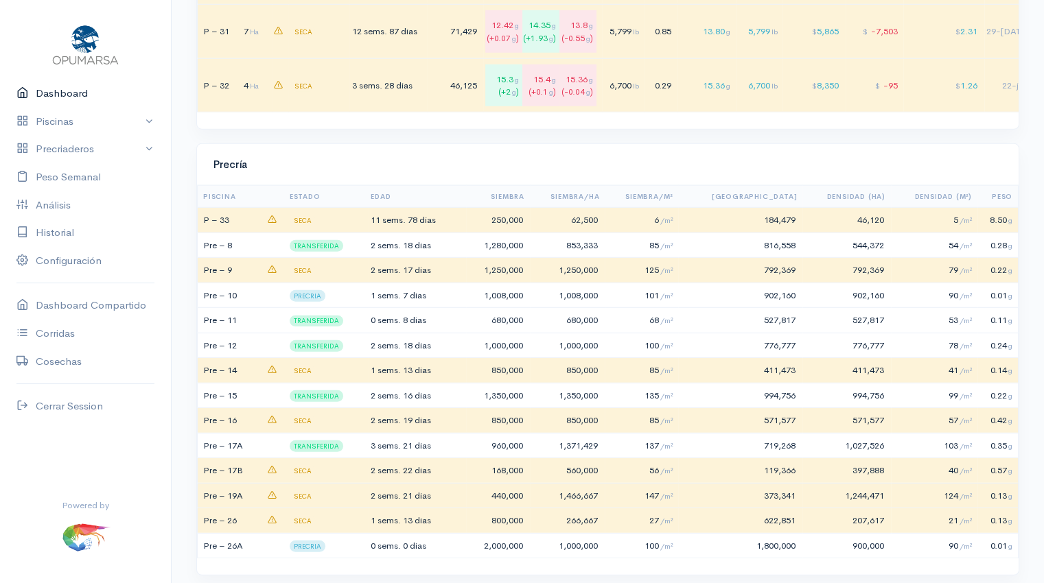
scroll to position [3818, 0]
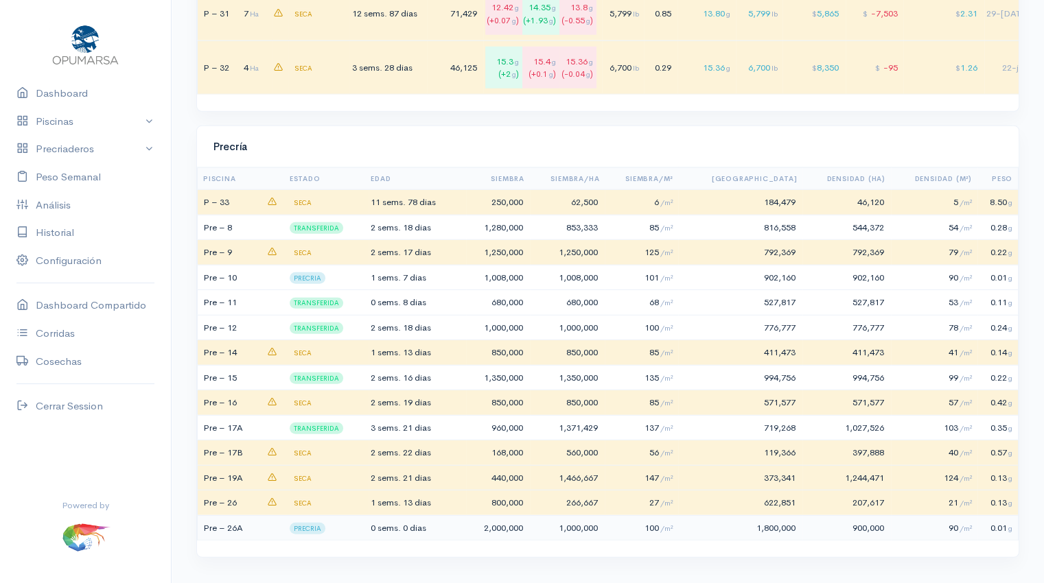
click at [435, 525] on td "0 sems. 0 [PERSON_NAME]" at bounding box center [416, 527] width 97 height 25
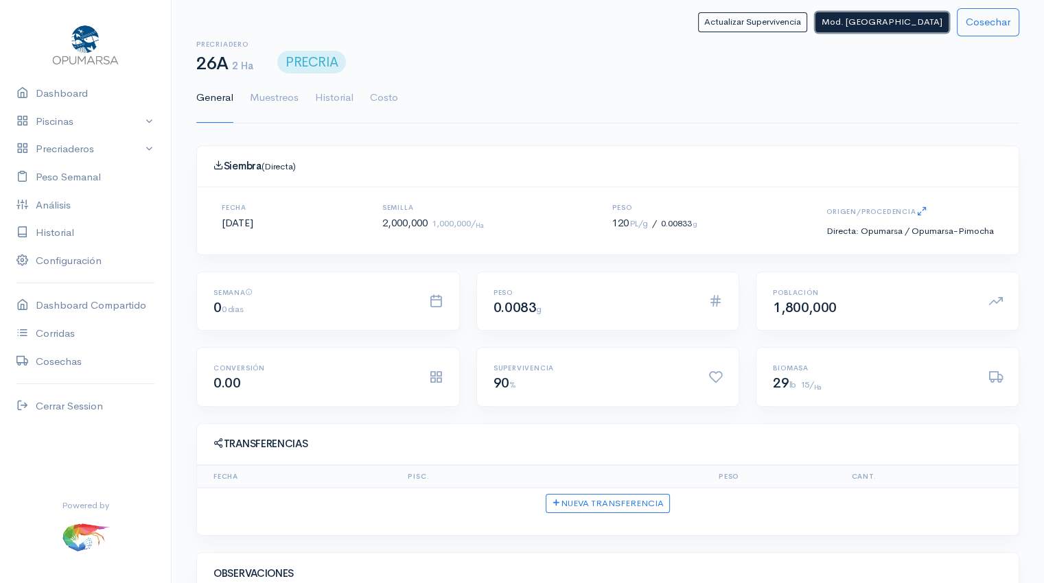
click at [905, 24] on button "Mod. [GEOGRAPHIC_DATA]" at bounding box center [881, 22] width 133 height 20
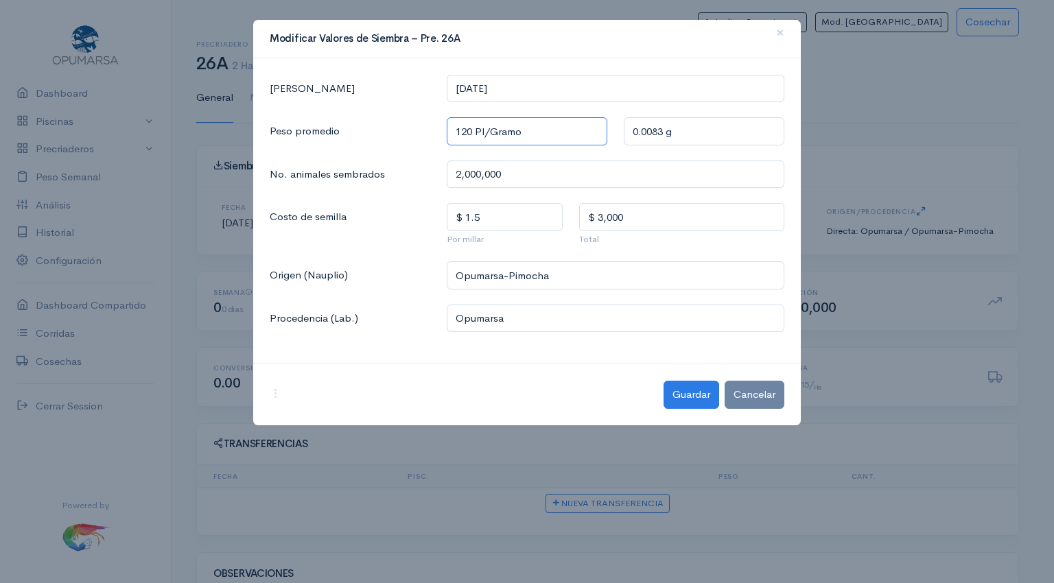
click at [473, 128] on input "120 Pl/Gramo" at bounding box center [527, 131] width 161 height 28
type input "12 Pl/Gramo"
type input "0.0833 g"
type input "1 Pl/Gramo"
type input "1 g"
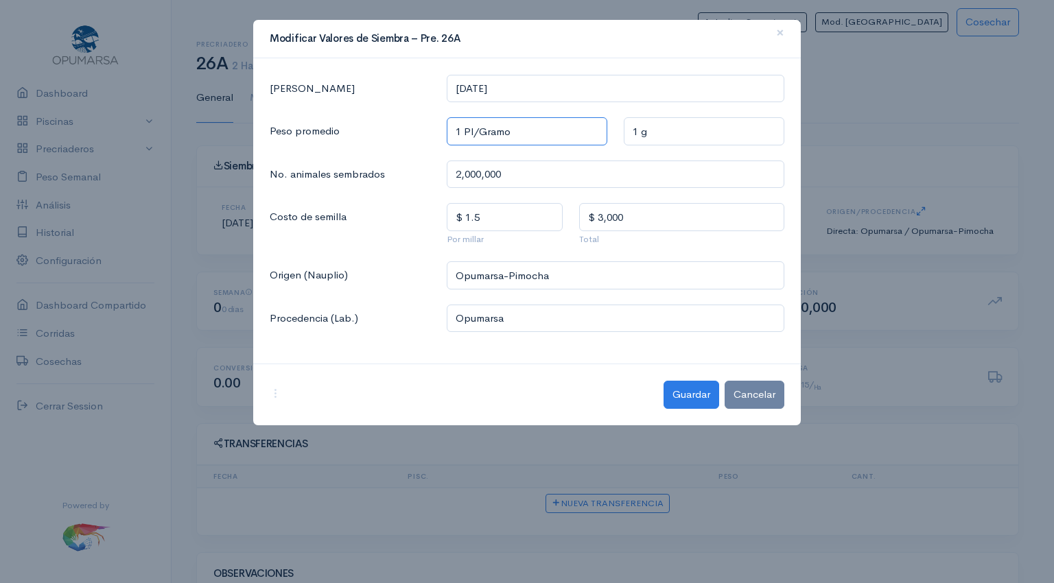
type input "10 Pl/Gramo"
type input "0.1 g"
type input "100 Pl/Gramo"
type input "0.01 g"
type input "100 Pl/Gramo"
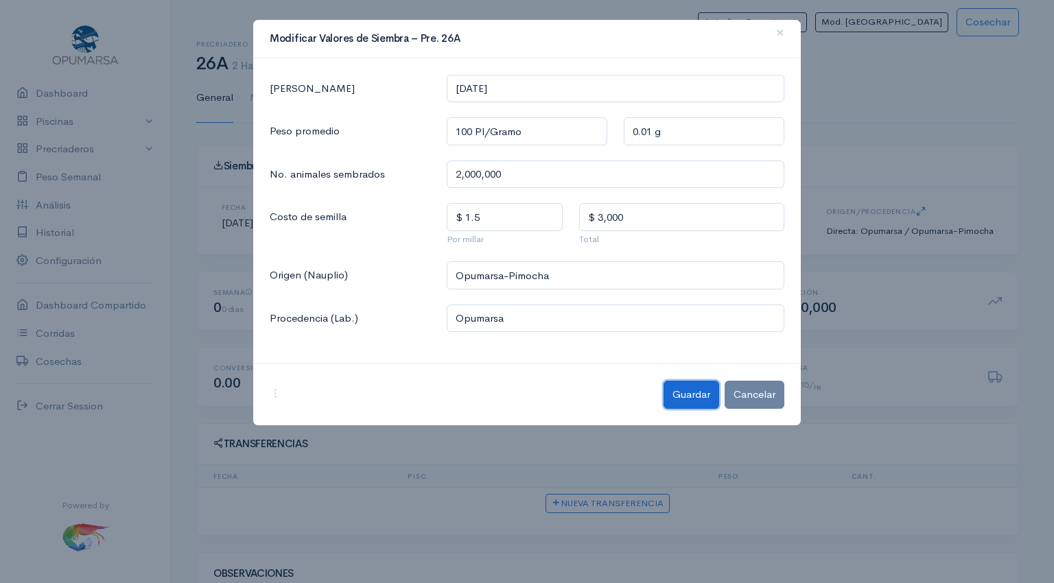
click at [695, 390] on button "Guardar" at bounding box center [691, 395] width 56 height 28
